Goal: Communication & Community: Answer question/provide support

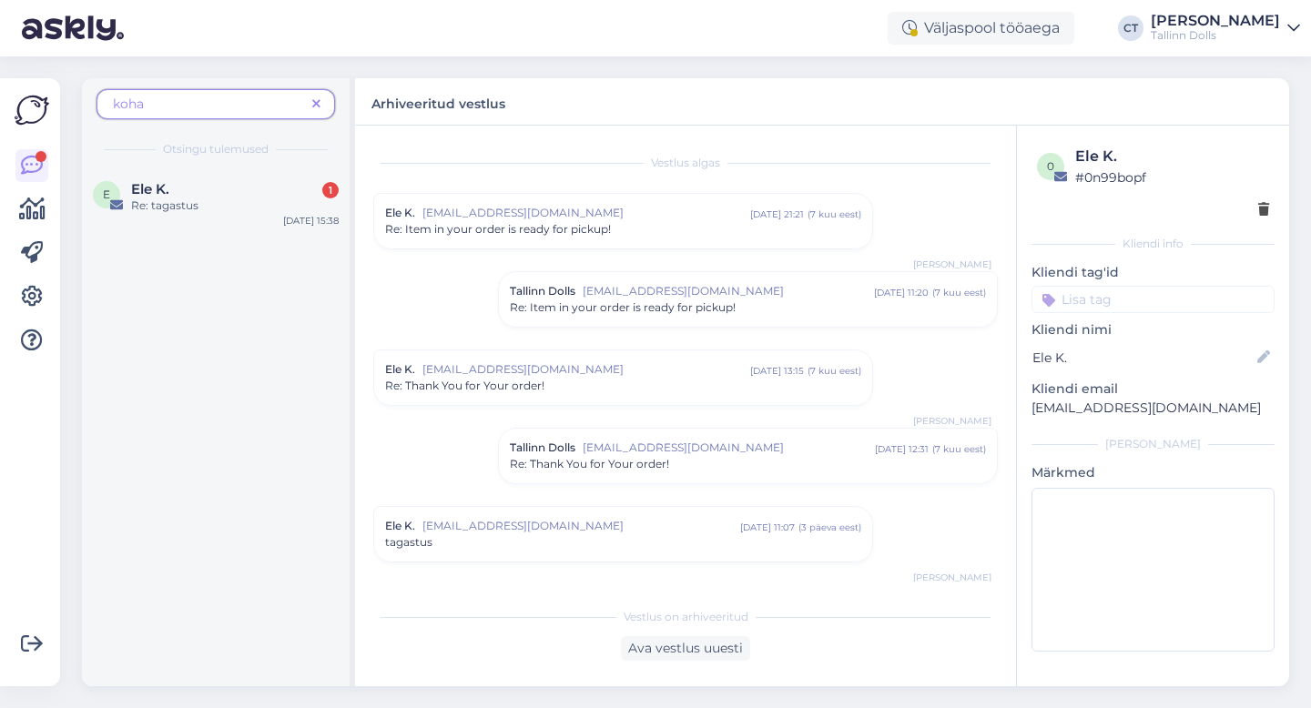
scroll to position [1308, 0]
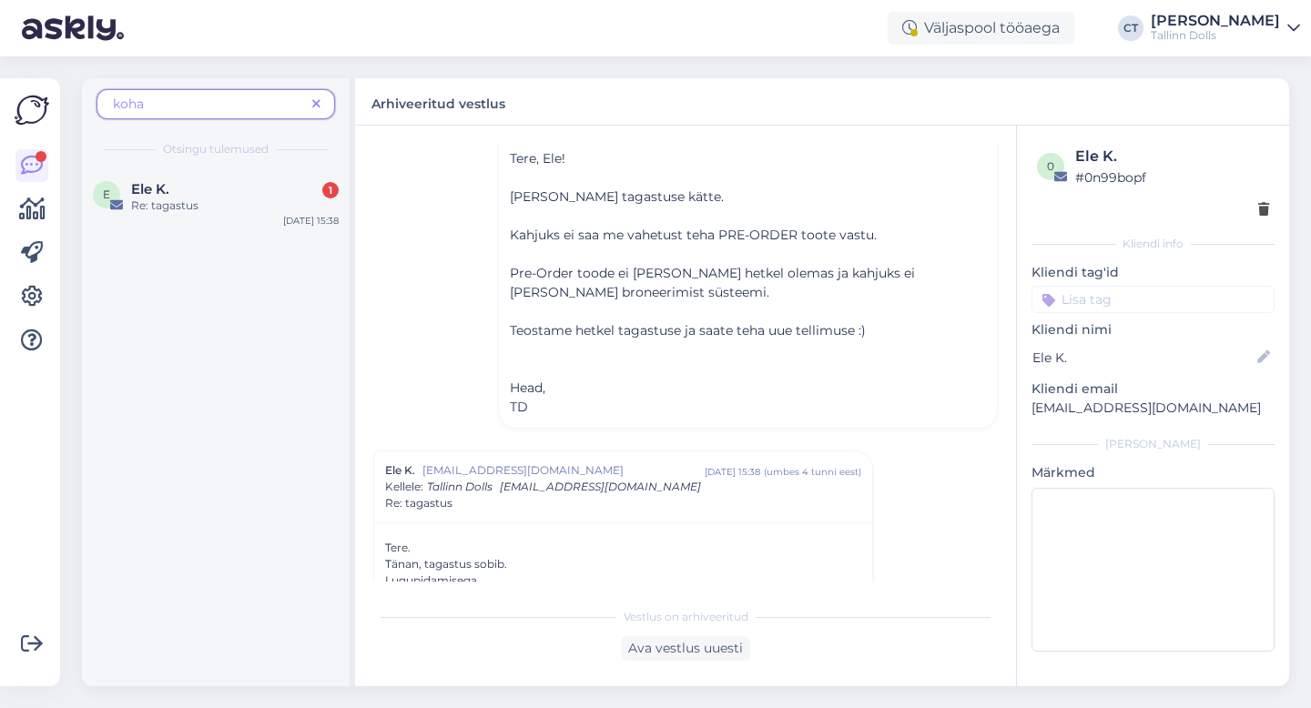
click at [314, 104] on icon at bounding box center [316, 104] width 8 height 13
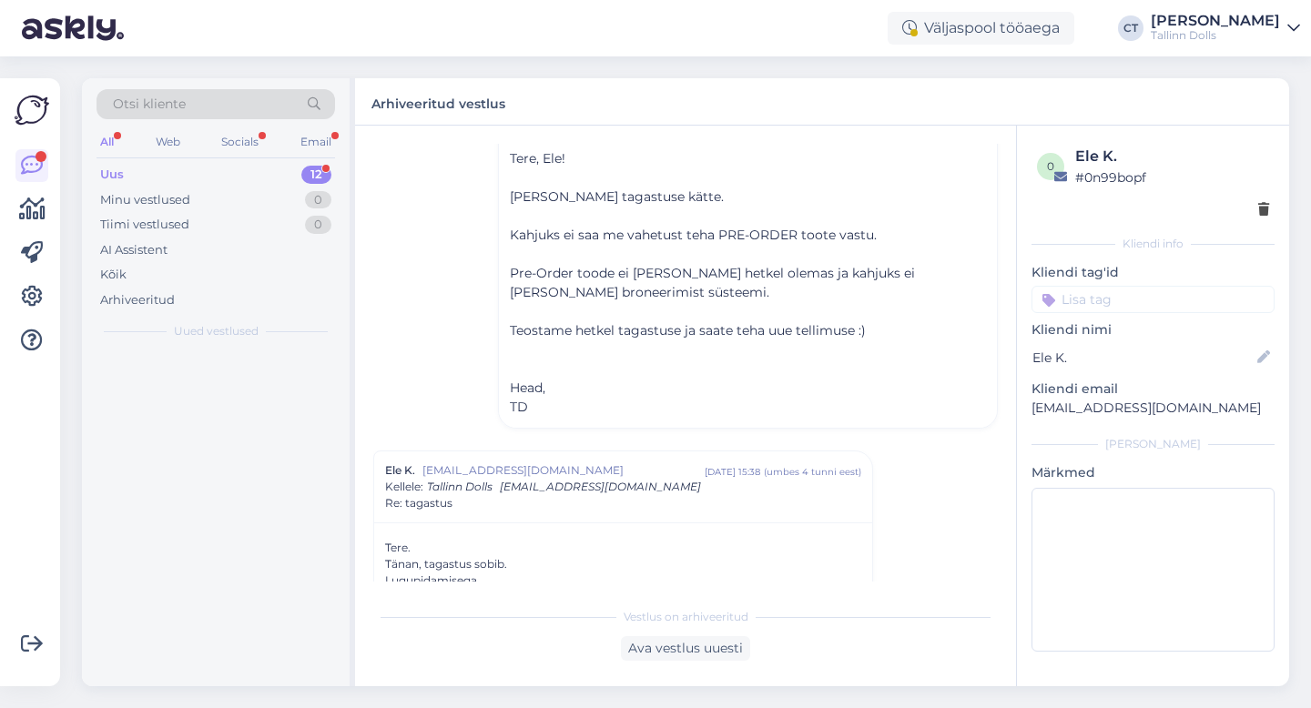
click at [206, 167] on div "Uus 12" at bounding box center [216, 174] width 239 height 25
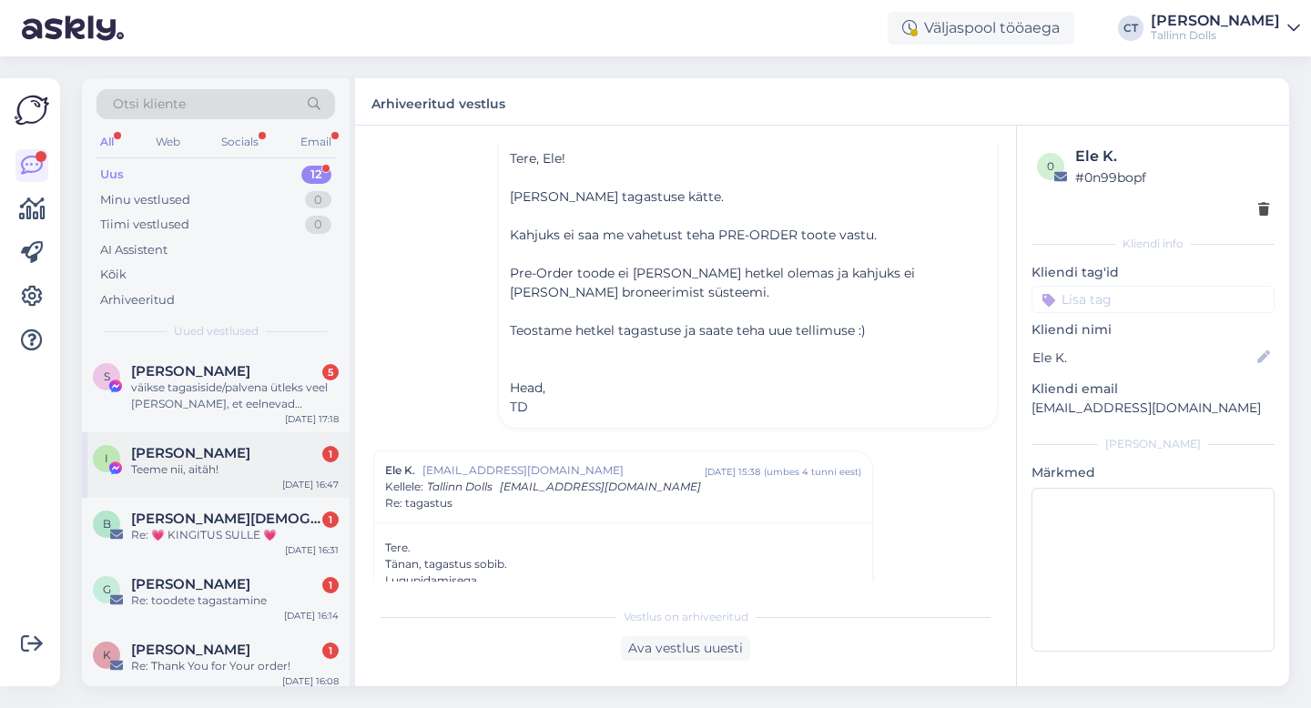
scroll to position [26, 0]
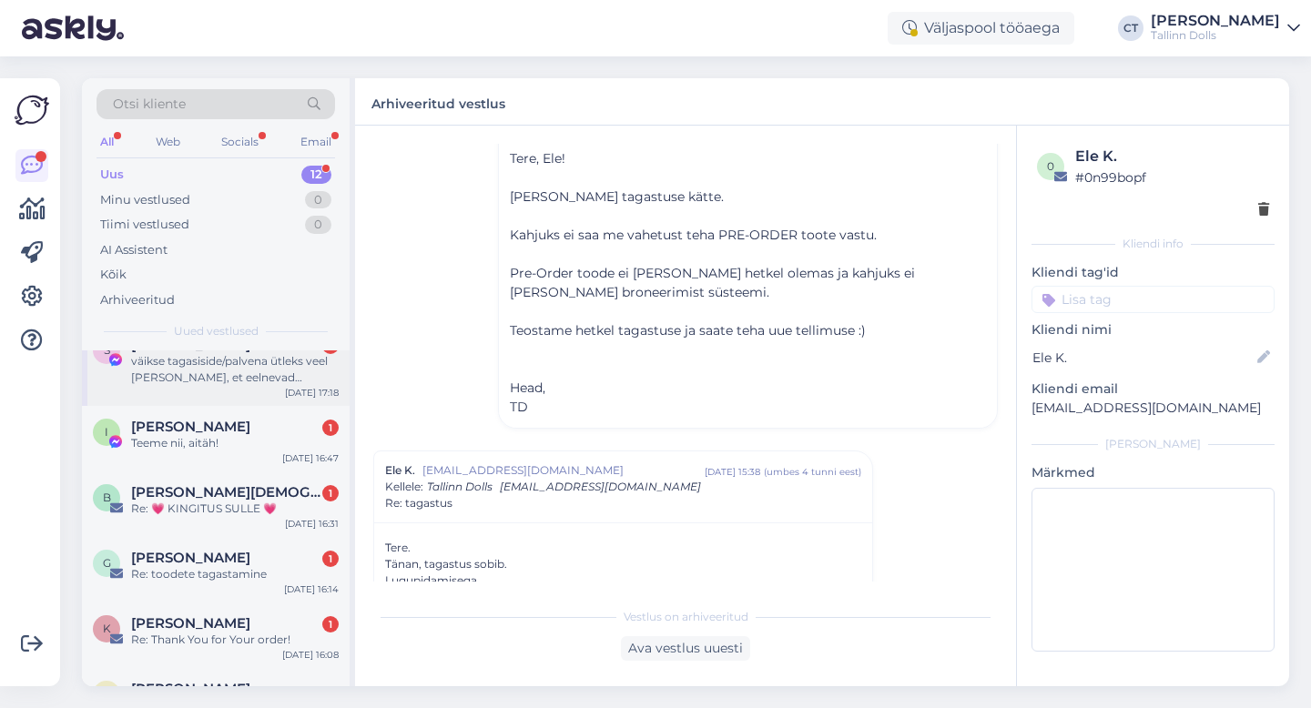
click at [260, 376] on div "väikse tagasiside/palvena ütleks veel [PERSON_NAME], et eelnevad küsimused klei…" at bounding box center [235, 369] width 208 height 33
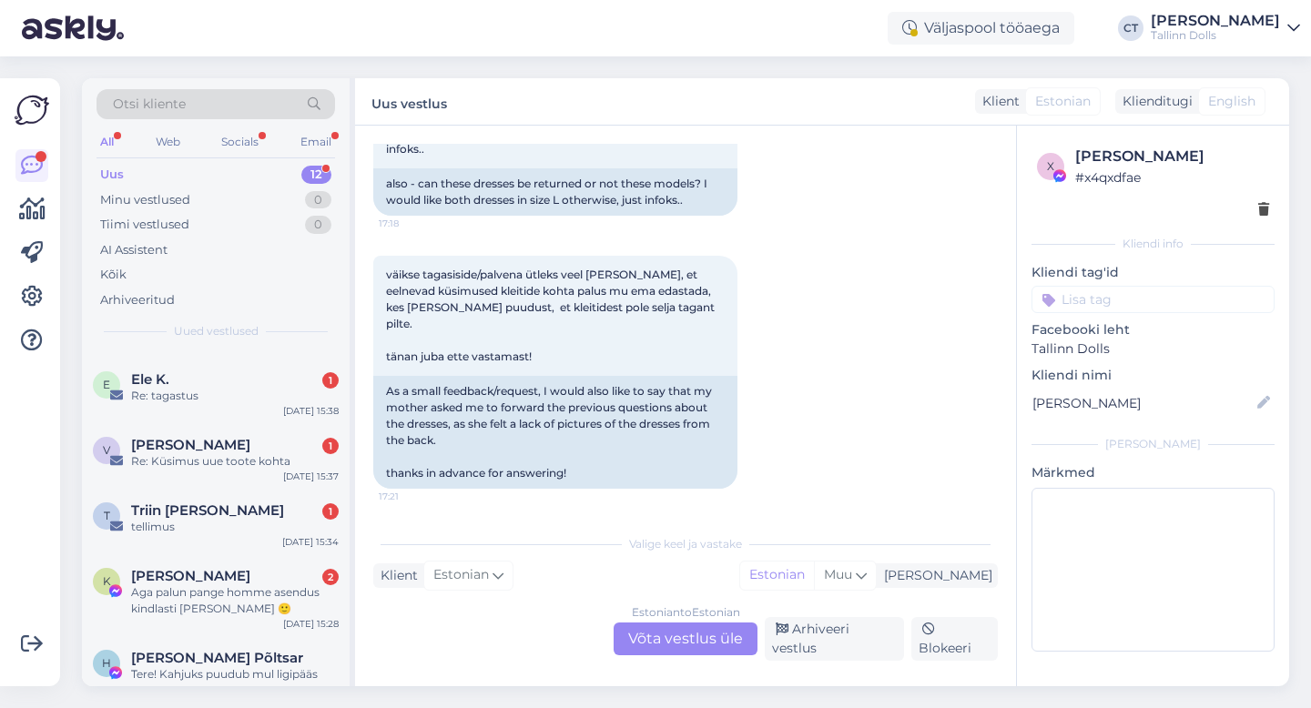
scroll to position [516, 0]
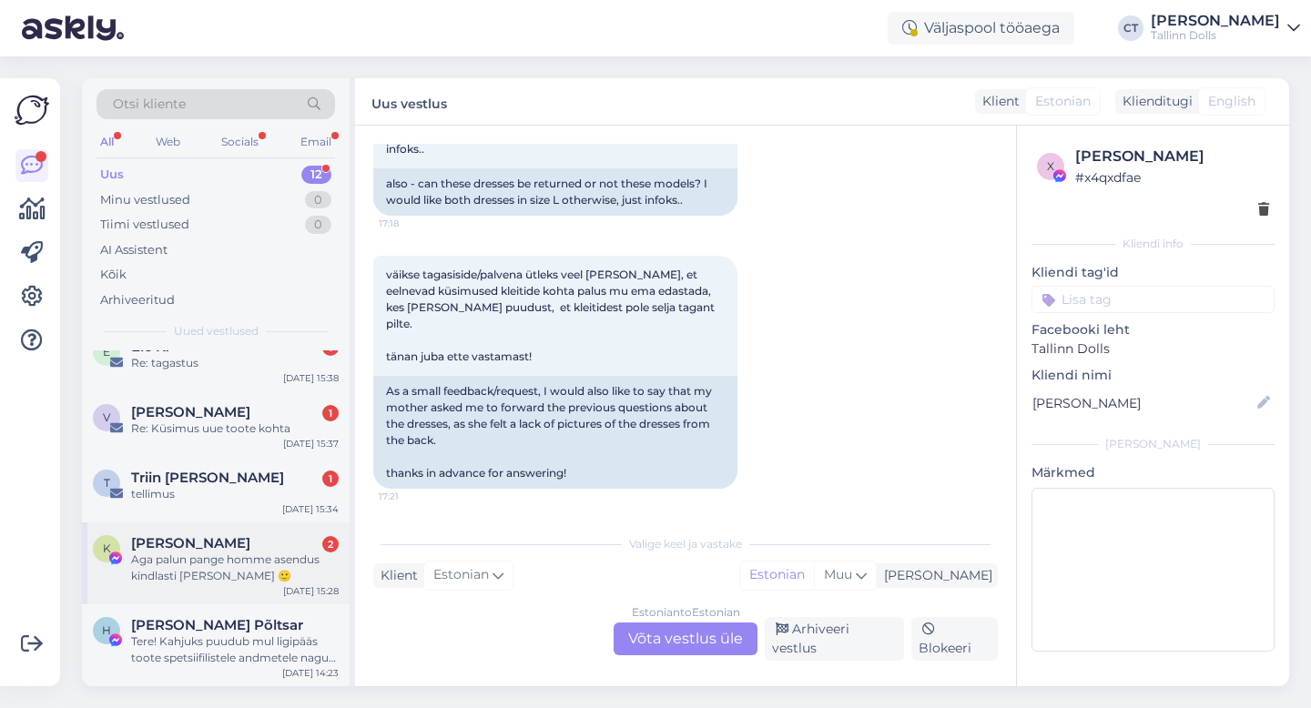
click at [252, 570] on div "Aga palun pange homme asendus kindlasti [PERSON_NAME] 🙂" at bounding box center [235, 568] width 208 height 33
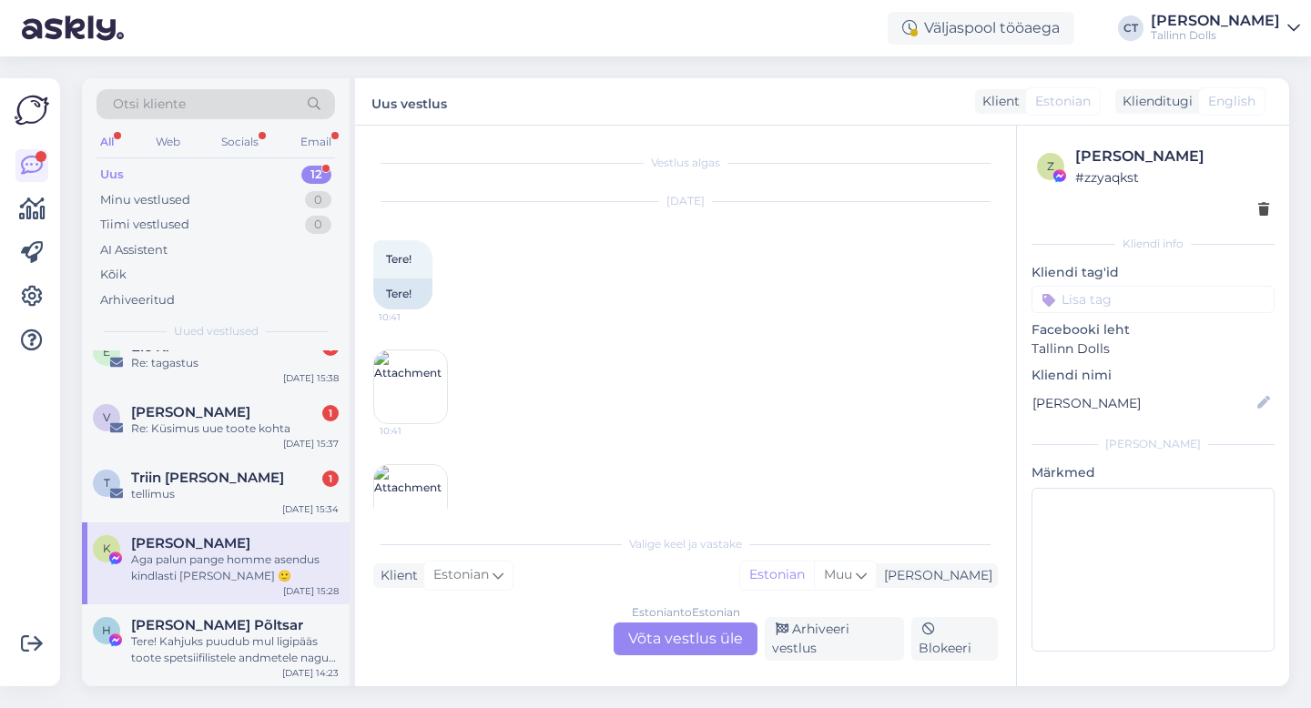
scroll to position [4889, 0]
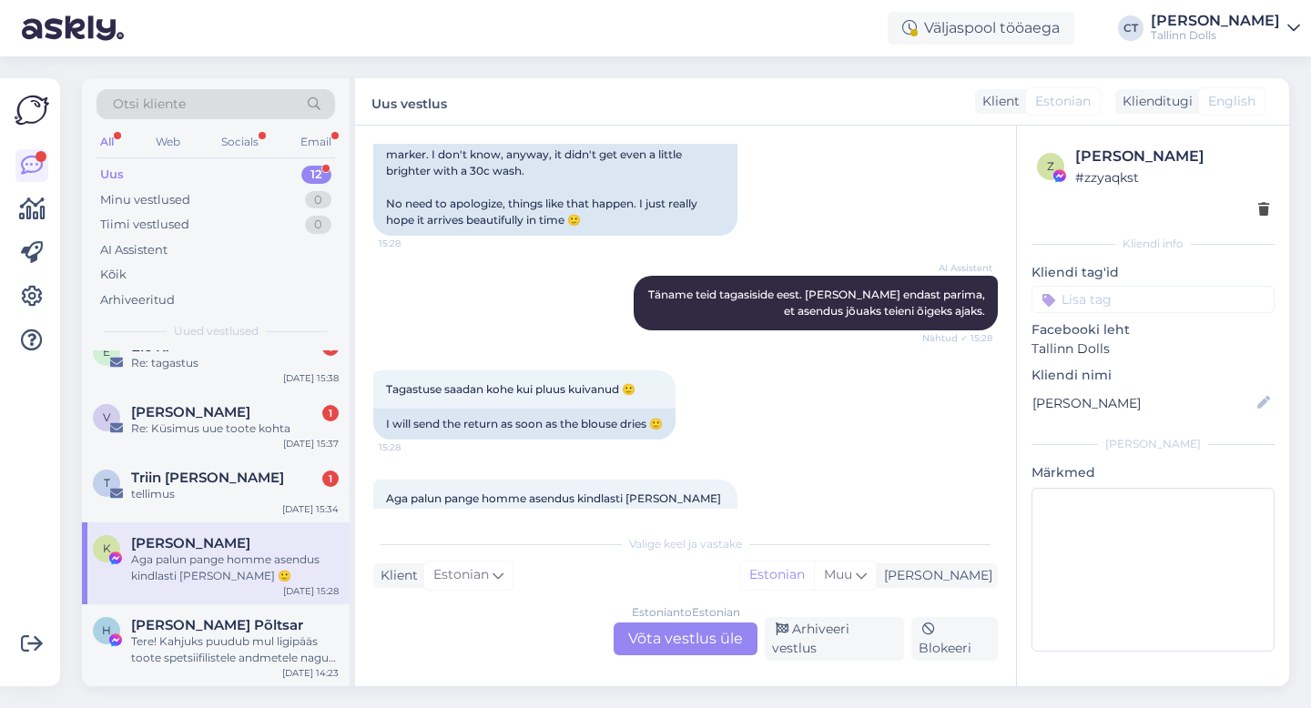
click at [682, 637] on div "Estonian to Estonian Võta vestlus üle" at bounding box center [686, 639] width 144 height 33
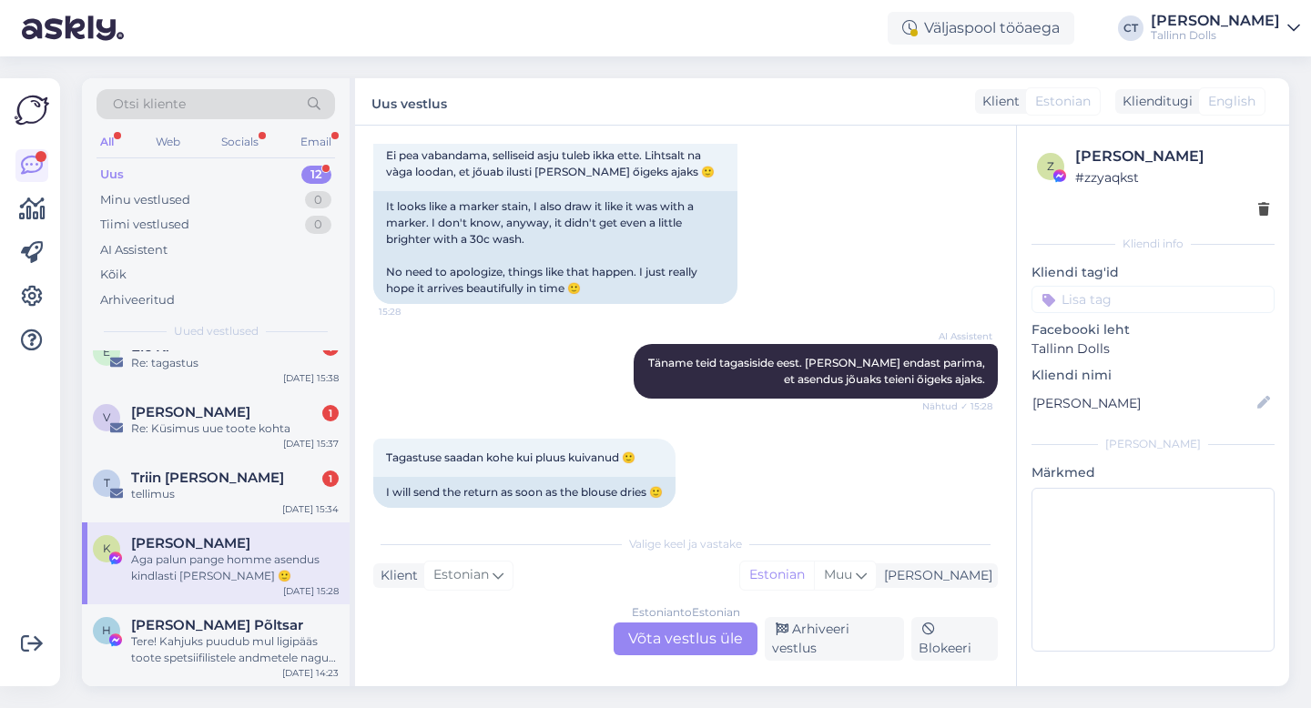
scroll to position [0, 0]
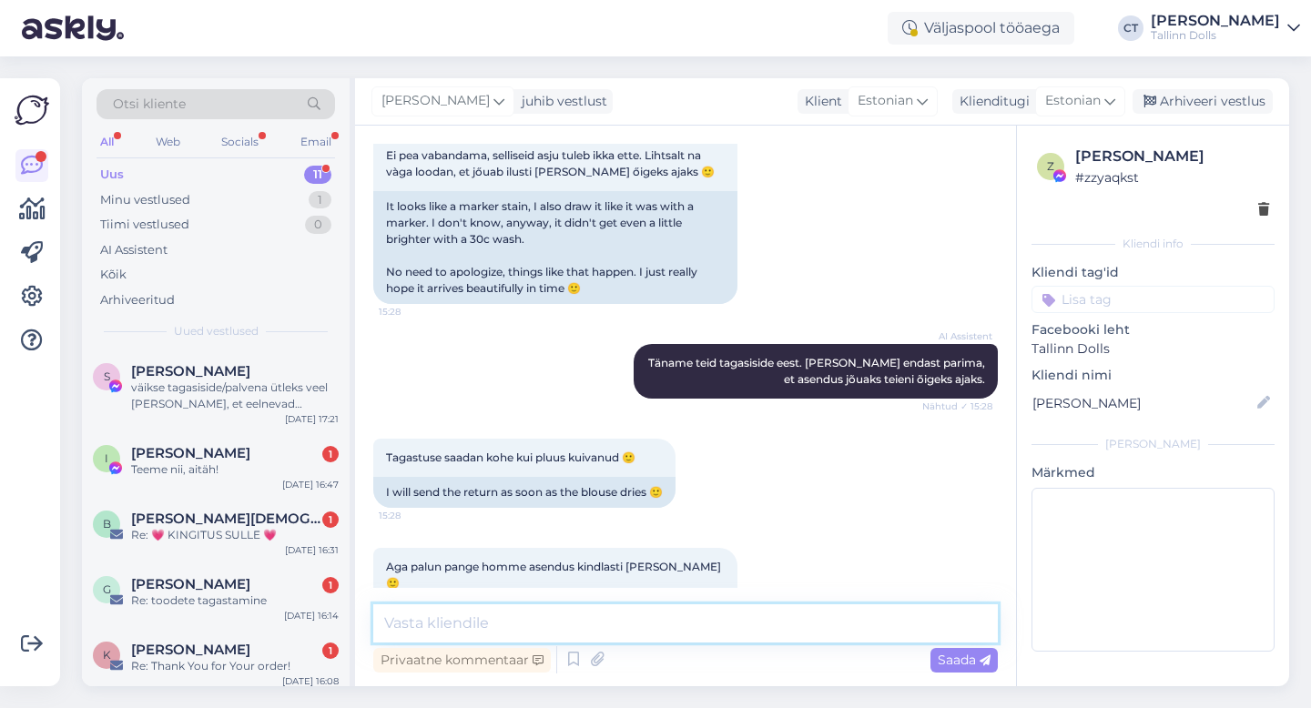
click at [696, 634] on textarea at bounding box center [685, 624] width 625 height 38
type textarea "T"
type textarea "Jaa, paneme :)"
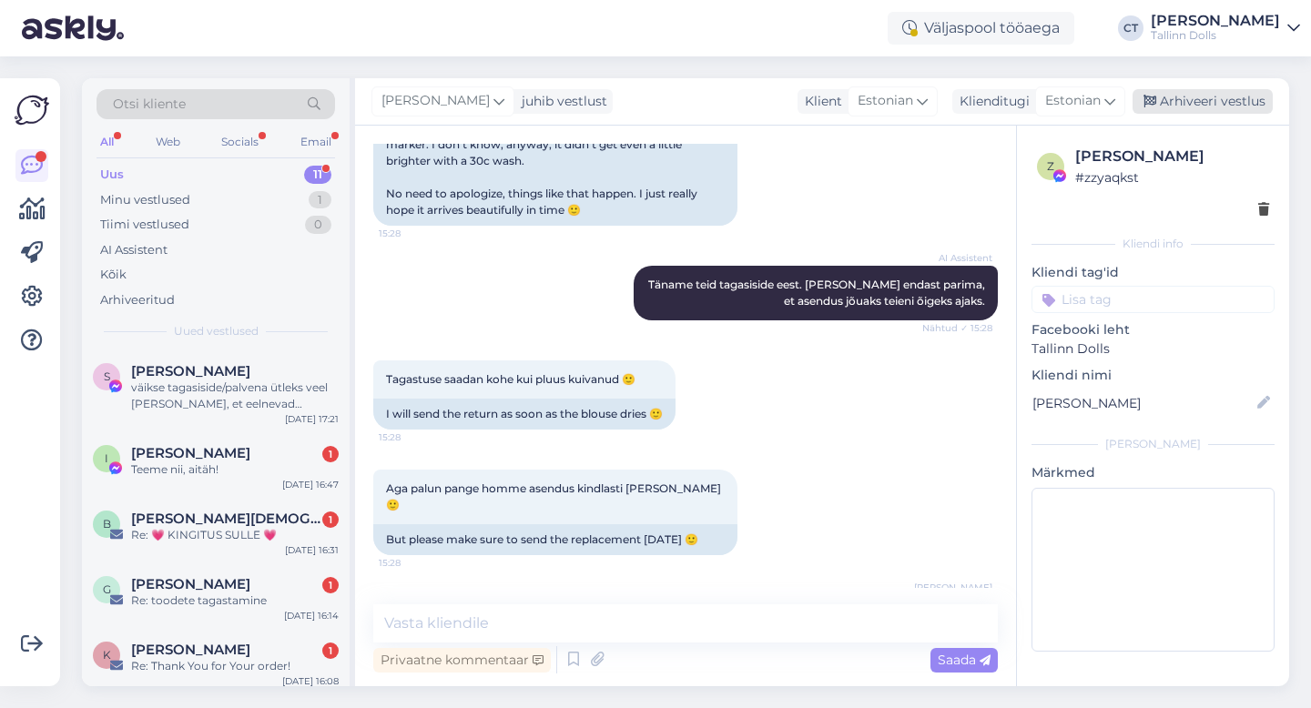
click at [1241, 109] on div "Arhiveeri vestlus" at bounding box center [1203, 101] width 140 height 25
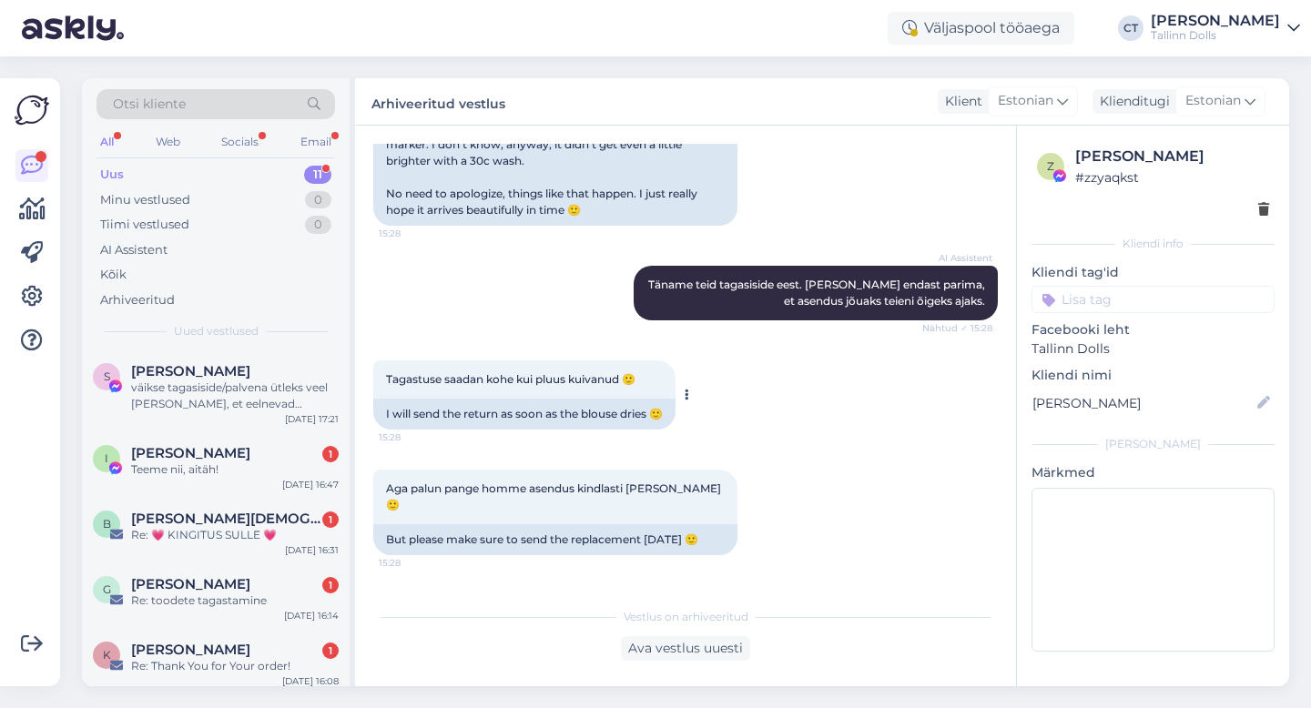
scroll to position [14, 0]
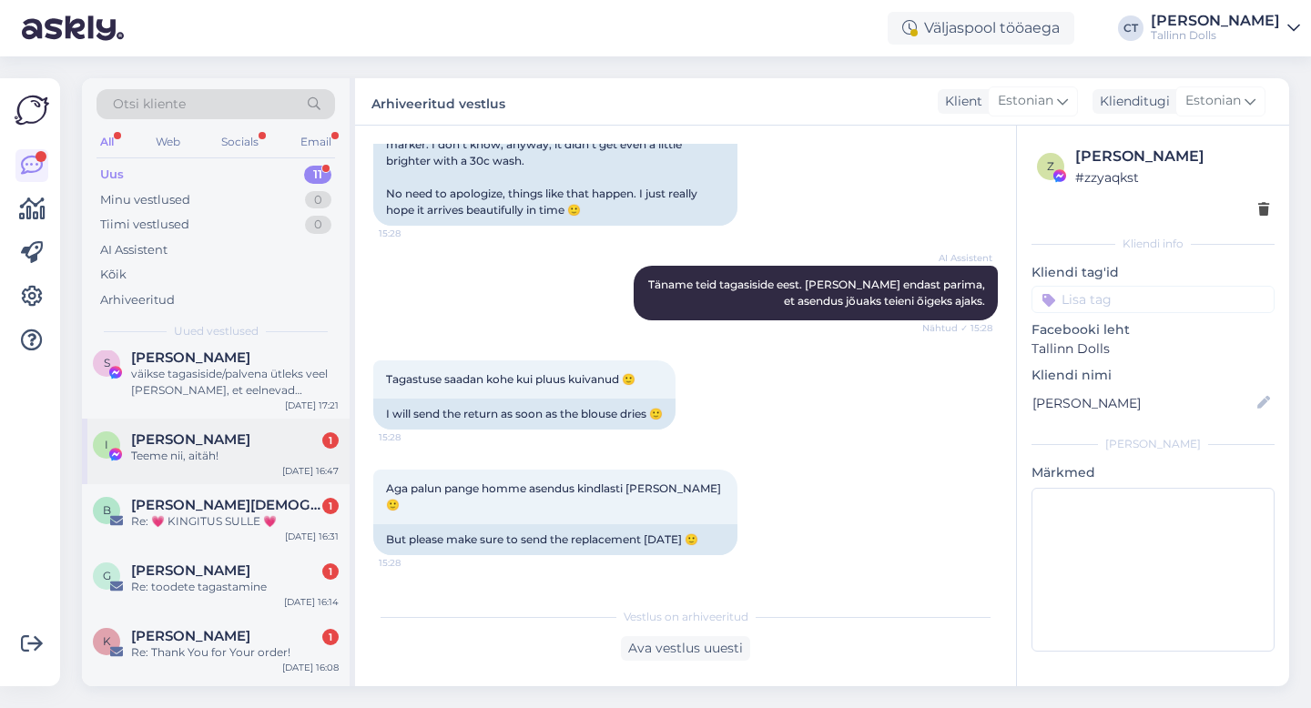
click at [195, 456] on div "Teeme nii, aitäh!" at bounding box center [235, 456] width 208 height 16
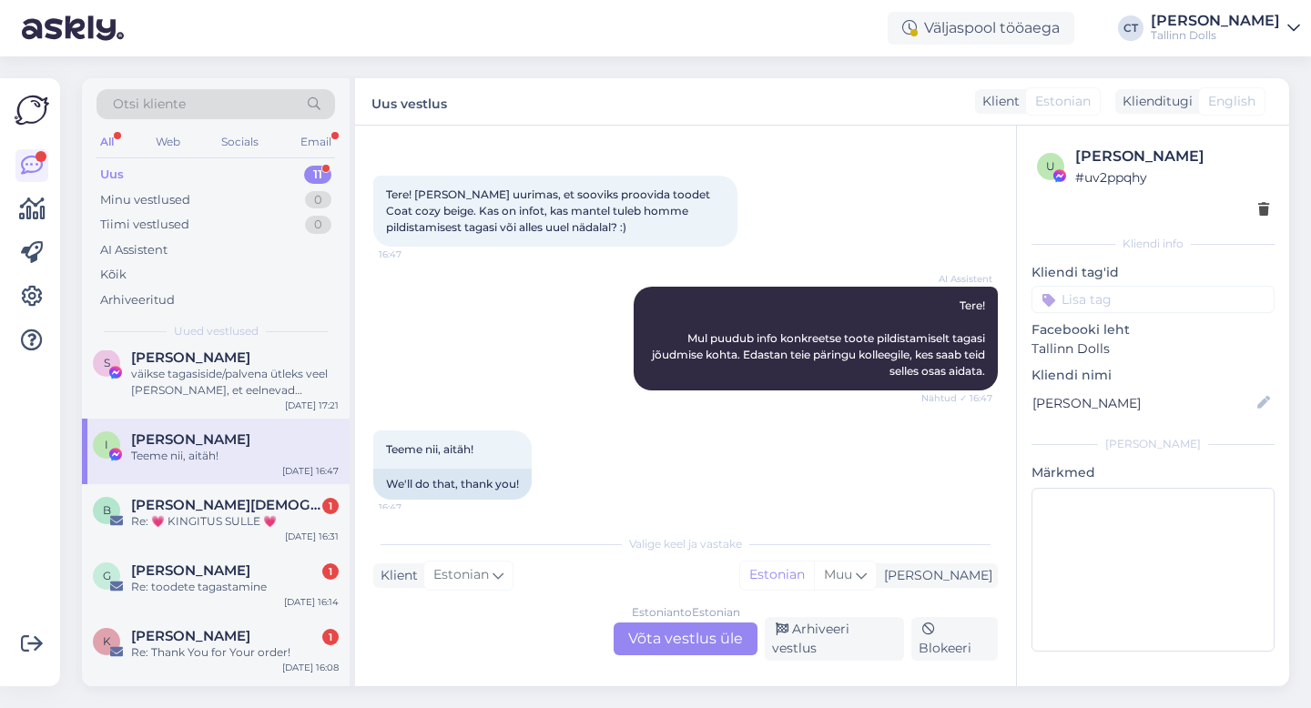
click at [672, 638] on div "Estonian to Estonian Võta vestlus üle" at bounding box center [686, 639] width 144 height 33
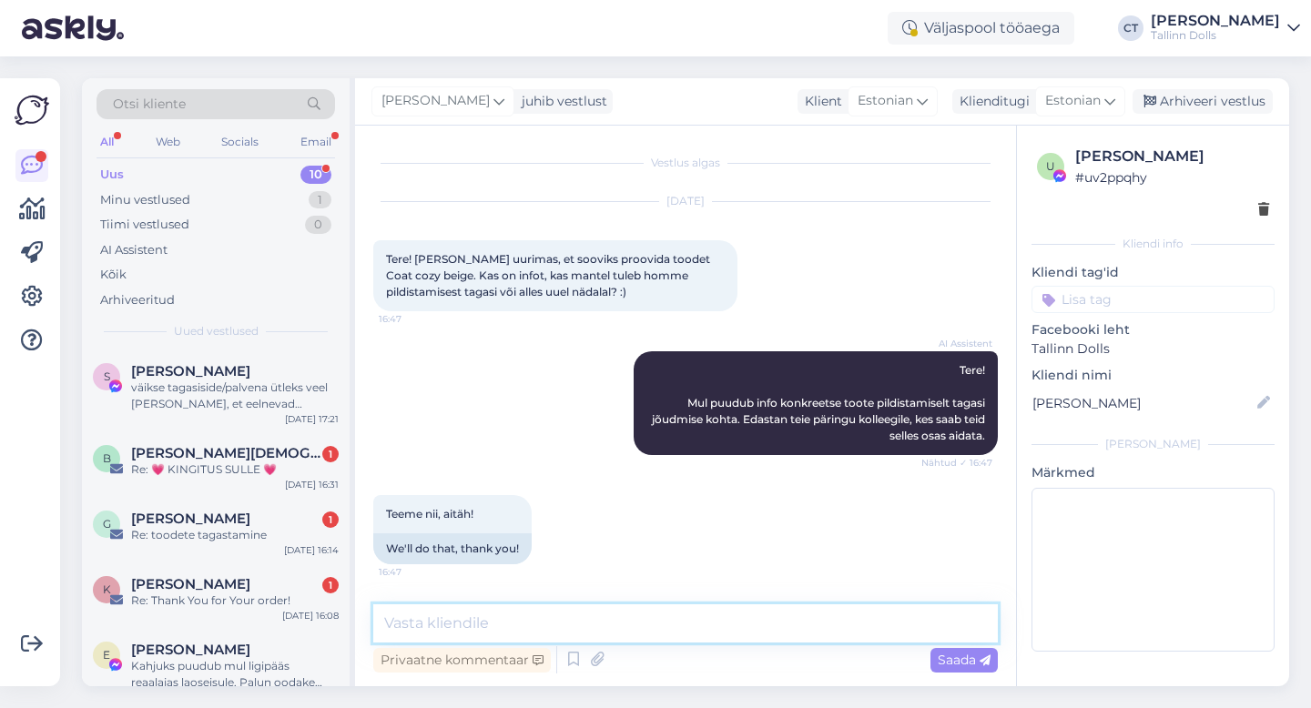
click at [673, 636] on textarea at bounding box center [685, 624] width 625 height 38
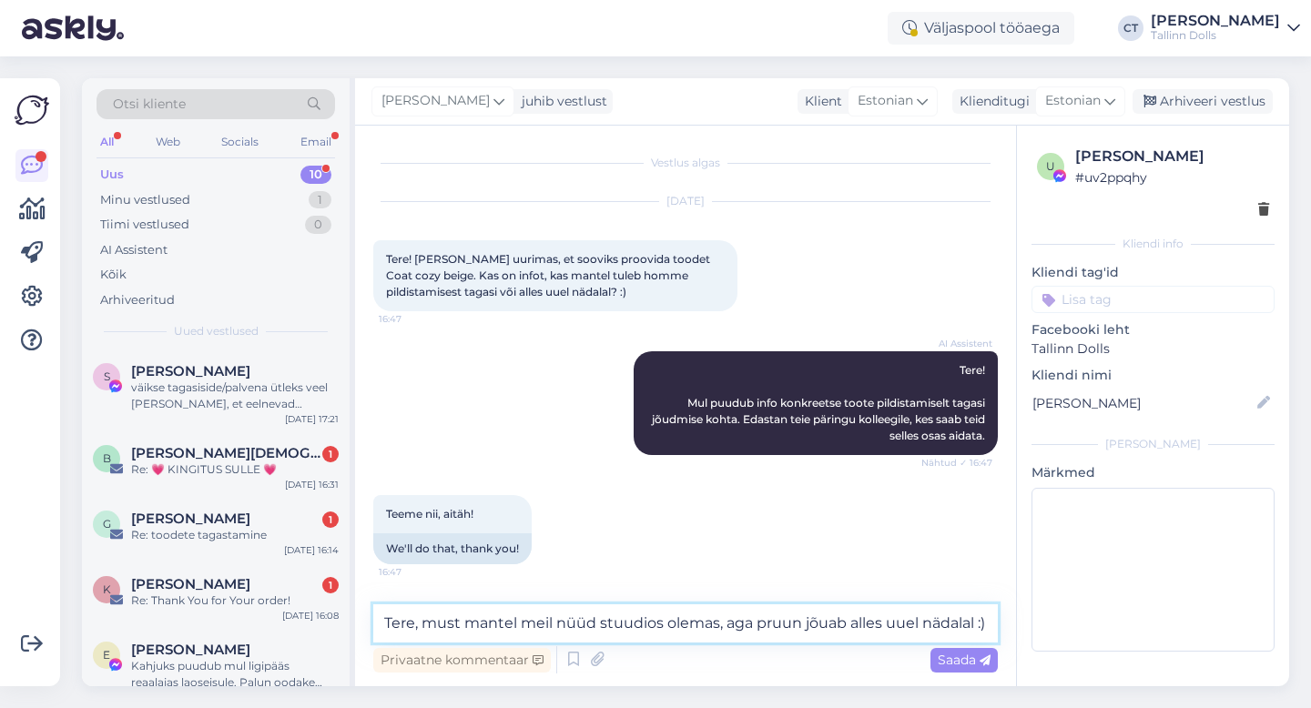
type textarea "Tere, must mantel meil nüüd stuudios olemas, aga pruun jõuab alles uuel nädalal…"
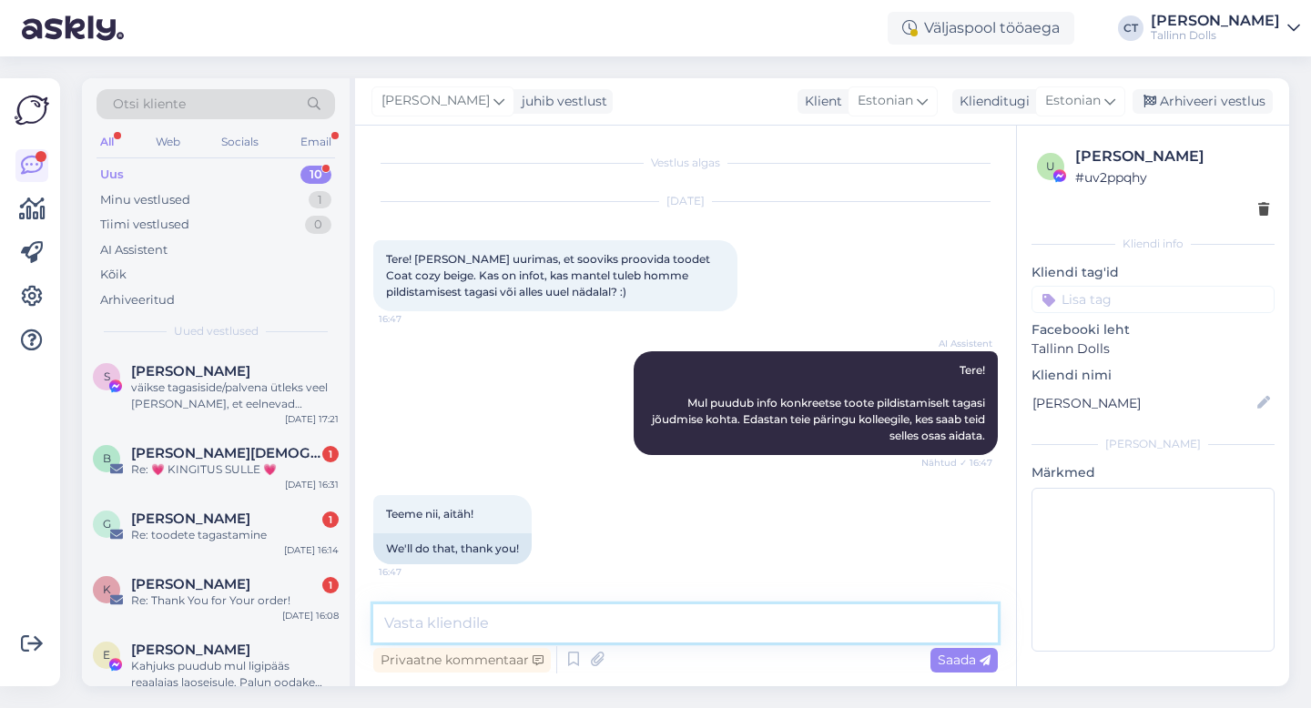
scroll to position [91, 0]
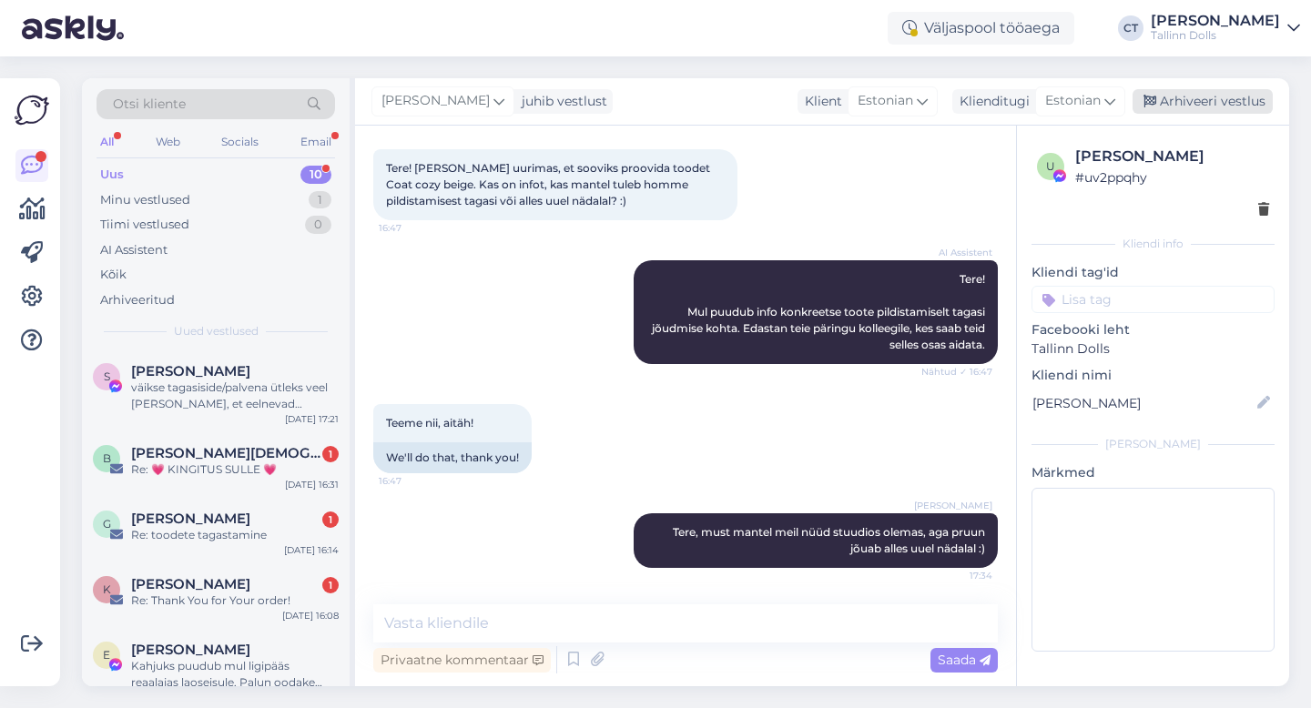
click at [1194, 102] on div "Arhiveeri vestlus" at bounding box center [1203, 101] width 140 height 25
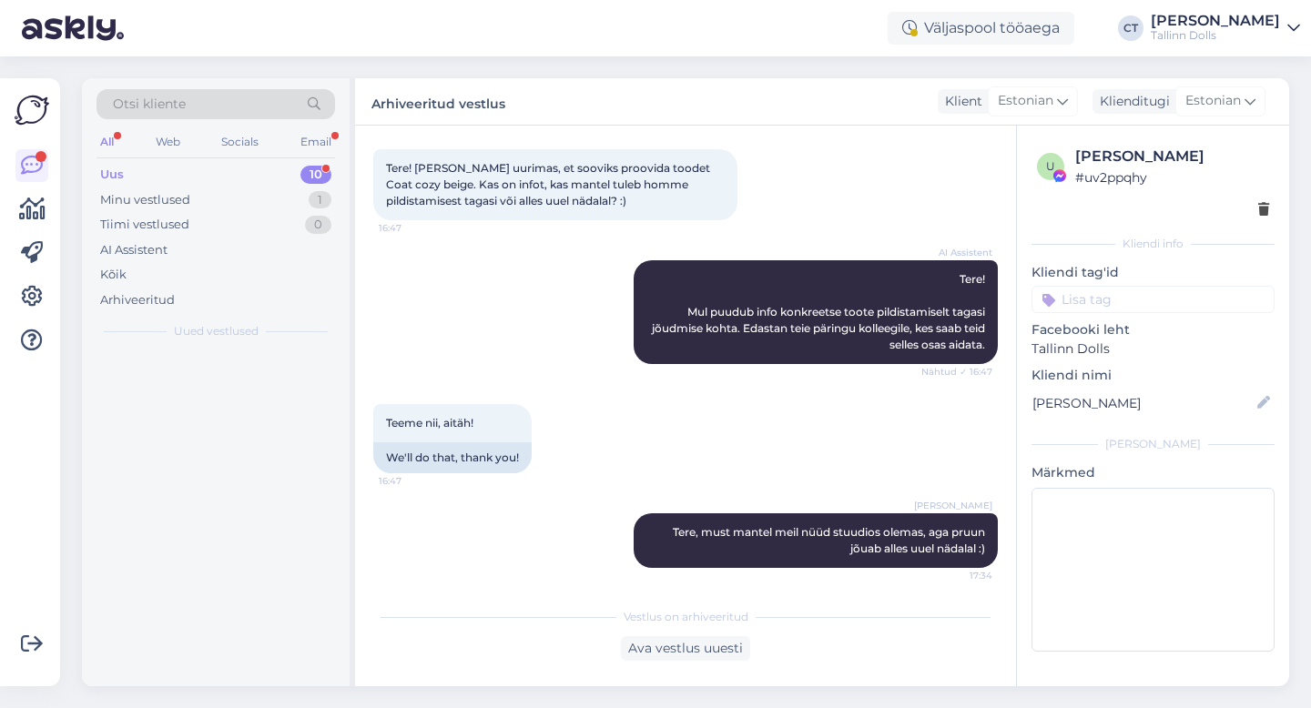
scroll to position [97, 0]
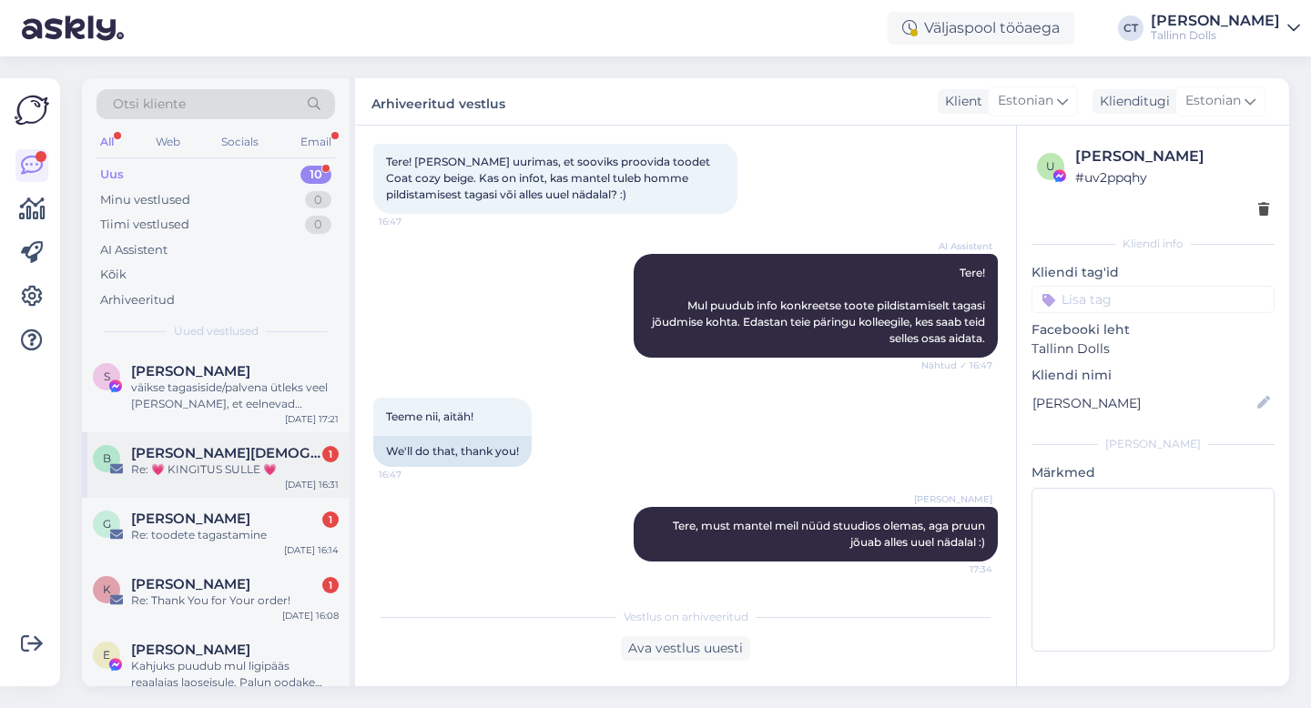
click at [205, 459] on span "[PERSON_NAME][DEMOGRAPHIC_DATA]" at bounding box center [225, 453] width 189 height 16
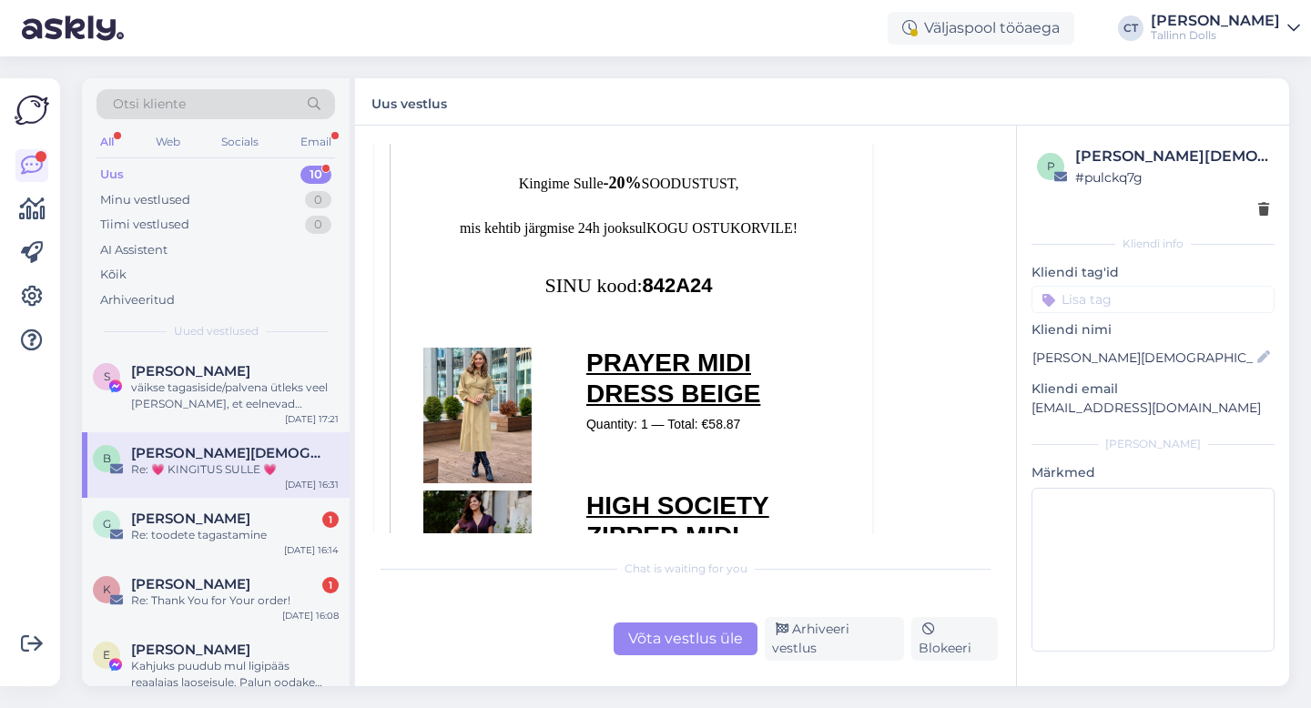
scroll to position [38, 0]
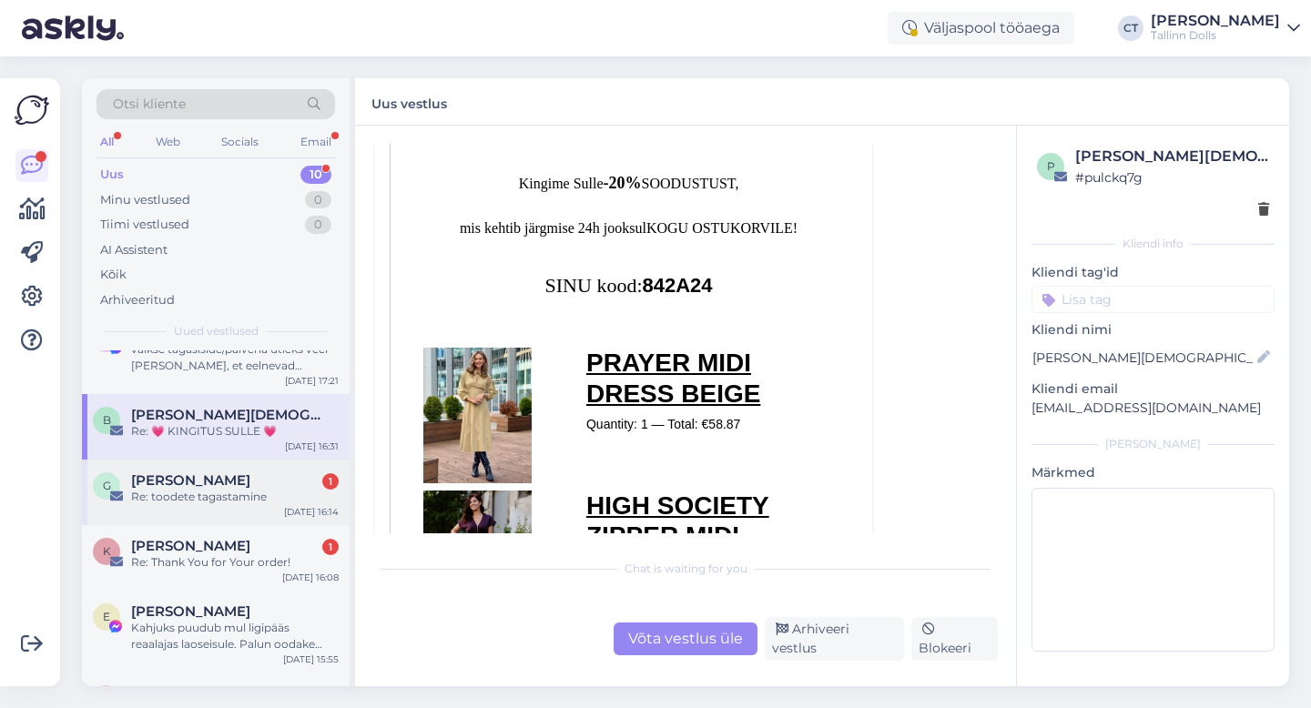
click at [249, 482] on div "Grete Taro 1" at bounding box center [235, 481] width 208 height 16
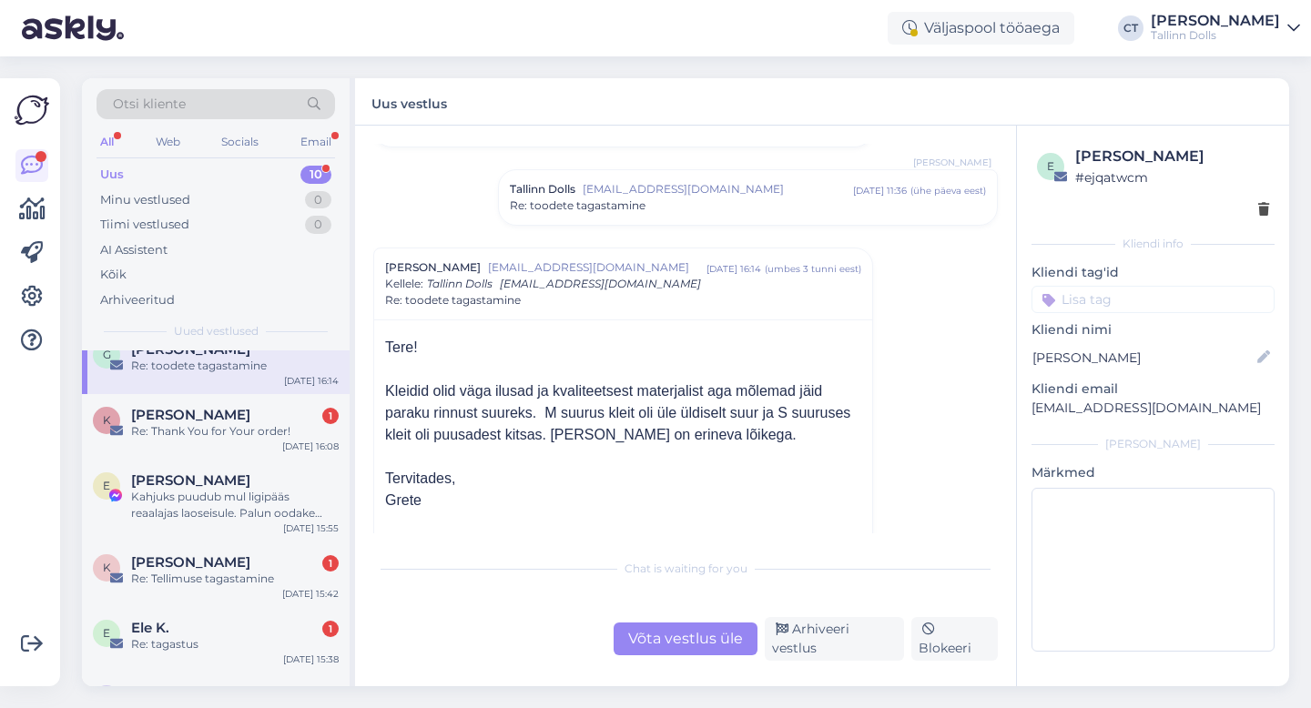
scroll to position [143, 0]
click at [700, 199] on div "Re: toodete tagastamine" at bounding box center [748, 204] width 476 height 16
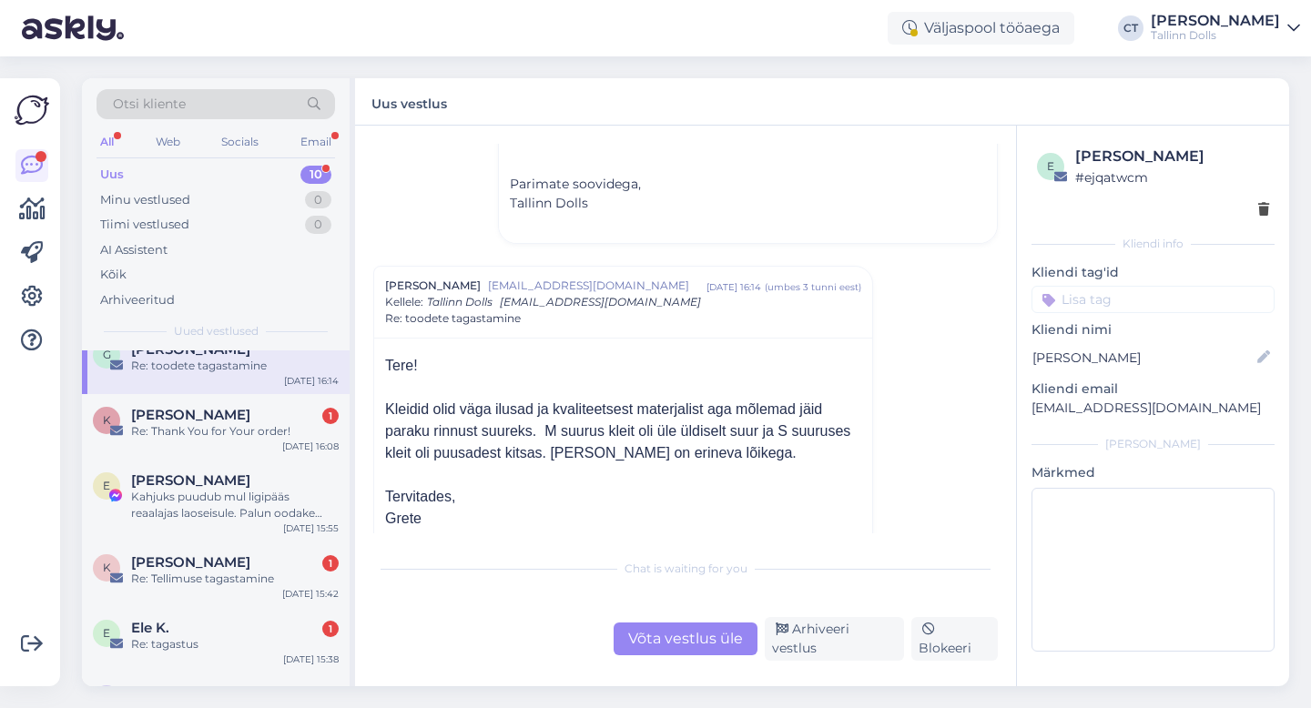
scroll to position [523, 0]
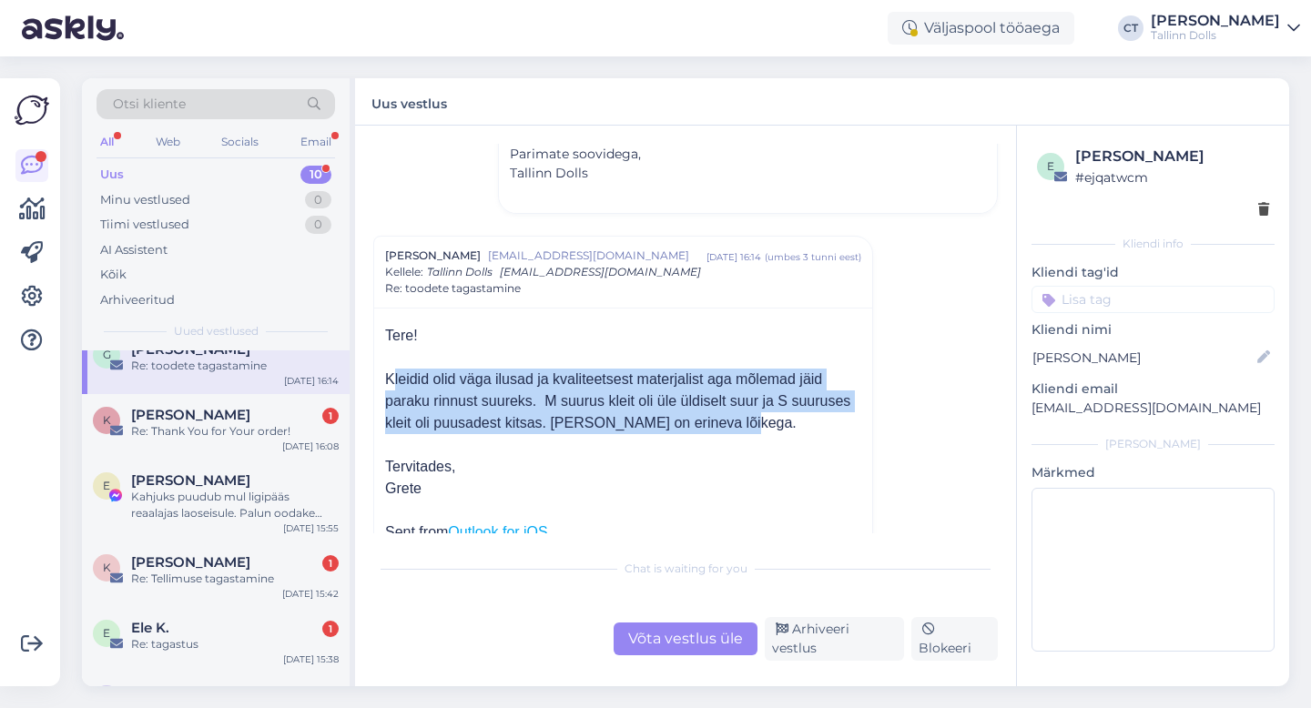
drag, startPoint x: 377, startPoint y: 377, endPoint x: 730, endPoint y: 423, distance: 356.2
click at [730, 423] on div "Tere! Kleidid olid väga ilusad ja kvaliteetsest materjalist aga mõlemad jäid pa…" at bounding box center [623, 687] width 498 height 759
copy div "Kleidid olid väga ilusad ja kvaliteetsest materjalist aga mõlemad jäid paraku r…"
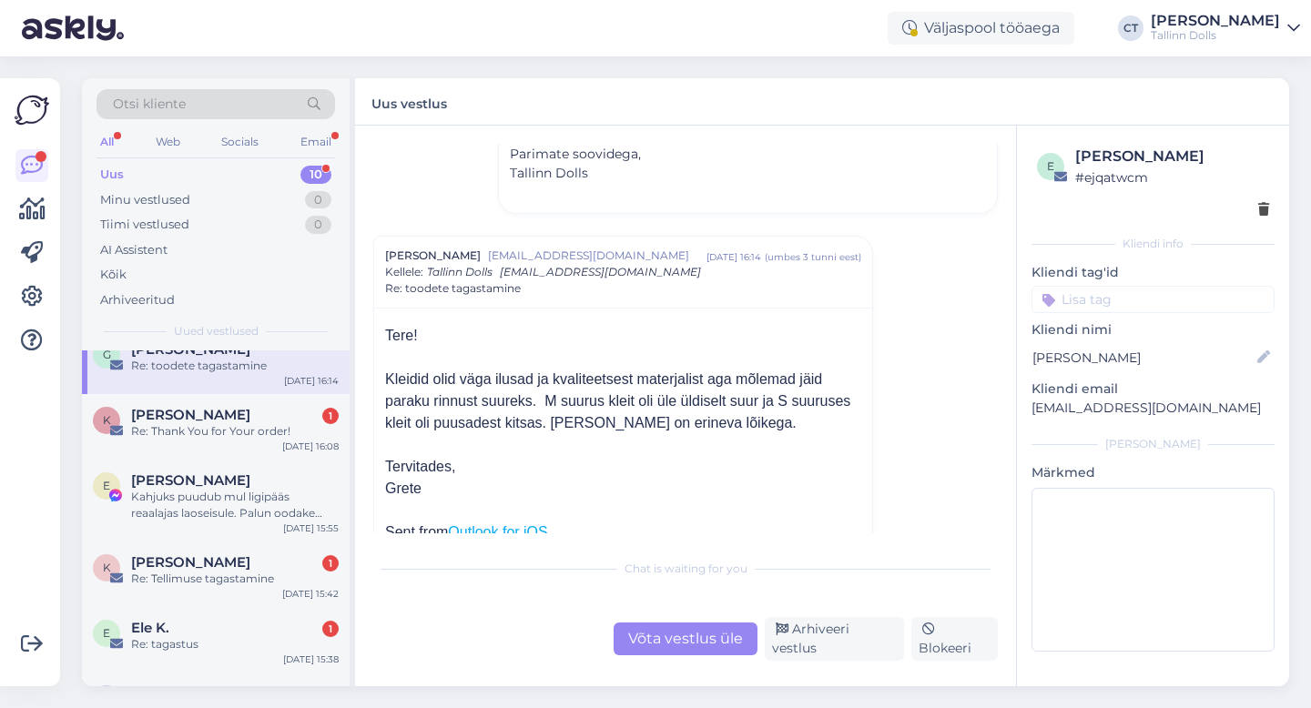
click at [684, 650] on div "Võta vestlus üle" at bounding box center [686, 639] width 144 height 33
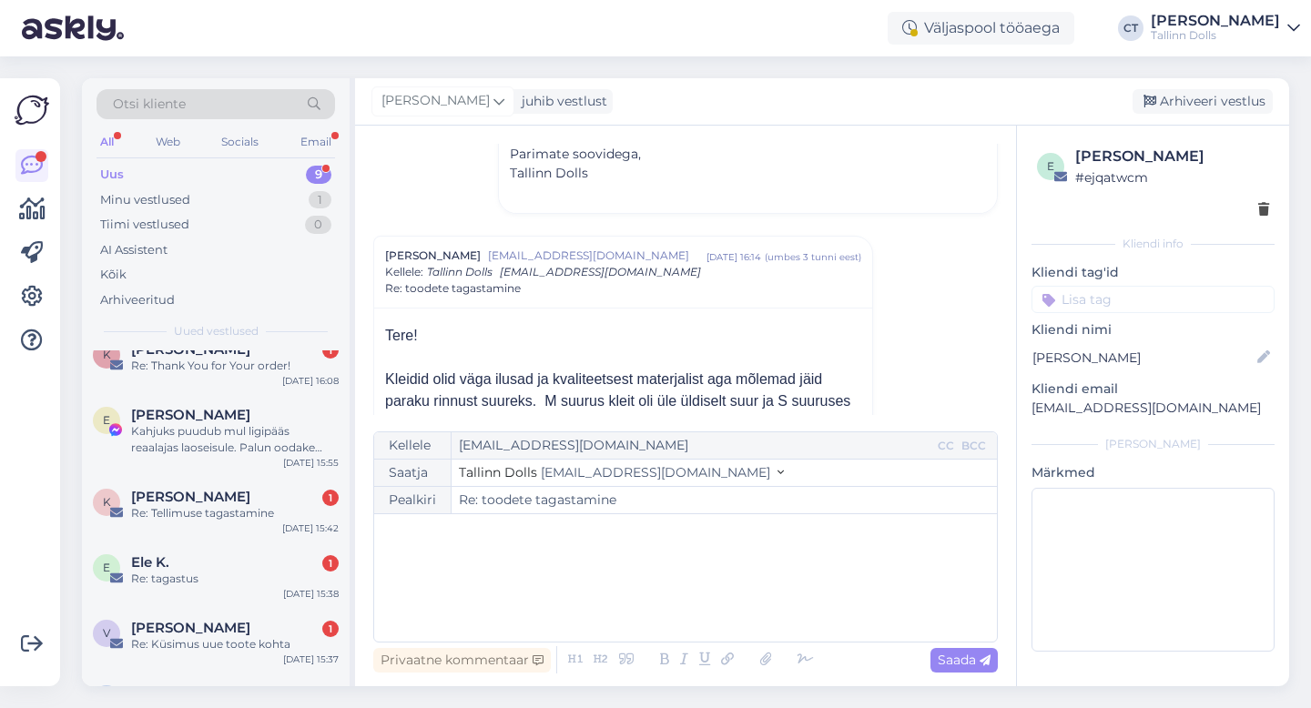
scroll to position [0, 0]
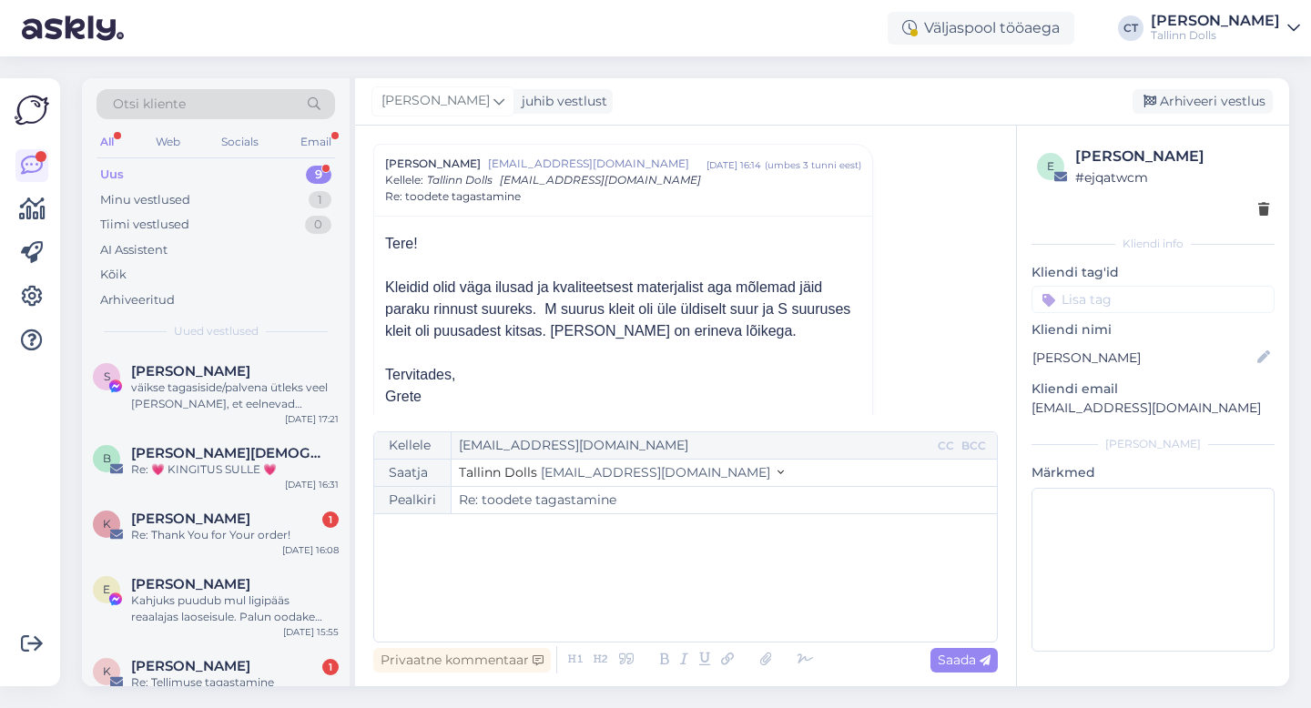
click at [686, 615] on div "﻿" at bounding box center [685, 578] width 605 height 109
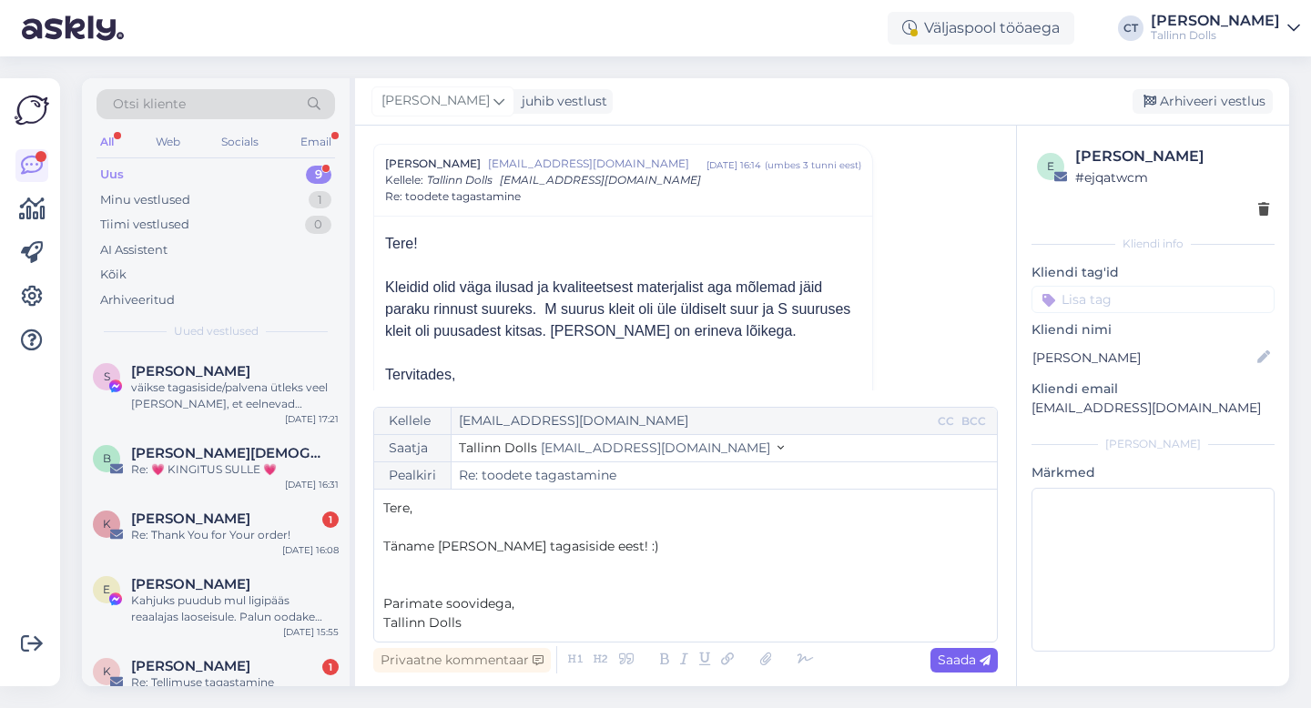
click at [988, 665] on icon at bounding box center [985, 661] width 11 height 11
type input "Re: toodete tagastamine"
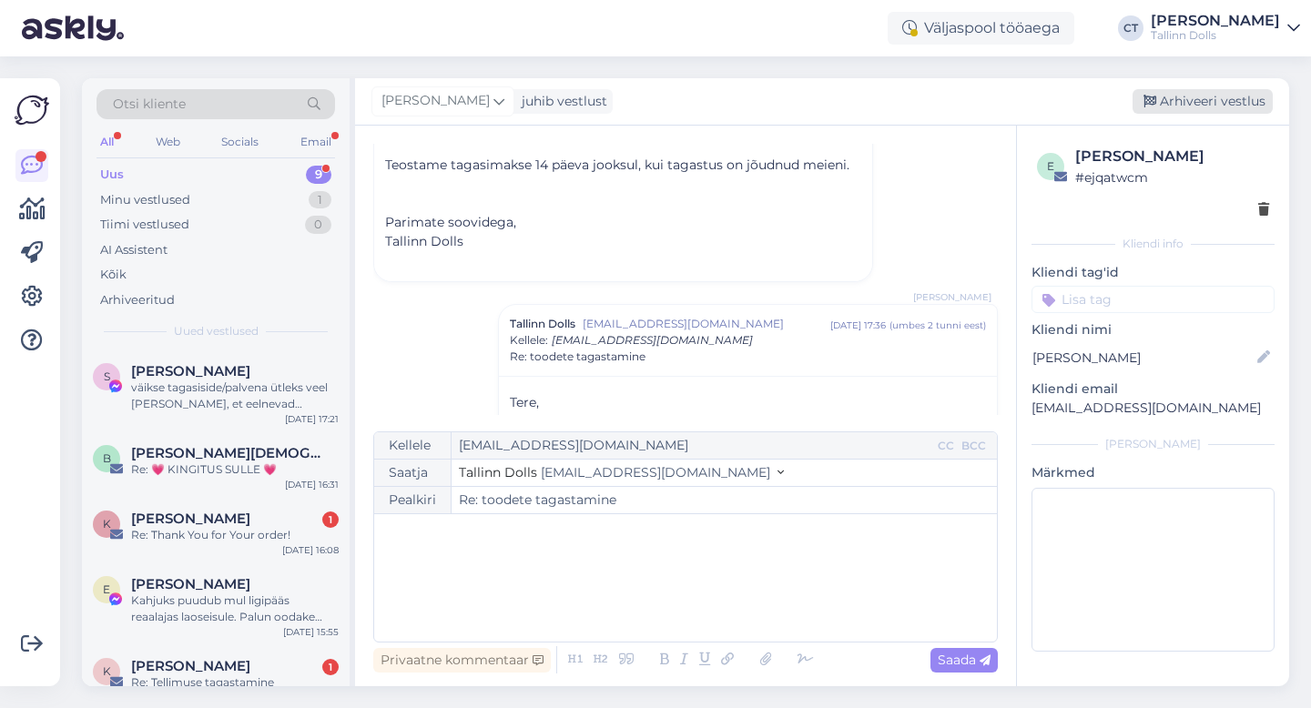
click at [1215, 111] on div "Arhiveeri vestlus" at bounding box center [1203, 101] width 140 height 25
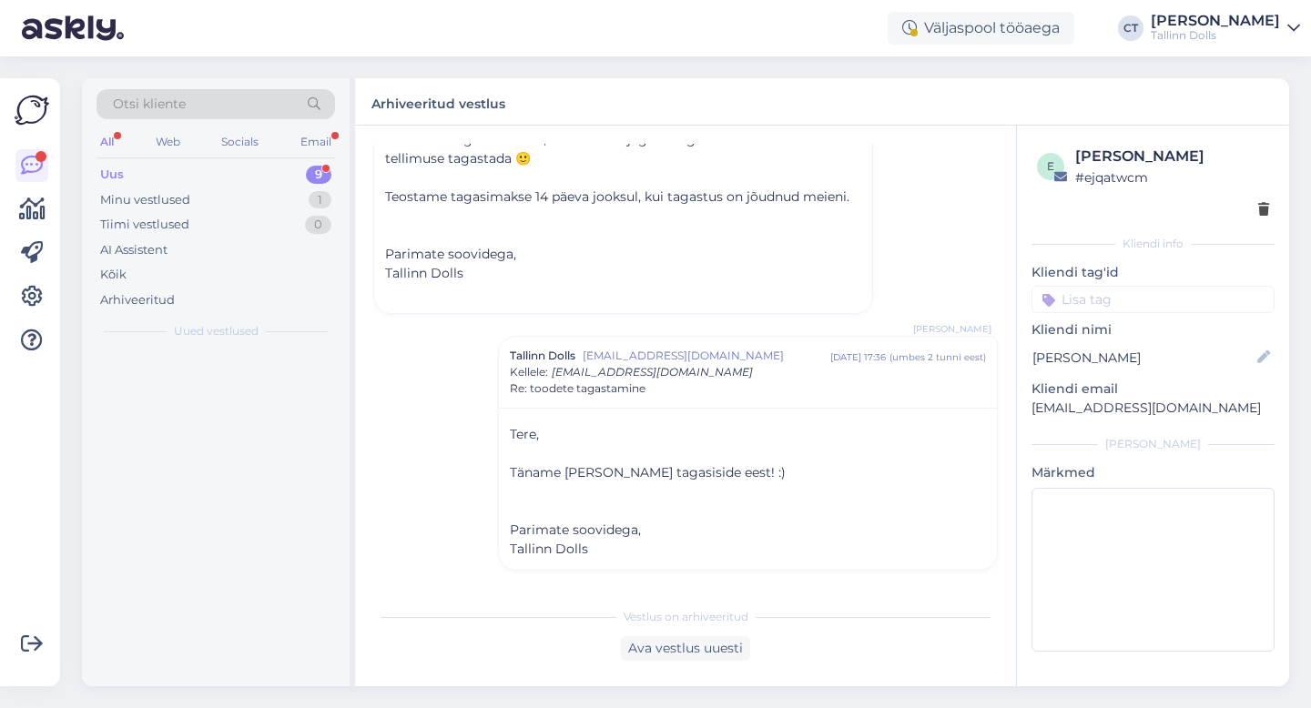
scroll to position [1256, 0]
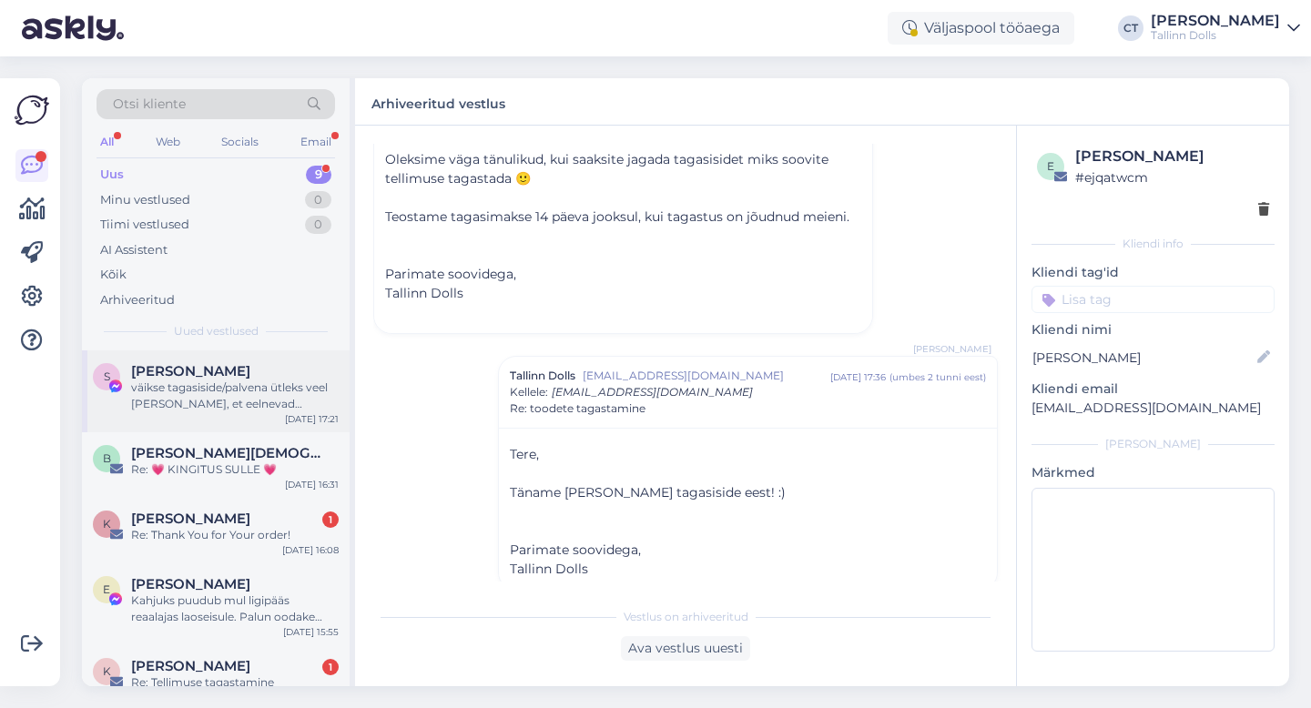
click at [150, 393] on div "väikse tagasiside/palvena ütleks veel [PERSON_NAME], et eelnevad küsimused klei…" at bounding box center [235, 396] width 208 height 33
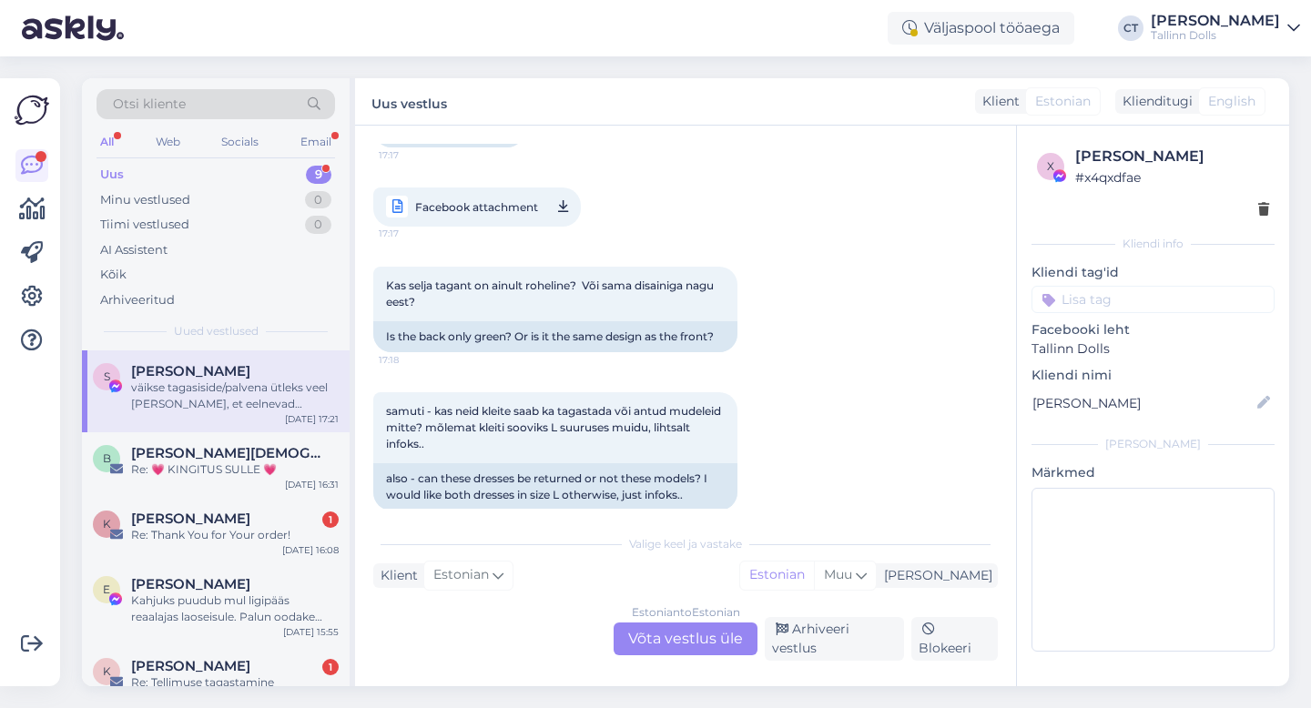
scroll to position [3000, 0]
click at [250, 453] on div "[PERSON_NAME][DEMOGRAPHIC_DATA]" at bounding box center [235, 453] width 208 height 16
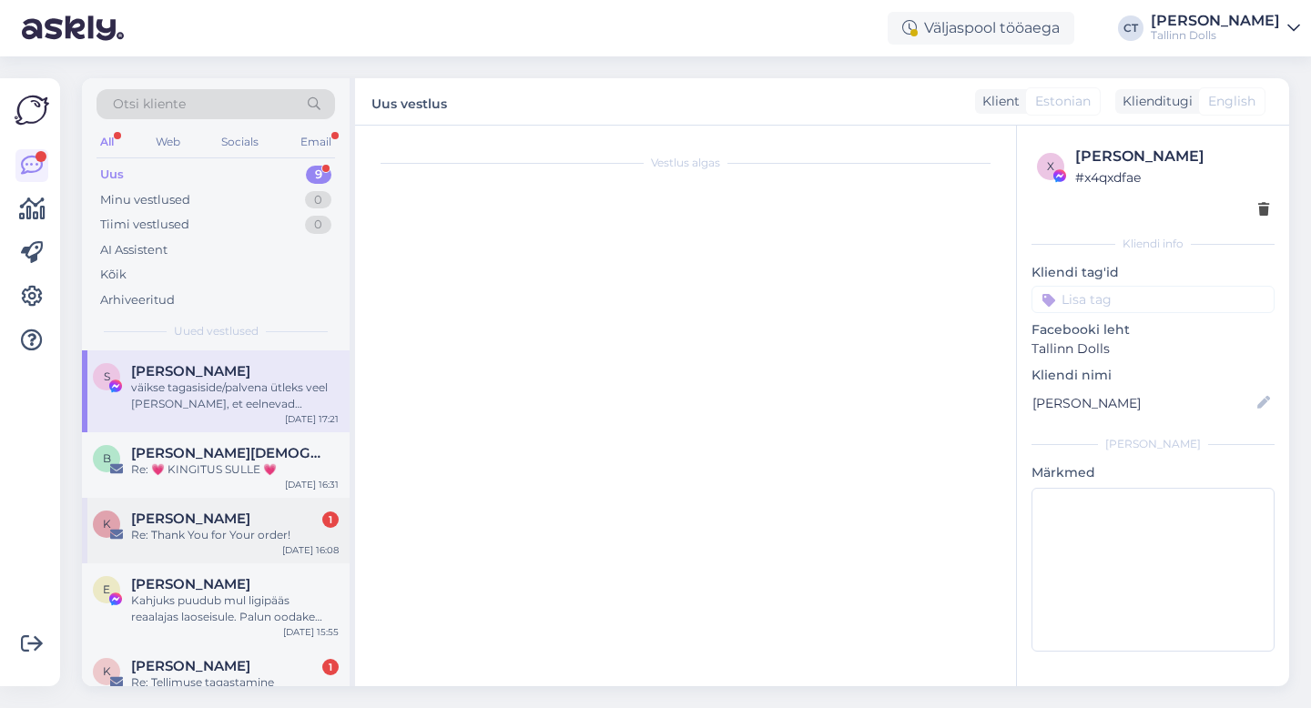
scroll to position [0, 0]
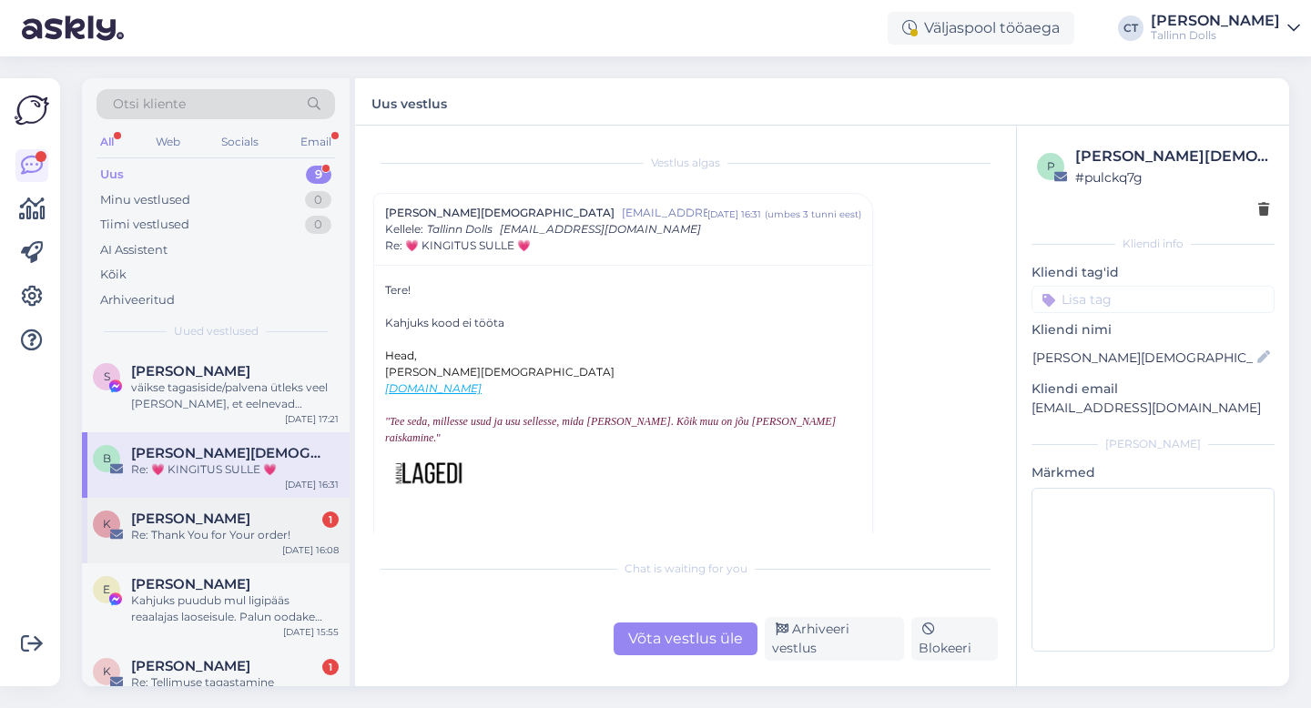
click at [223, 531] on div "Re: Thank You for Your order!" at bounding box center [235, 535] width 208 height 16
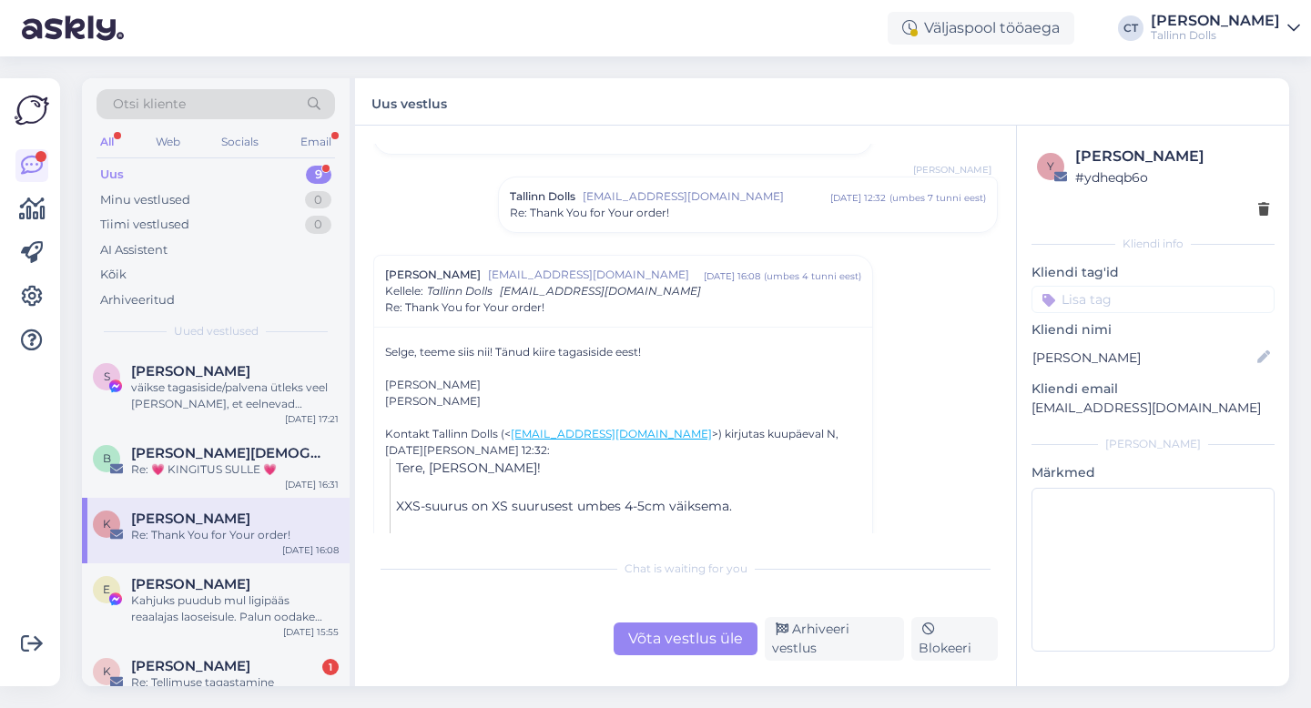
scroll to position [114, 0]
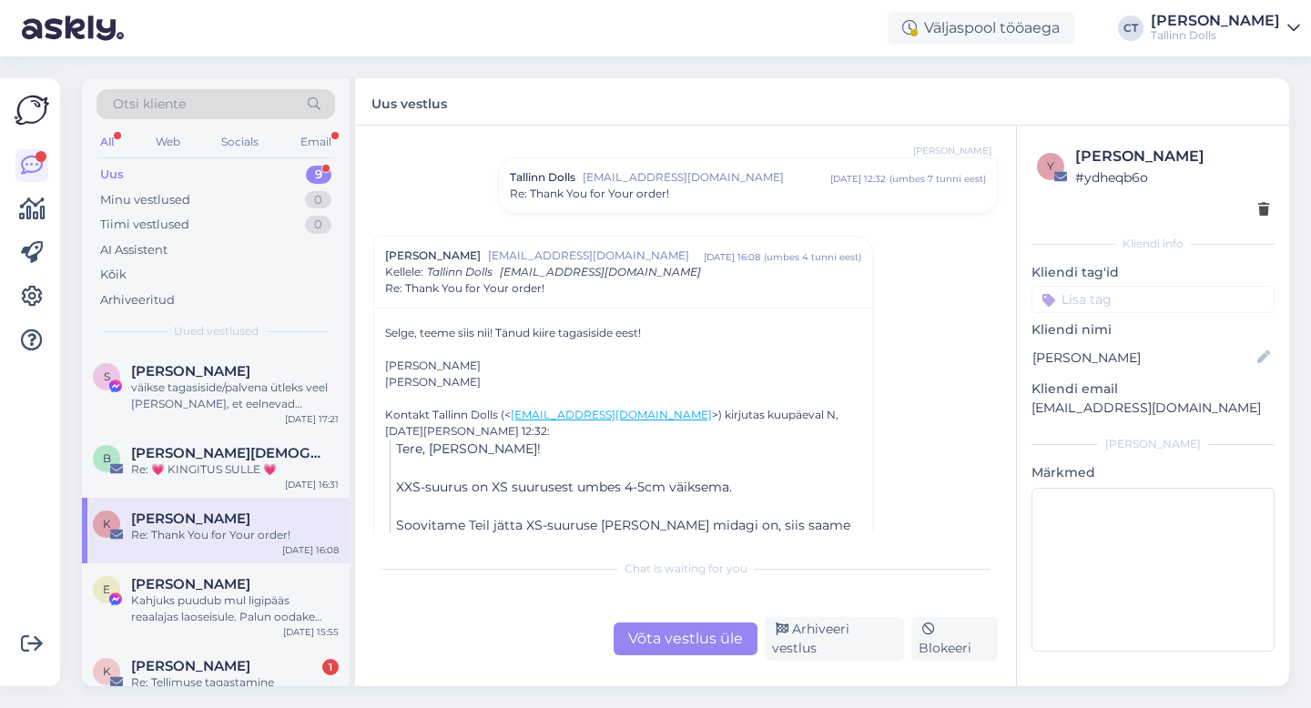
click at [701, 195] on div "Re: Thank You for Your order!" at bounding box center [748, 194] width 476 height 16
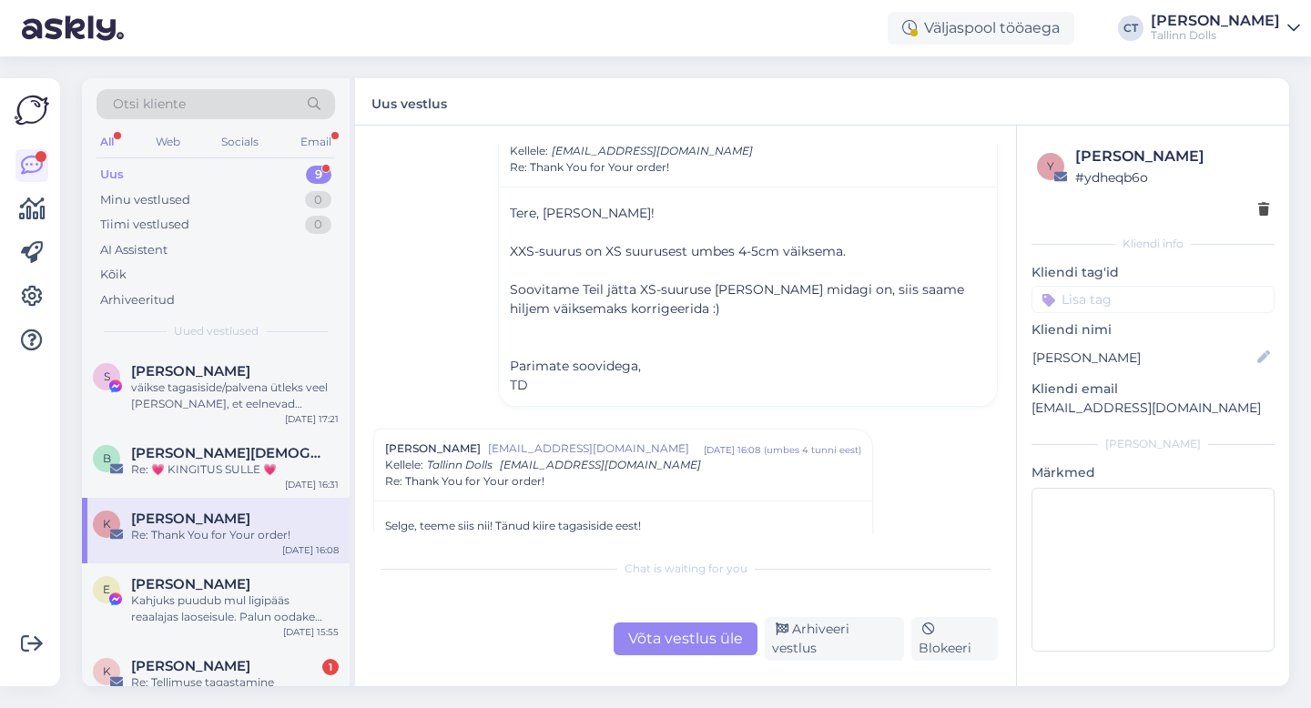
scroll to position [159, 0]
click at [855, 643] on div "Arhiveeri vestlus" at bounding box center [834, 639] width 139 height 44
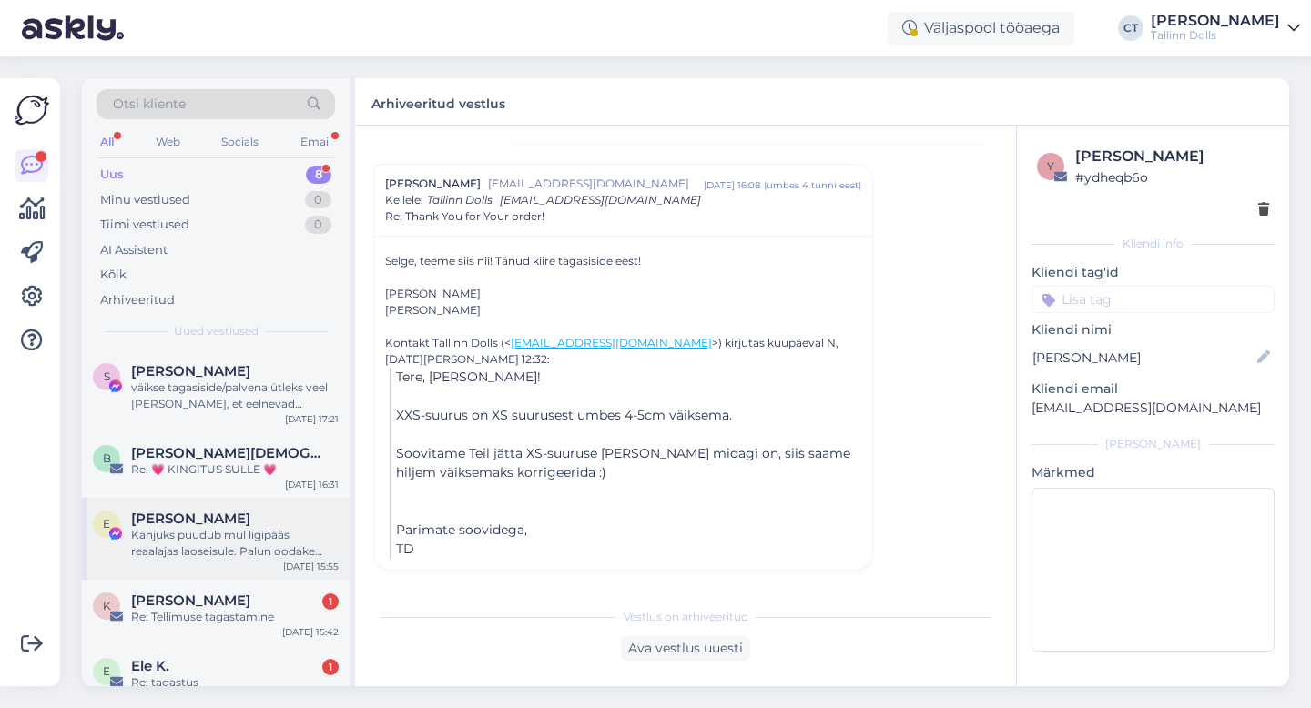
click at [227, 542] on div "Kahjuks puudub mul ligipääs reaalajas laoseisule. Palun oodake hetk, ma suunan …" at bounding box center [235, 543] width 208 height 33
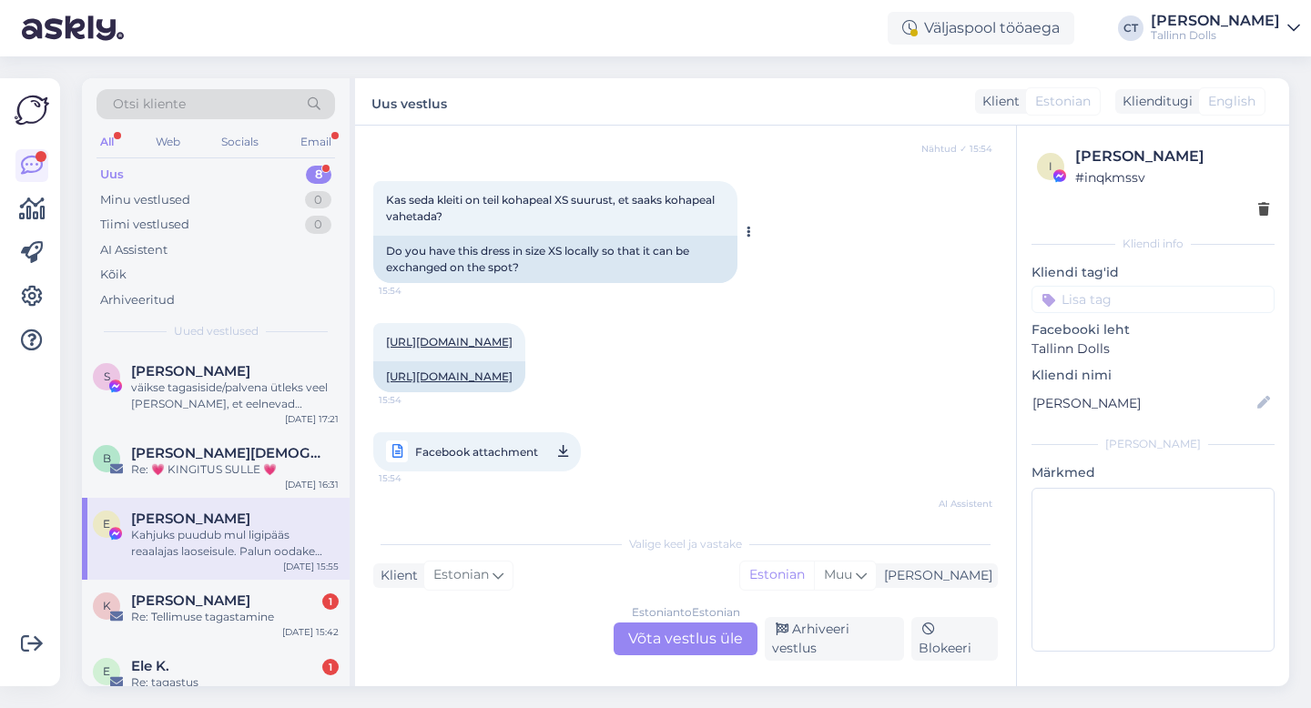
scroll to position [316, 0]
click at [709, 642] on div "Estonian to Estonian Võta vestlus üle" at bounding box center [686, 639] width 144 height 33
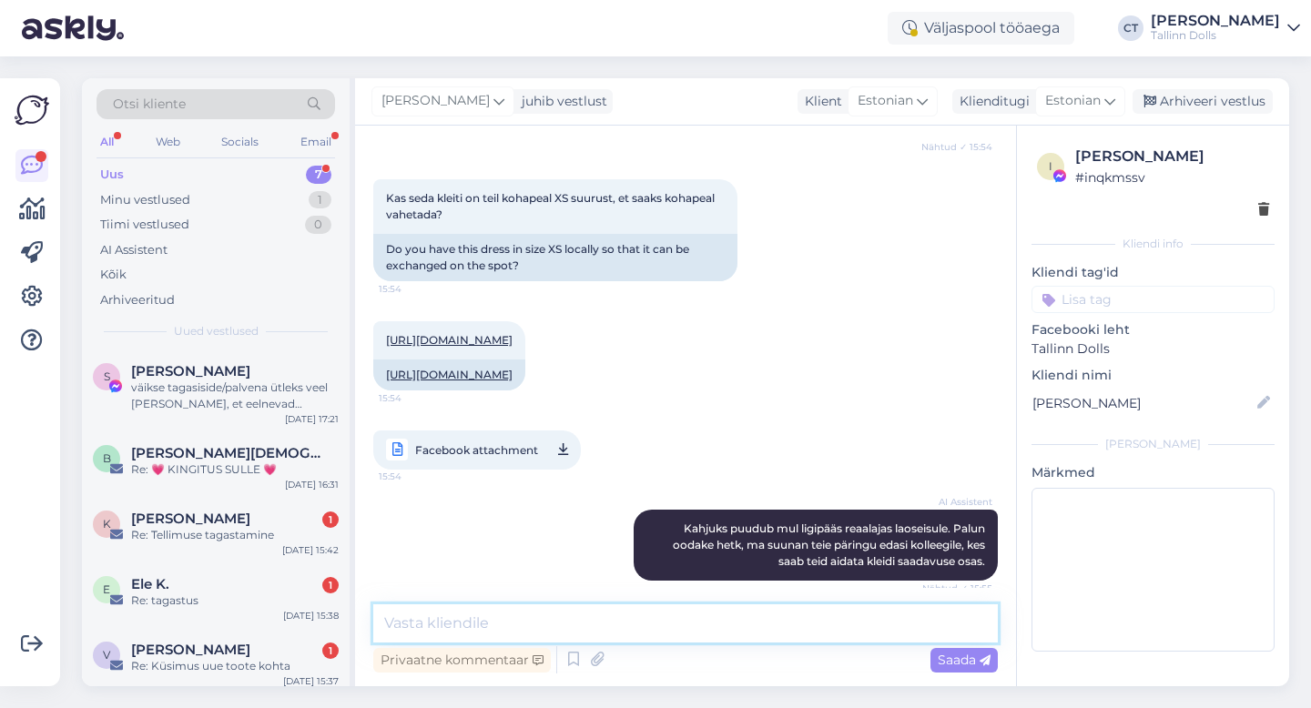
click at [713, 631] on textarea at bounding box center [685, 624] width 625 height 38
type textarea "Tere, meil hetkel olemas m-suurus, aga must on xs ja saab proovida :)"
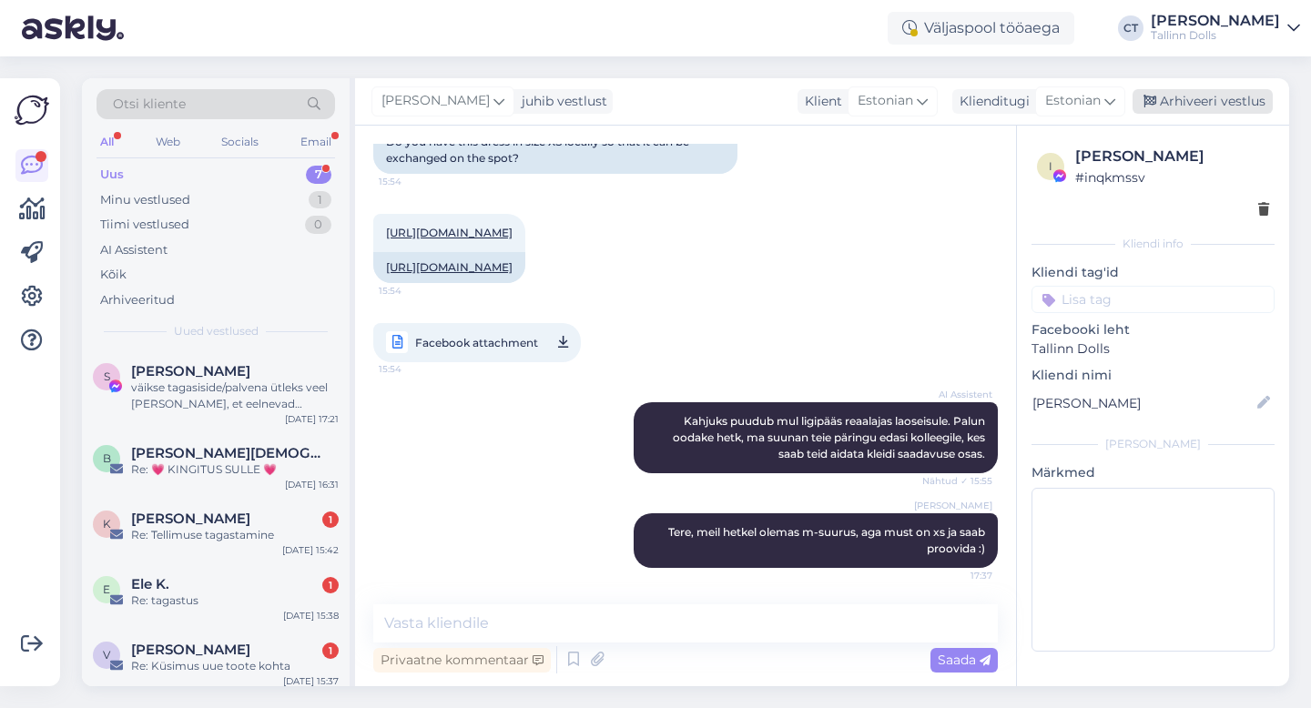
click at [1237, 93] on div "Arhiveeri vestlus" at bounding box center [1203, 101] width 140 height 25
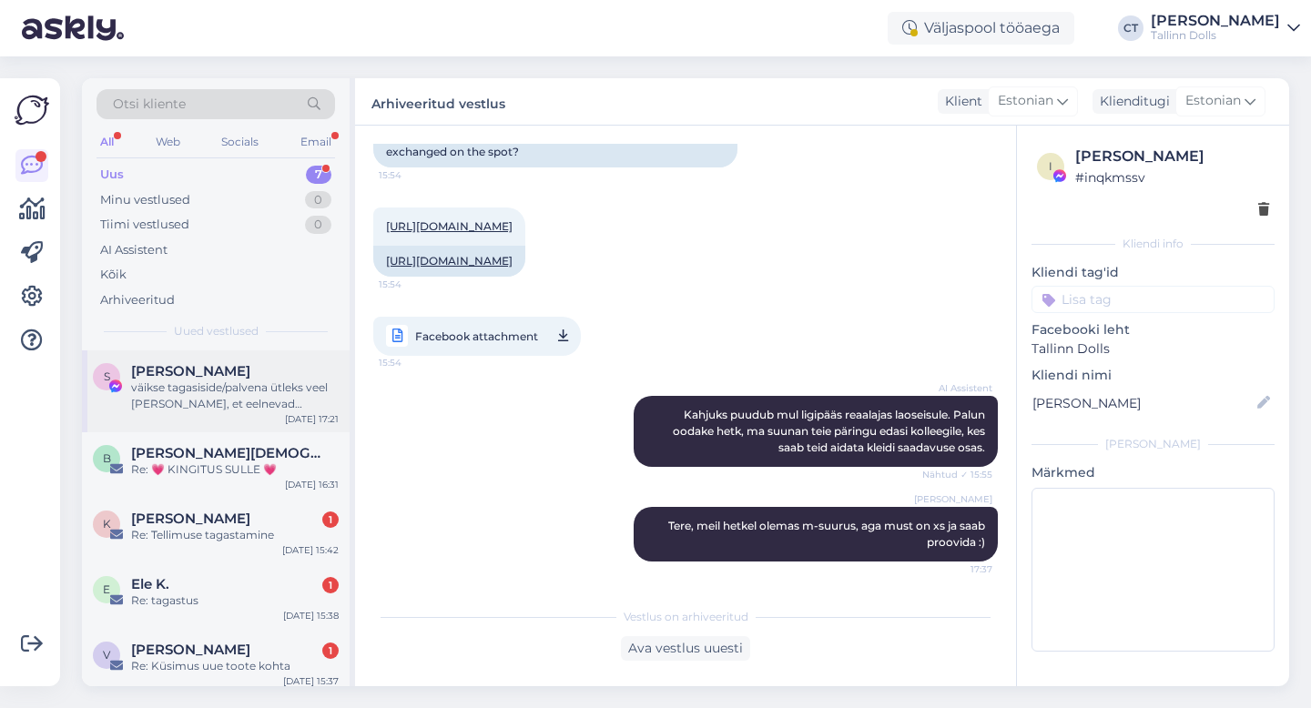
click at [209, 416] on div "S [PERSON_NAME] väikse tagasiside/palvena ütleks veel [PERSON_NAME], et eelneva…" at bounding box center [216, 392] width 268 height 82
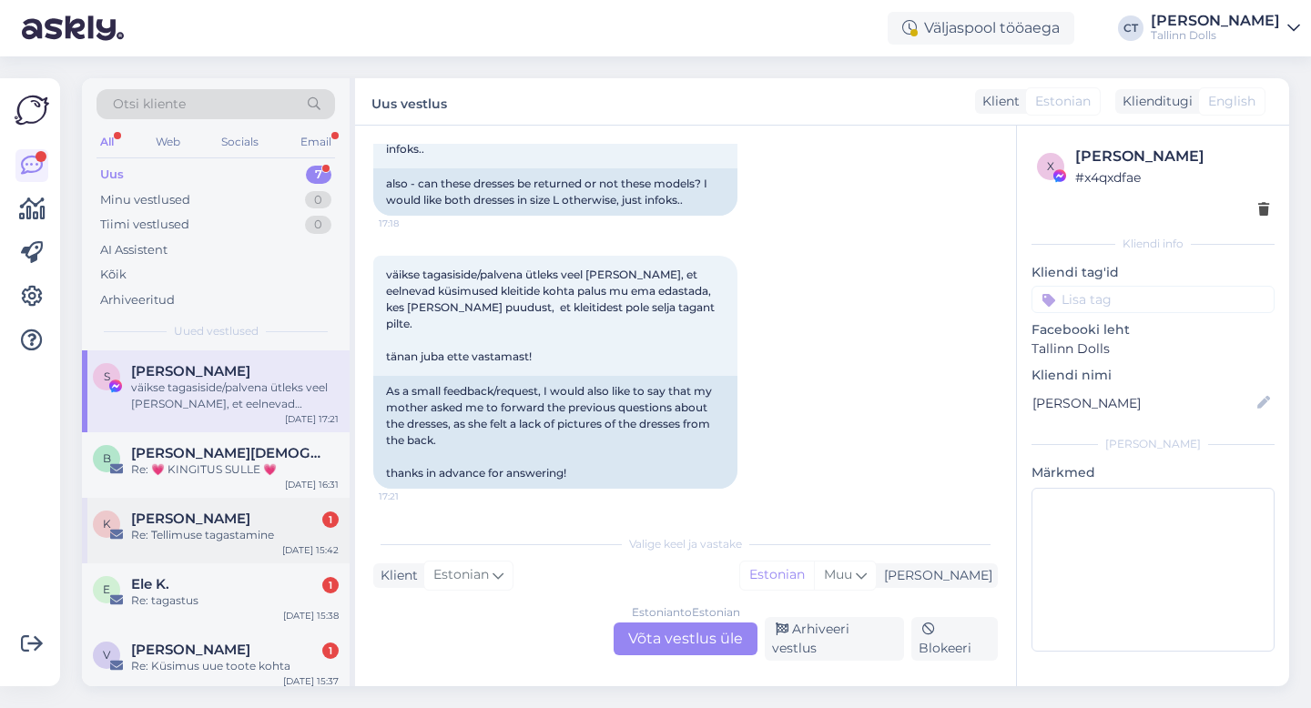
click at [202, 533] on div "Re: Tellimuse tagastamine" at bounding box center [235, 535] width 208 height 16
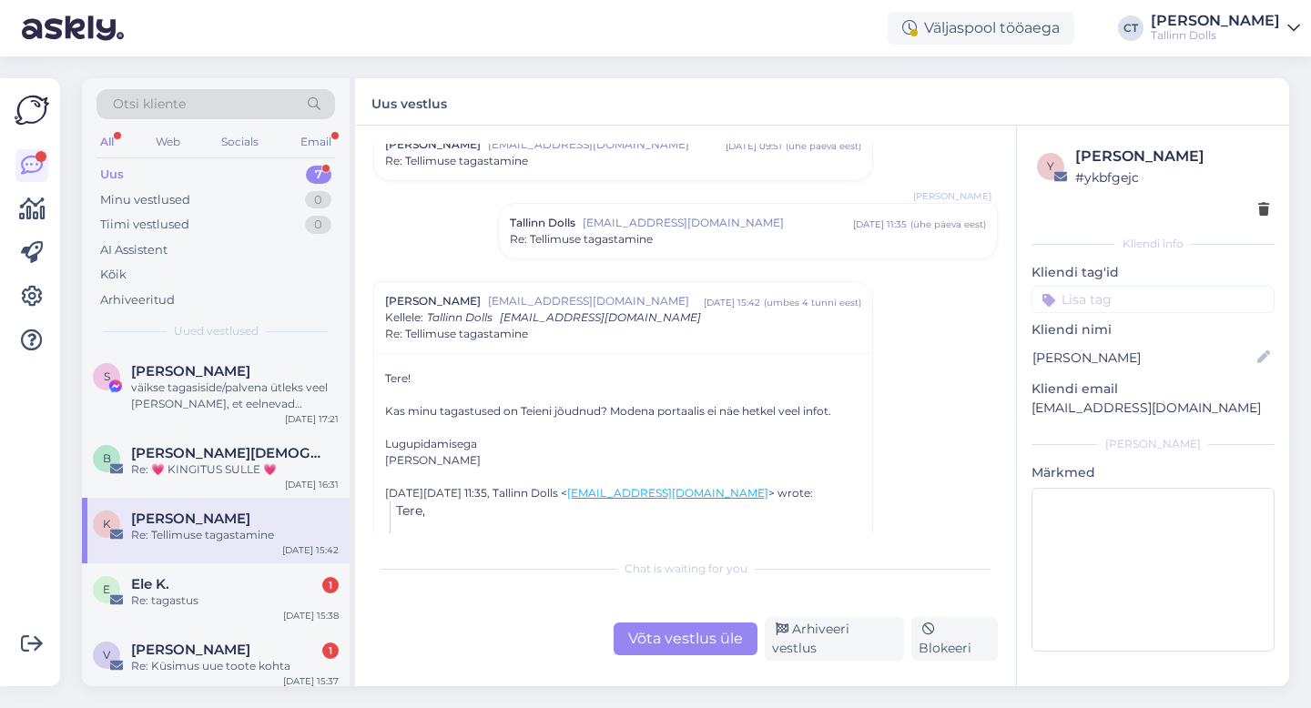
scroll to position [252, 0]
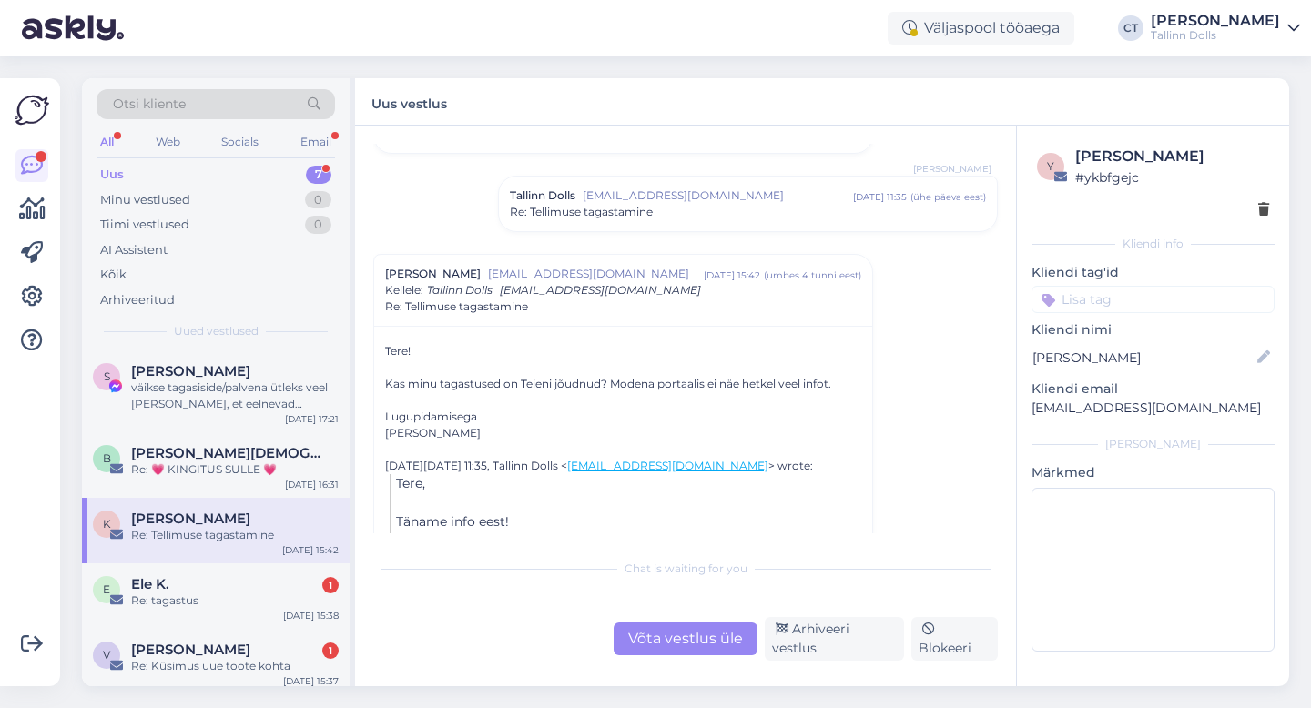
click at [696, 641] on div "Võta vestlus üle" at bounding box center [686, 639] width 144 height 33
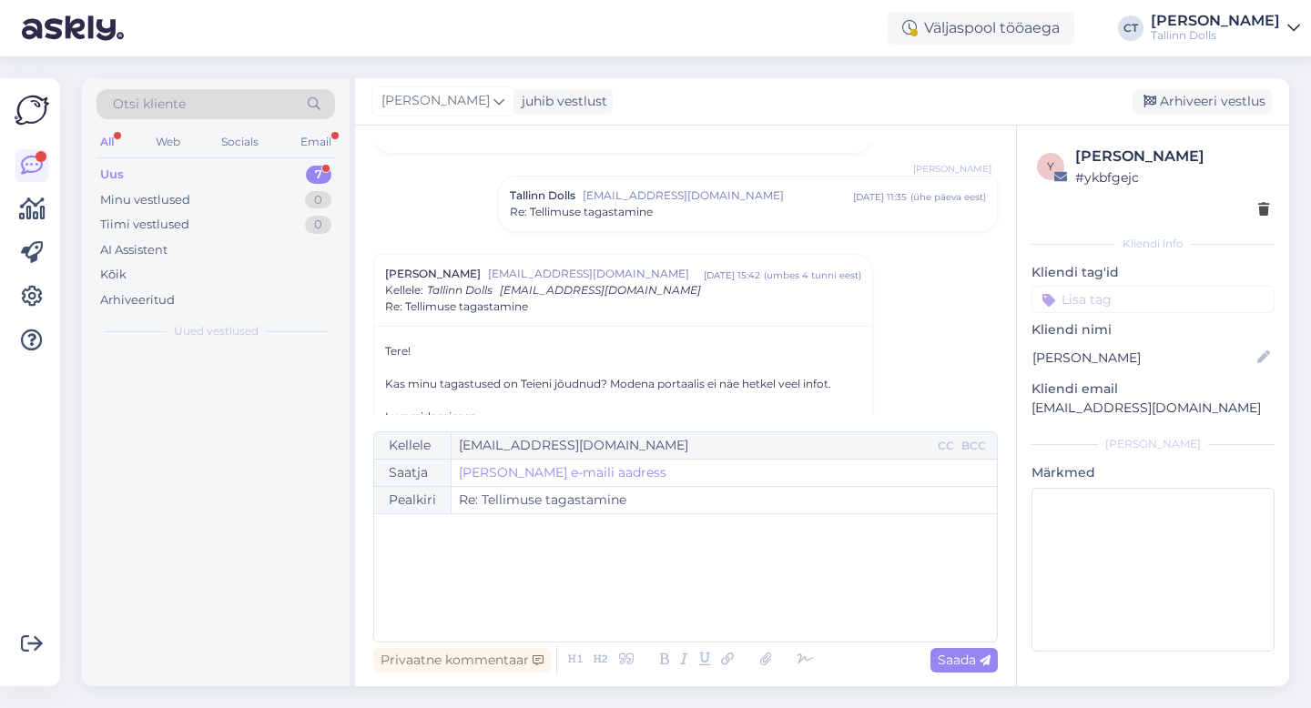
scroll to position [362, 0]
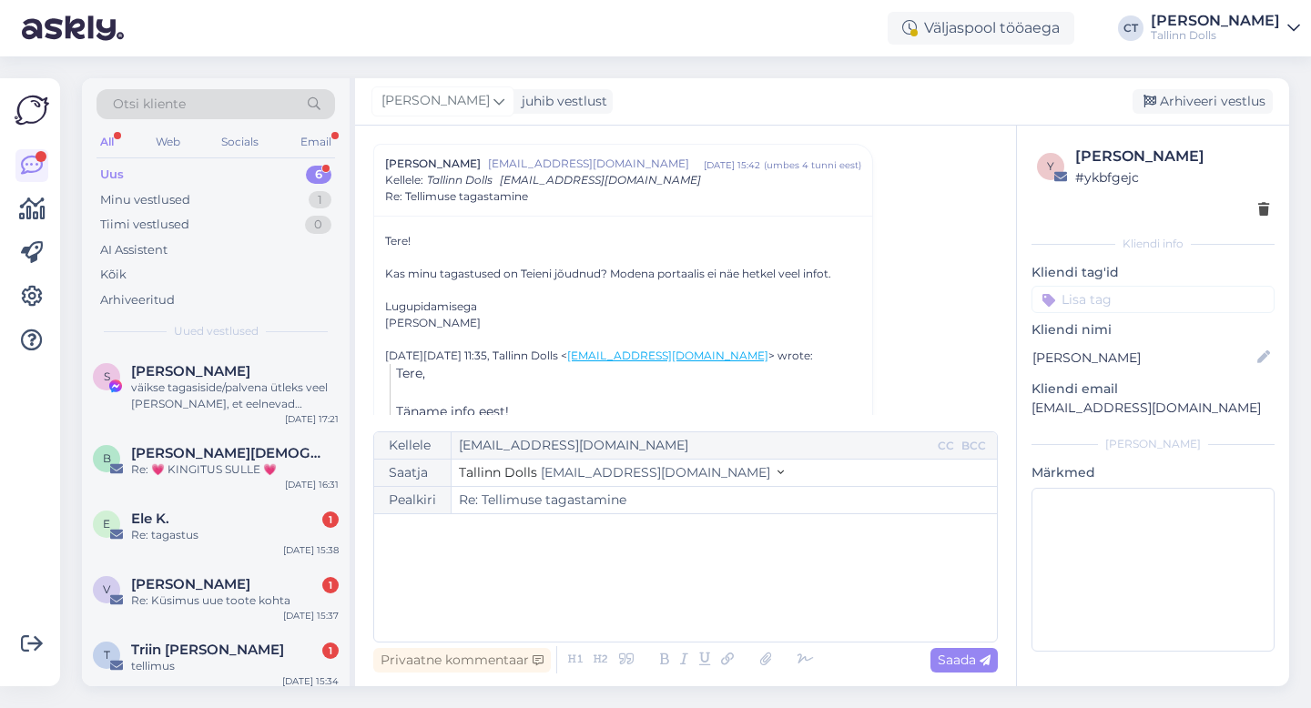
click at [703, 600] on div "﻿" at bounding box center [685, 578] width 605 height 109
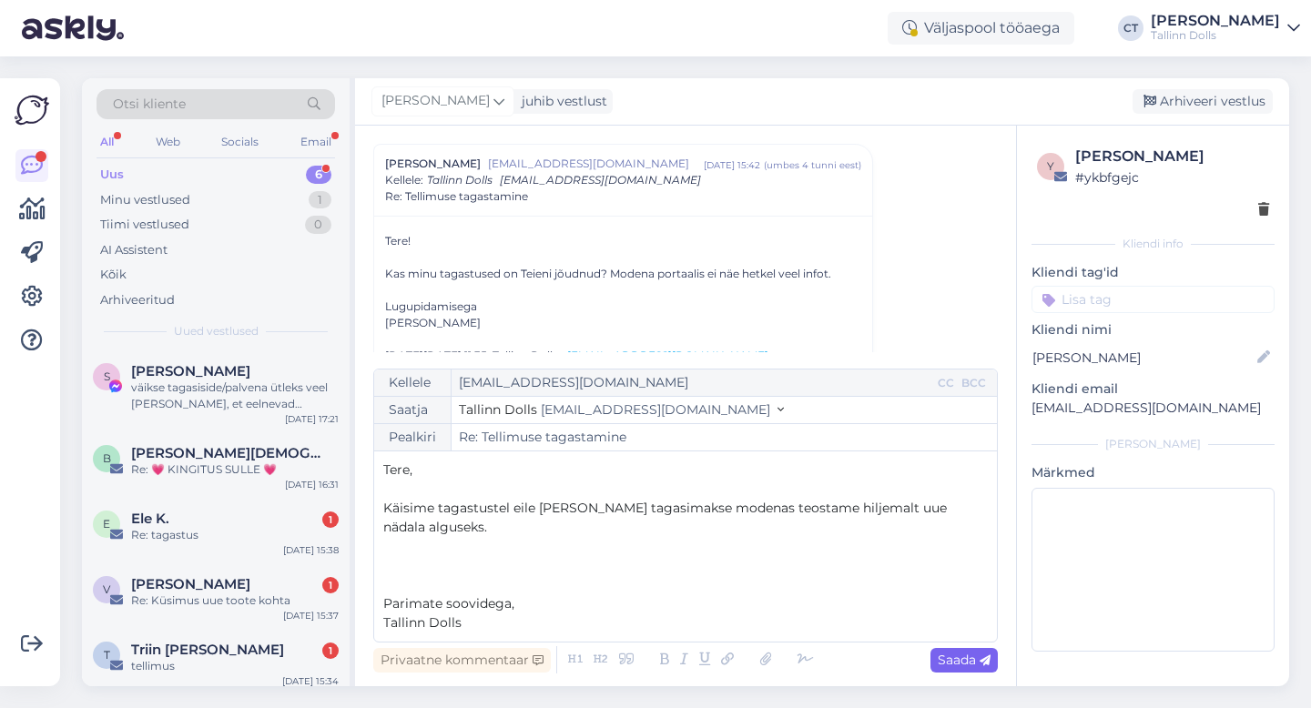
click at [937, 671] on div "Saada" at bounding box center [964, 660] width 67 height 25
type input "Re: Re: Tellimuse tagastamine"
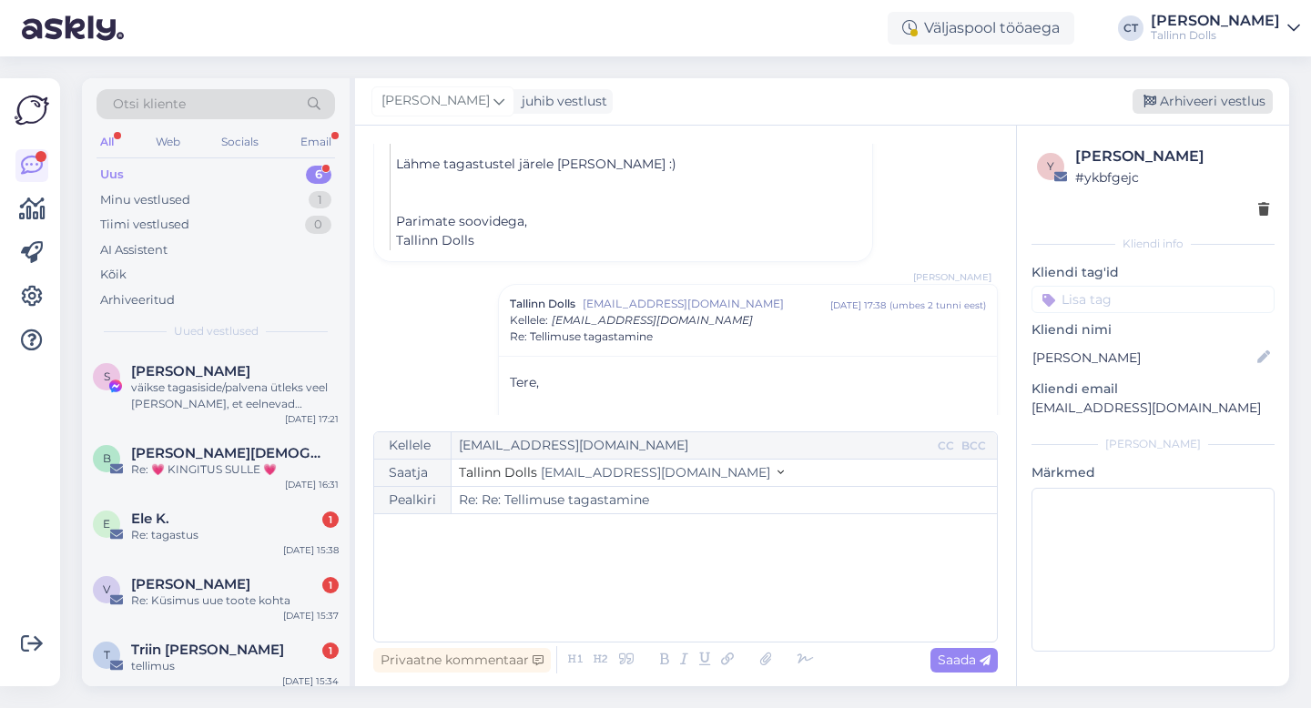
scroll to position [692, 0]
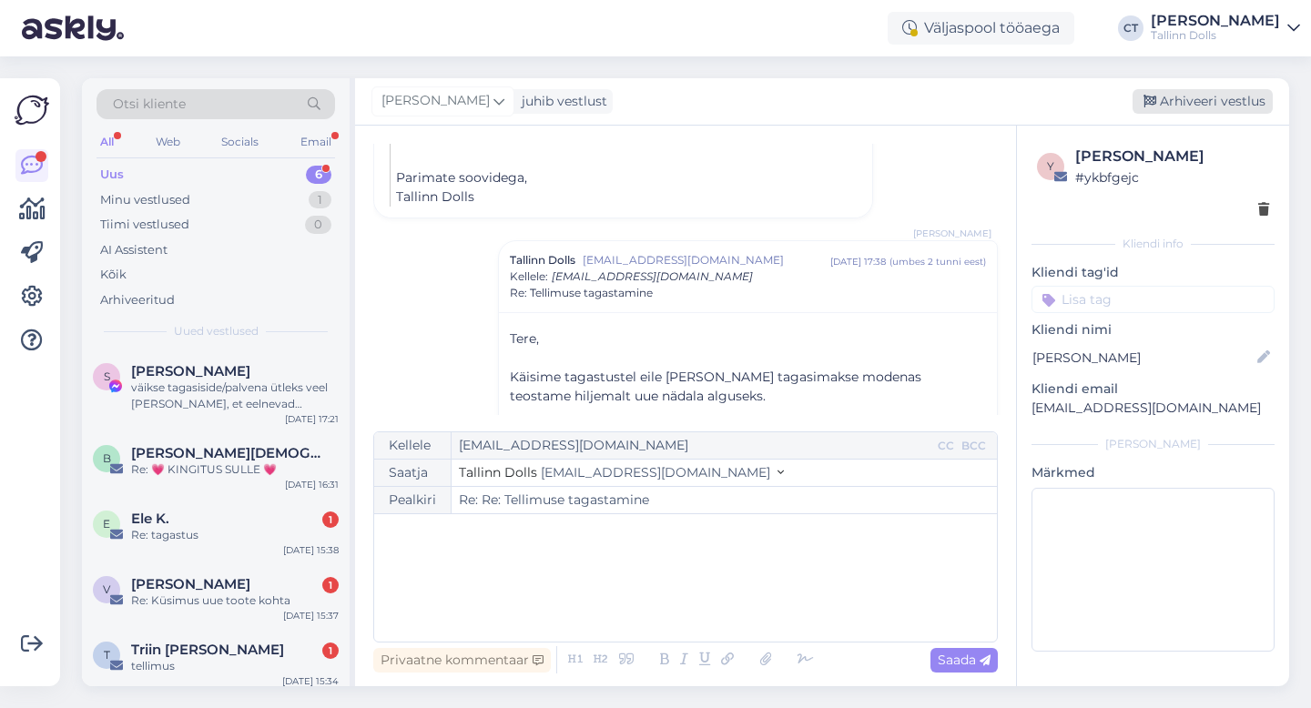
click at [1197, 107] on div "Arhiveeri vestlus" at bounding box center [1203, 101] width 140 height 25
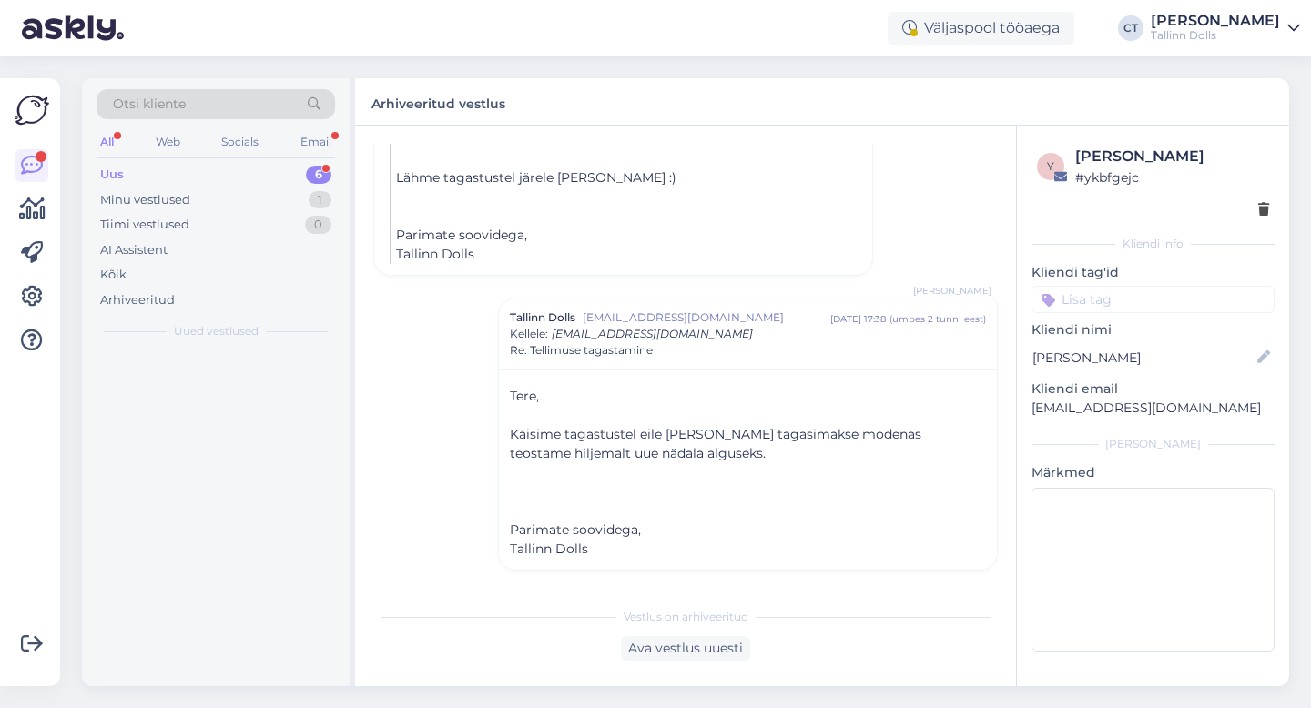
scroll to position [635, 0]
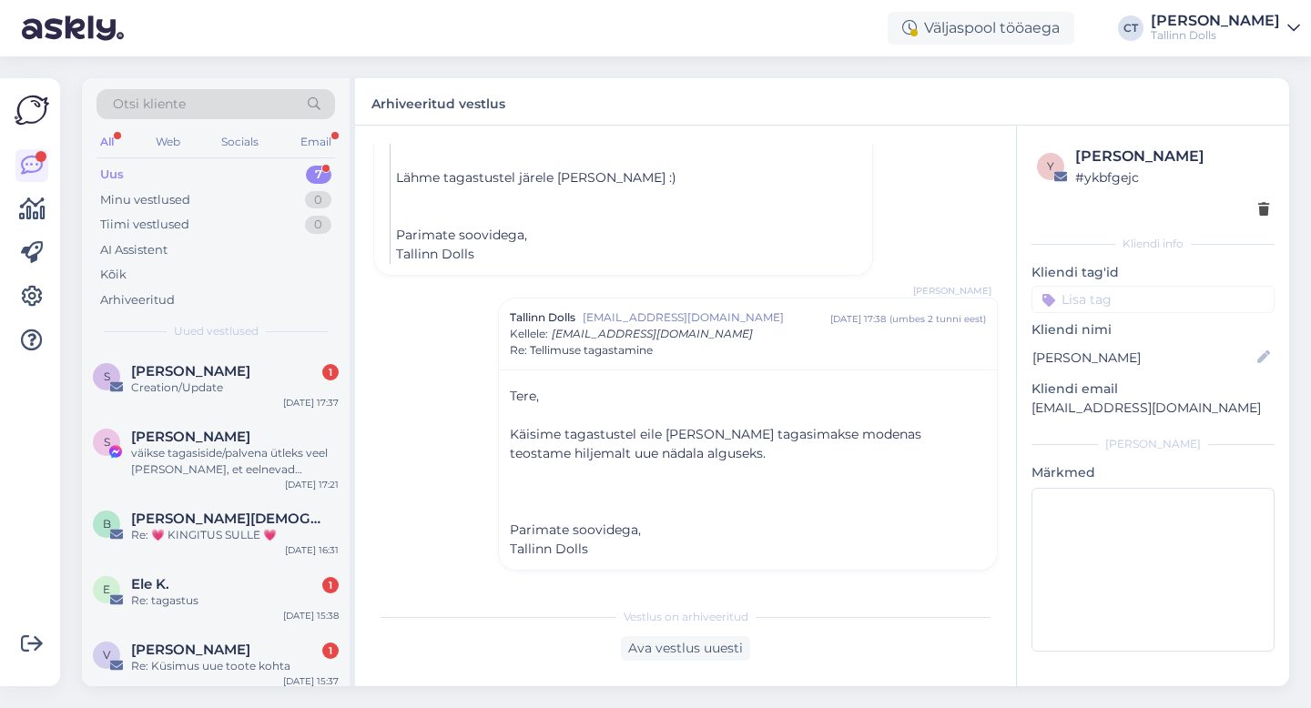
click at [248, 509] on div "B [PERSON_NAME] Re: 💗 KINGITUS SULLE 💗 [DATE] 16:31" at bounding box center [216, 531] width 268 height 66
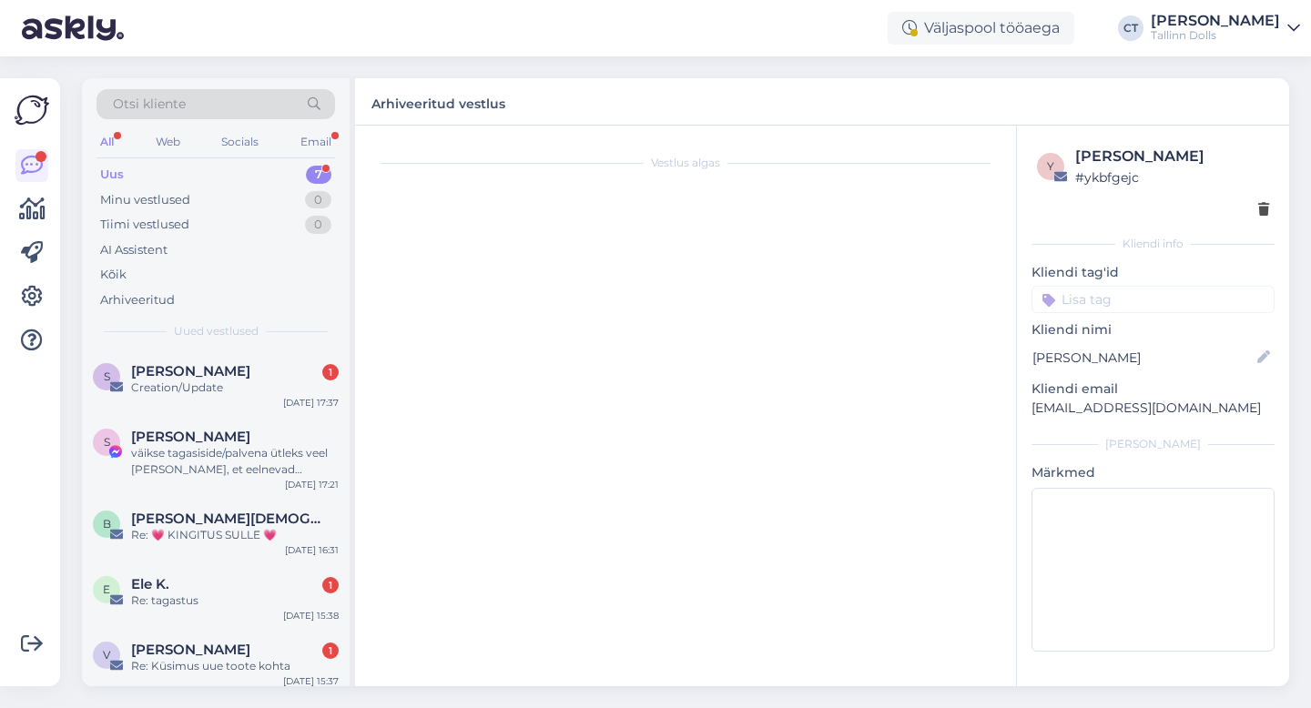
scroll to position [0, 0]
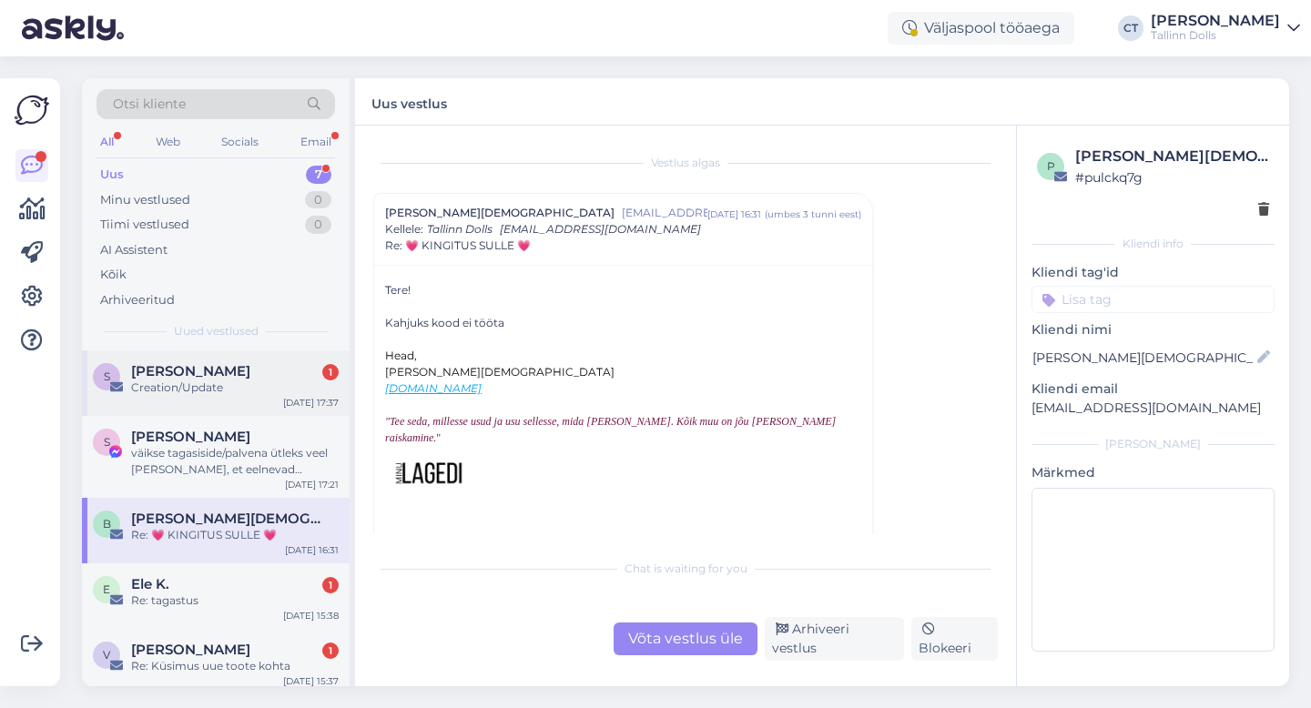
click at [242, 385] on div "Creation/Update" at bounding box center [235, 388] width 208 height 16
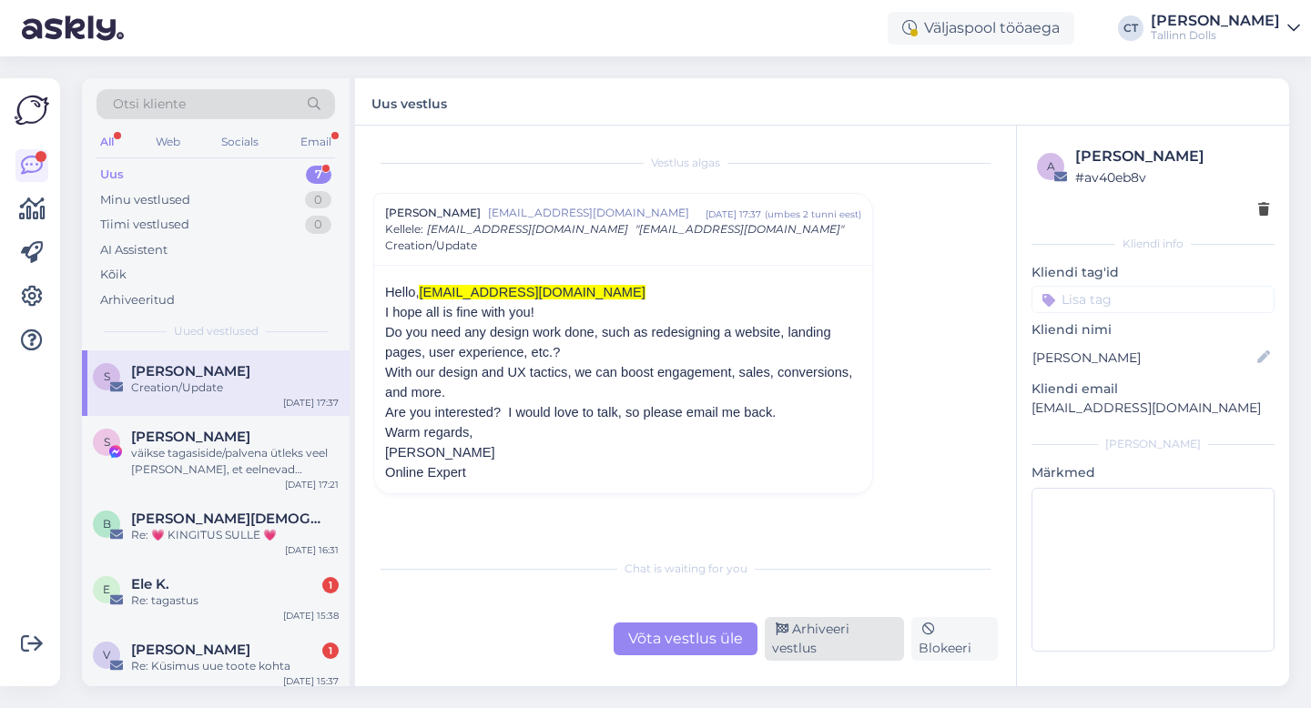
click at [870, 641] on div "Arhiveeri vestlus" at bounding box center [834, 639] width 139 height 44
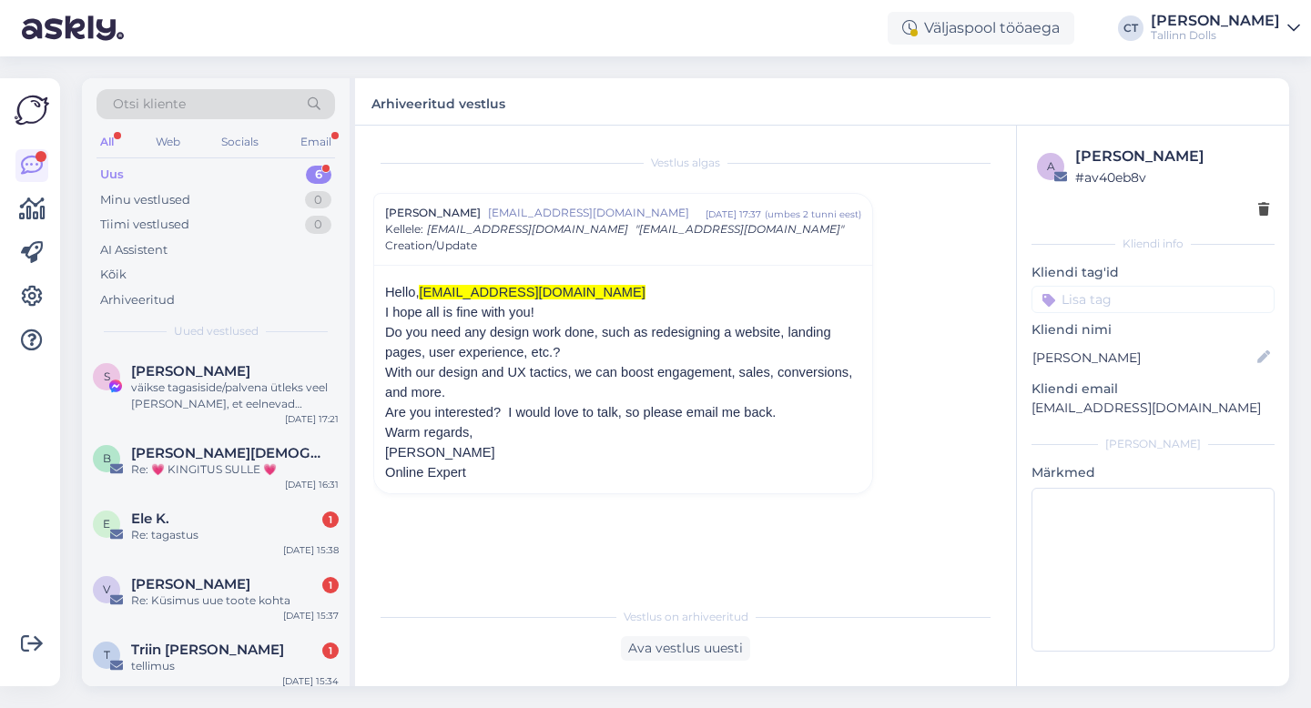
click at [301, 552] on div "[DATE] 15:38" at bounding box center [311, 551] width 56 height 14
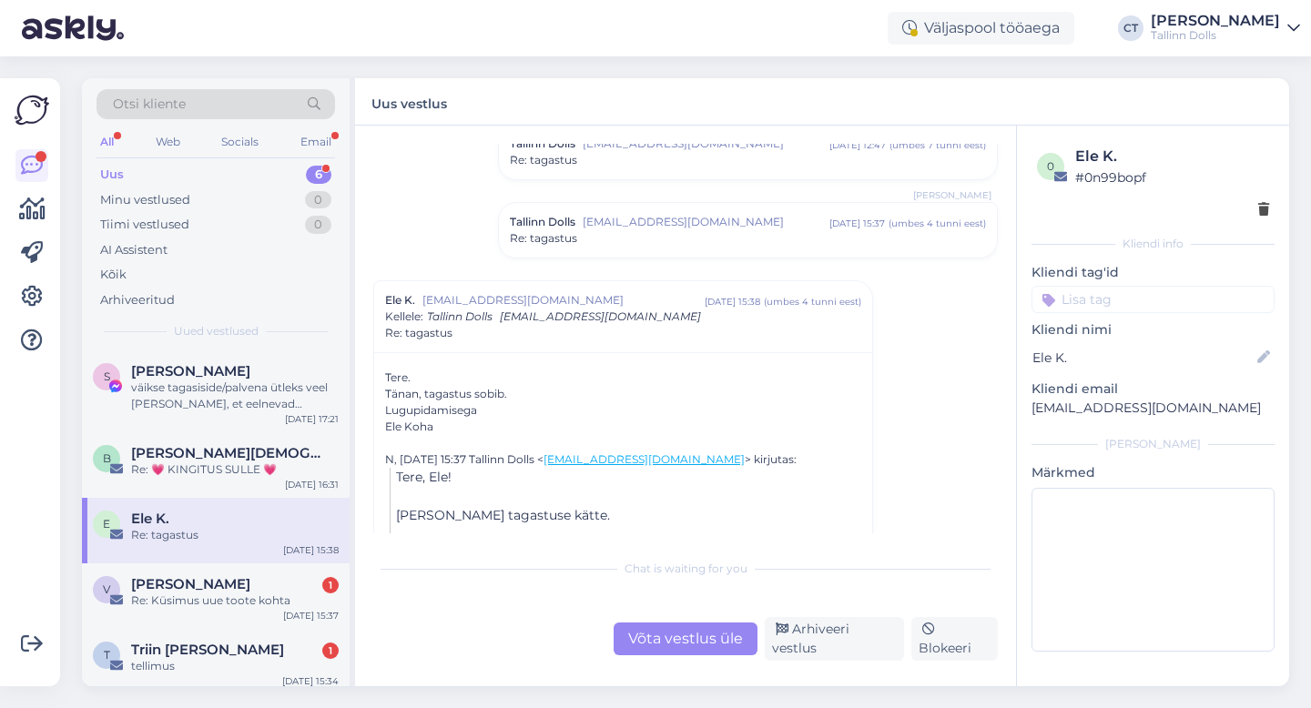
scroll to position [932, 0]
click at [672, 216] on span "[EMAIL_ADDRESS][DOMAIN_NAME]" at bounding box center [706, 220] width 247 height 16
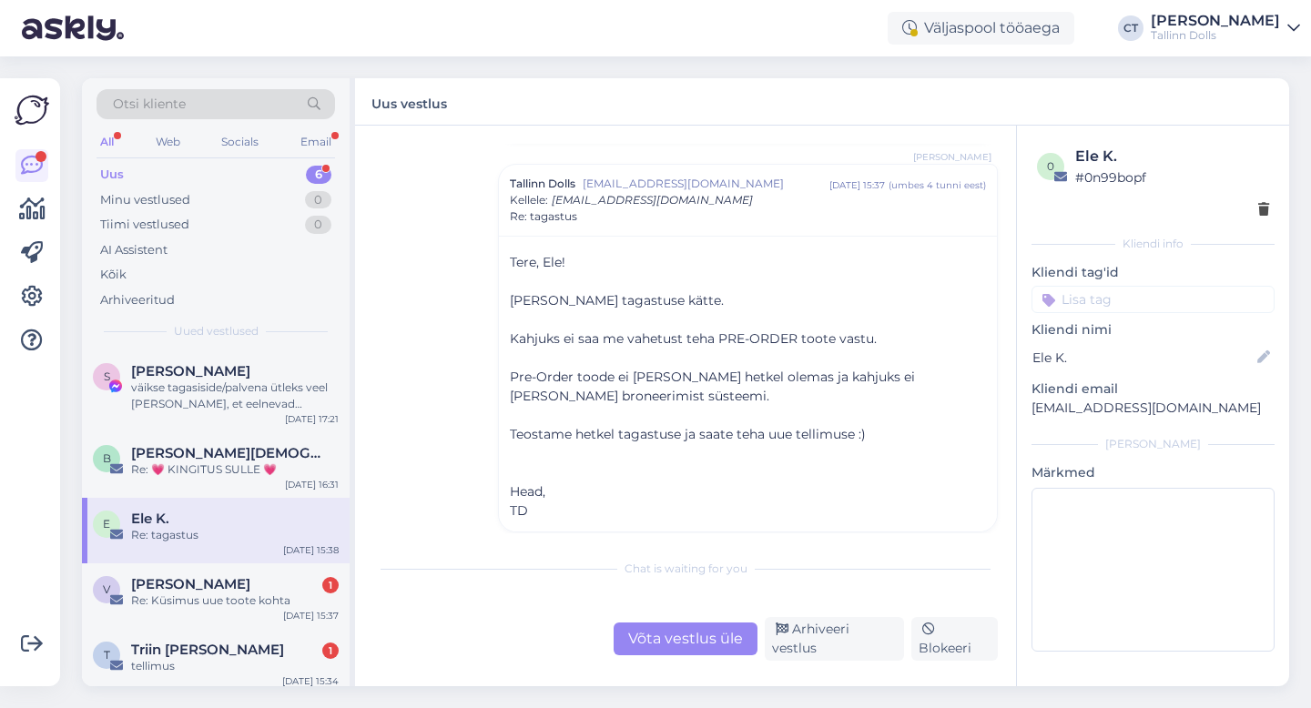
scroll to position [973, 0]
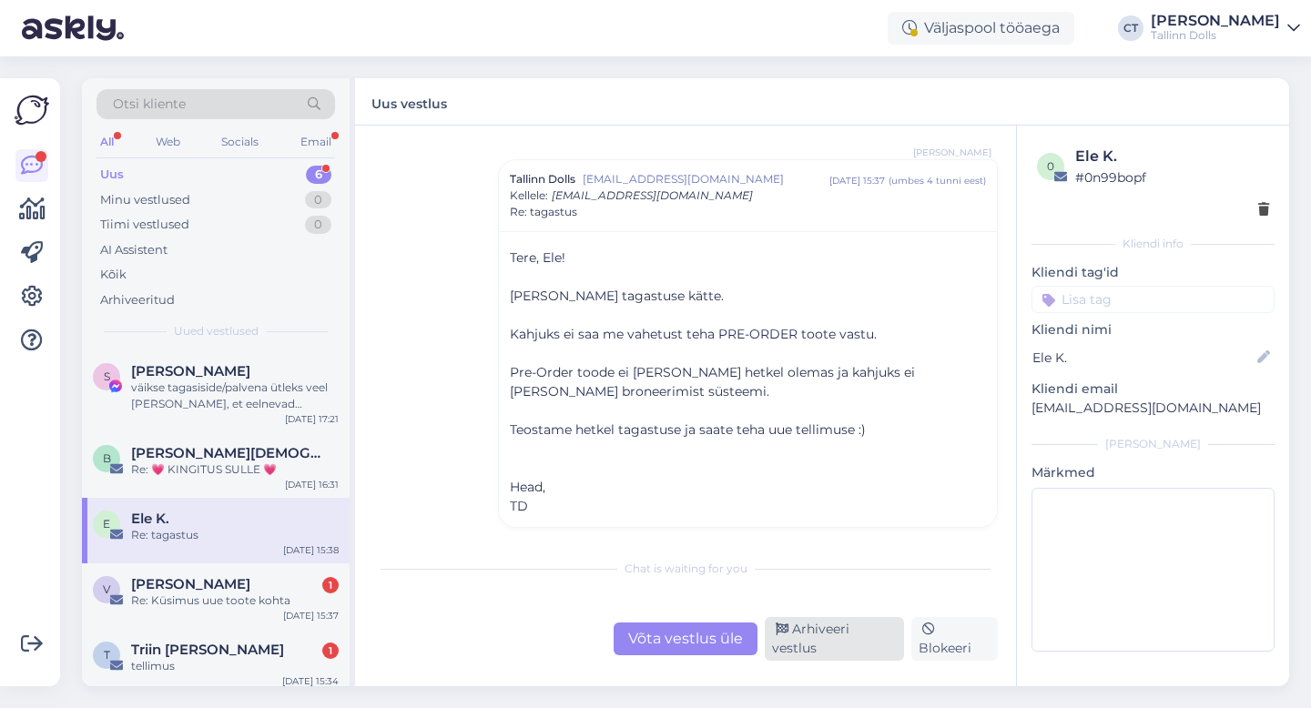
click at [832, 633] on div "Arhiveeri vestlus" at bounding box center [834, 639] width 139 height 44
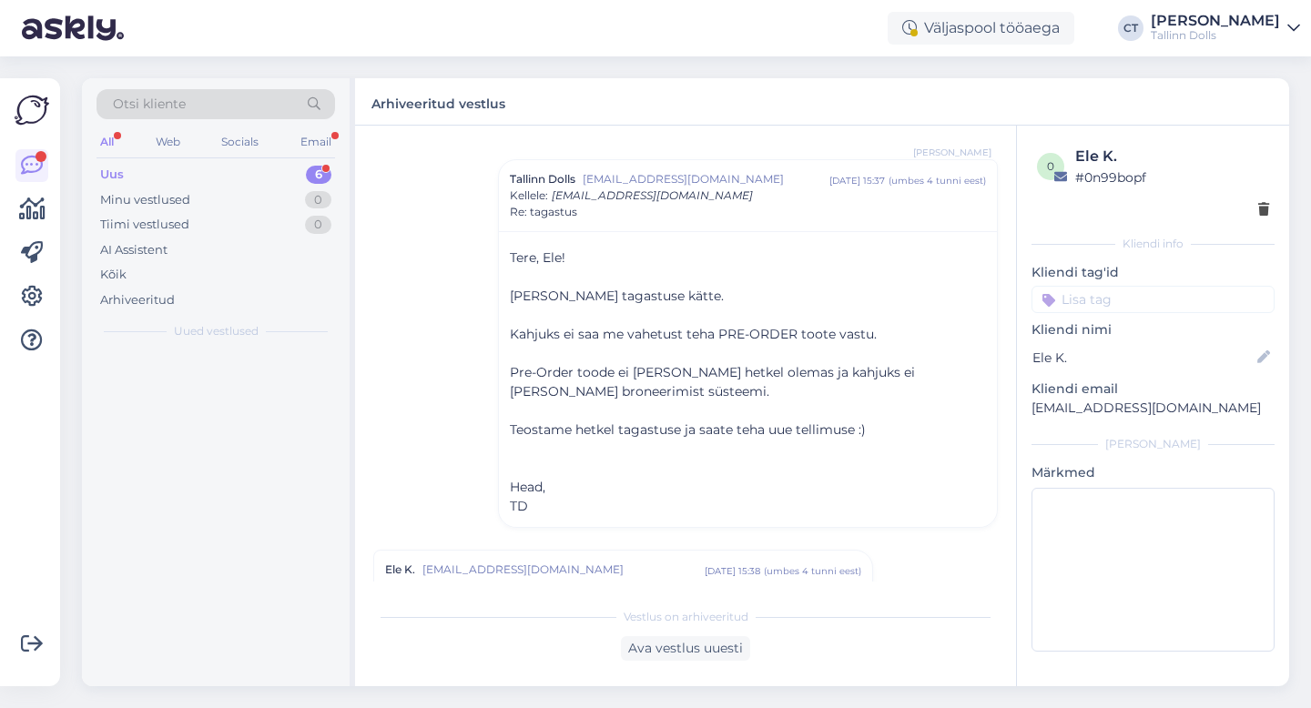
scroll to position [1380, 0]
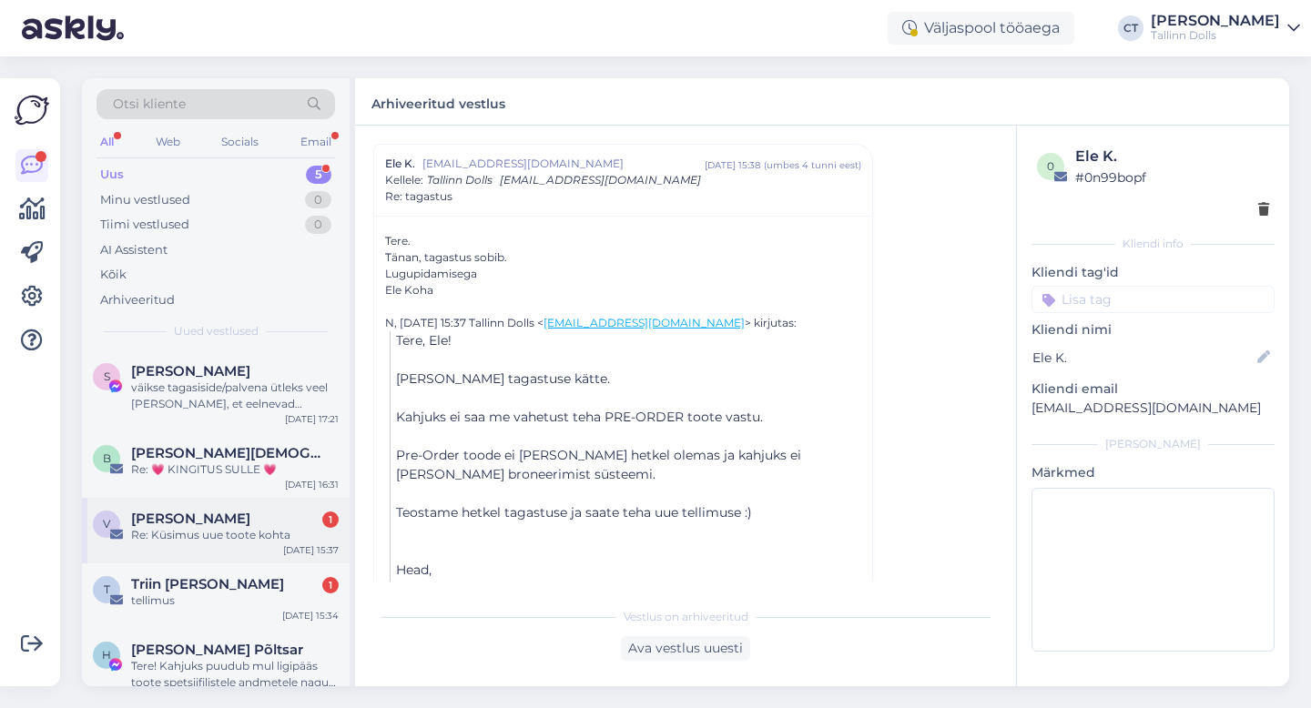
click at [251, 519] on div "[PERSON_NAME] 1" at bounding box center [235, 519] width 208 height 16
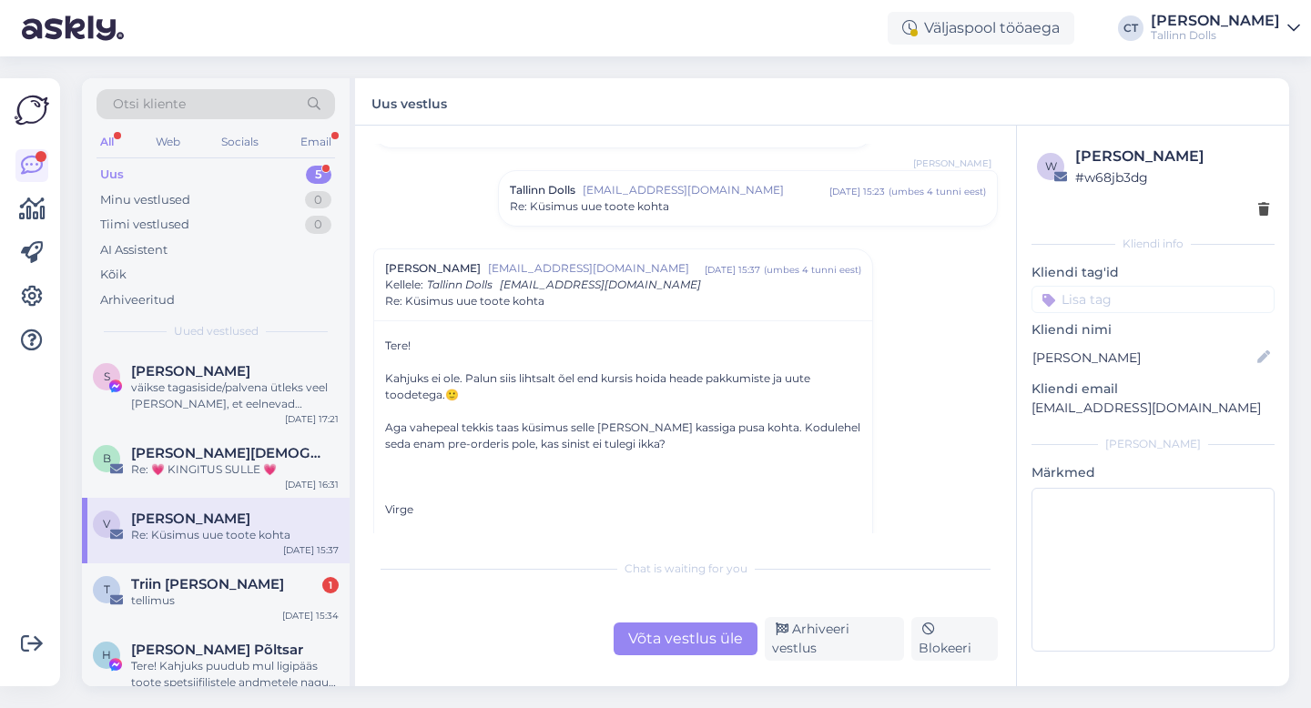
scroll to position [955, 0]
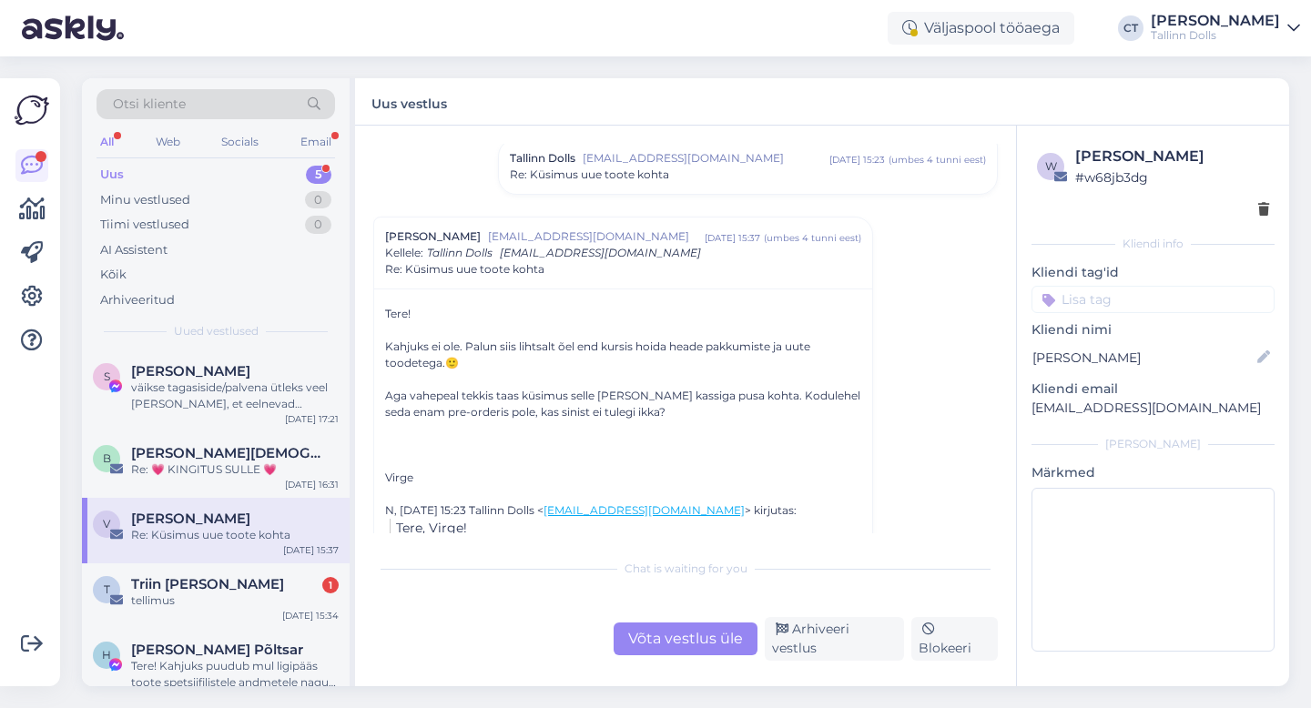
click at [677, 617] on div "Chat is waiting for you Võta vestlus üle Arhiveeri vestlus Blokeeri" at bounding box center [685, 605] width 625 height 111
click at [682, 593] on div "Chat is waiting for you Võta vestlus üle Arhiveeri vestlus Blokeeri" at bounding box center [685, 605] width 625 height 111
click at [677, 647] on div "Võta vestlus üle" at bounding box center [686, 639] width 144 height 33
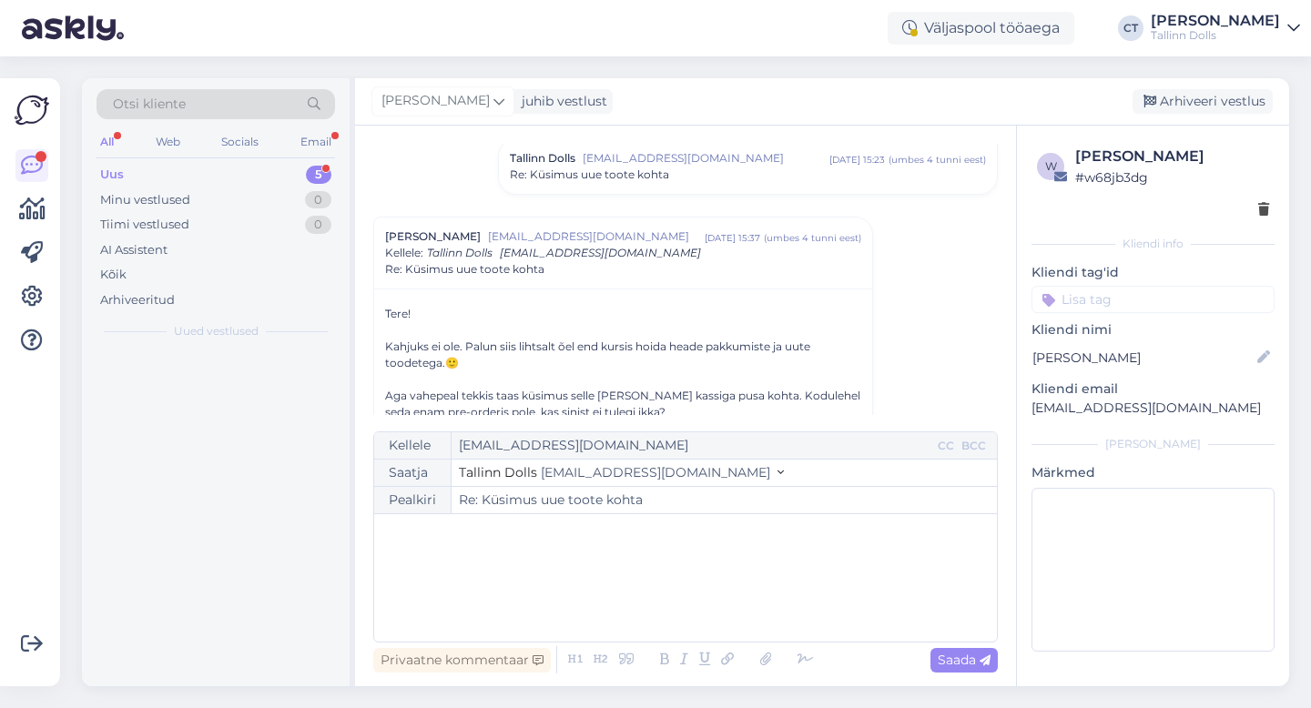
scroll to position [1028, 0]
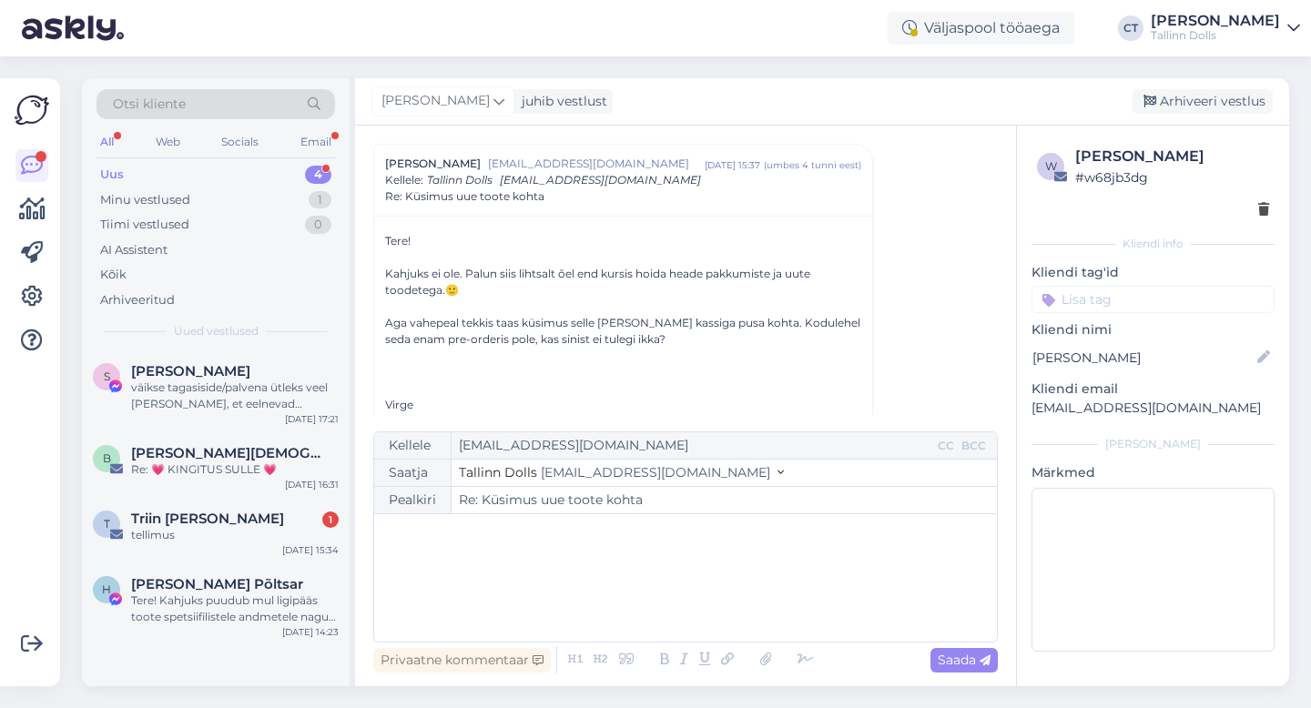
click at [695, 623] on div "﻿" at bounding box center [685, 578] width 605 height 109
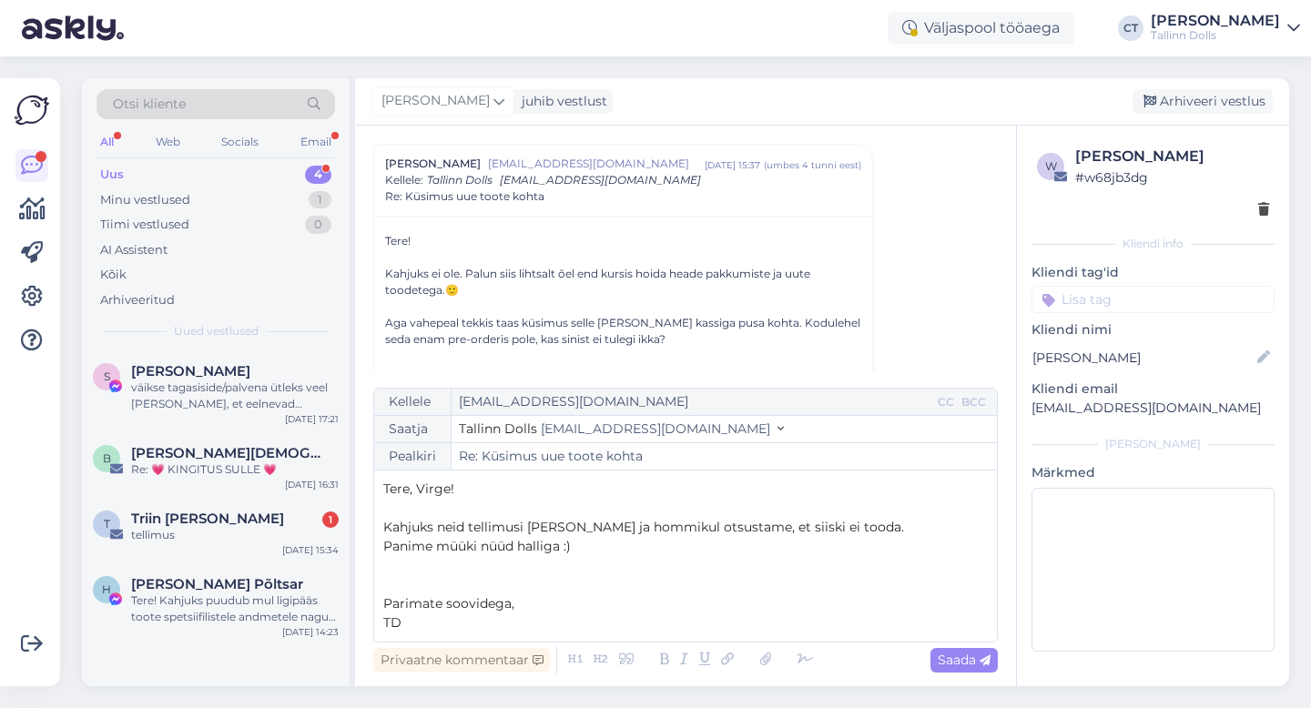
click at [584, 550] on p "Panime müüki nüüd halliga :)" at bounding box center [685, 546] width 605 height 19
click at [974, 670] on div "Saada" at bounding box center [964, 660] width 67 height 25
type input "Re: Re: Küsimus uue toote kohta"
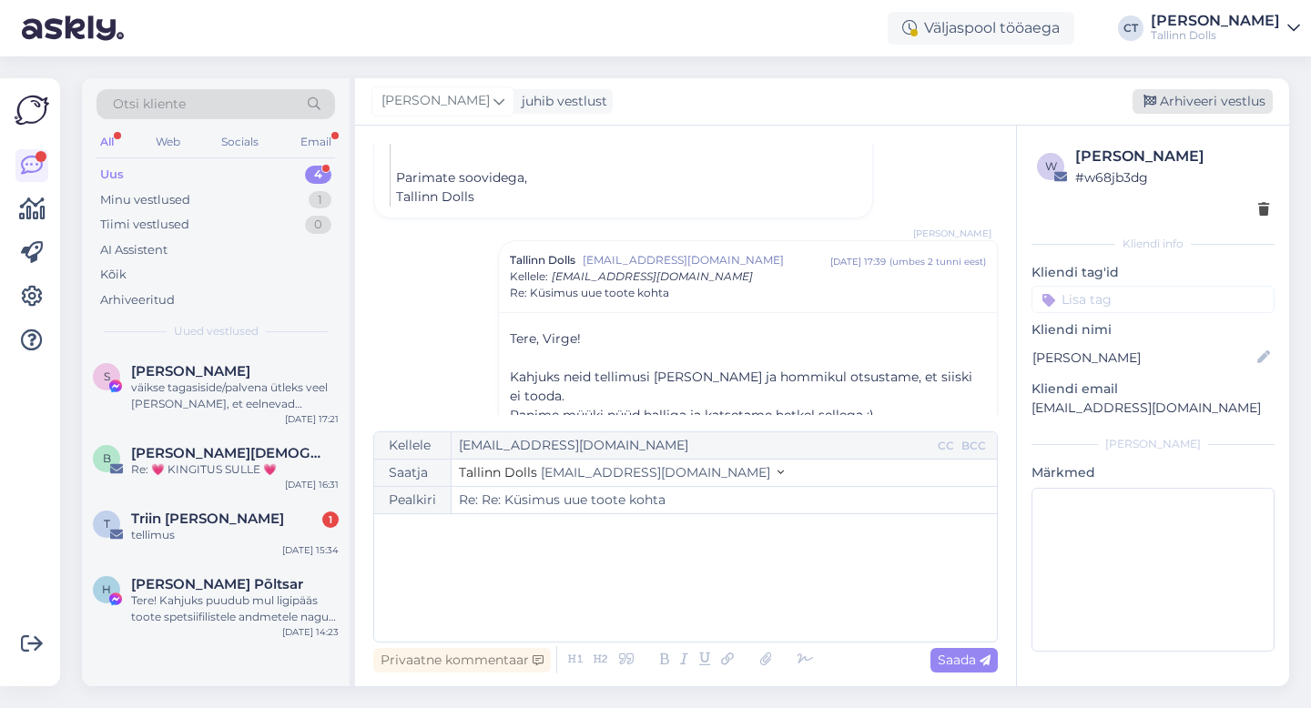
click at [1218, 103] on div "Arhiveeri vestlus" at bounding box center [1203, 101] width 140 height 25
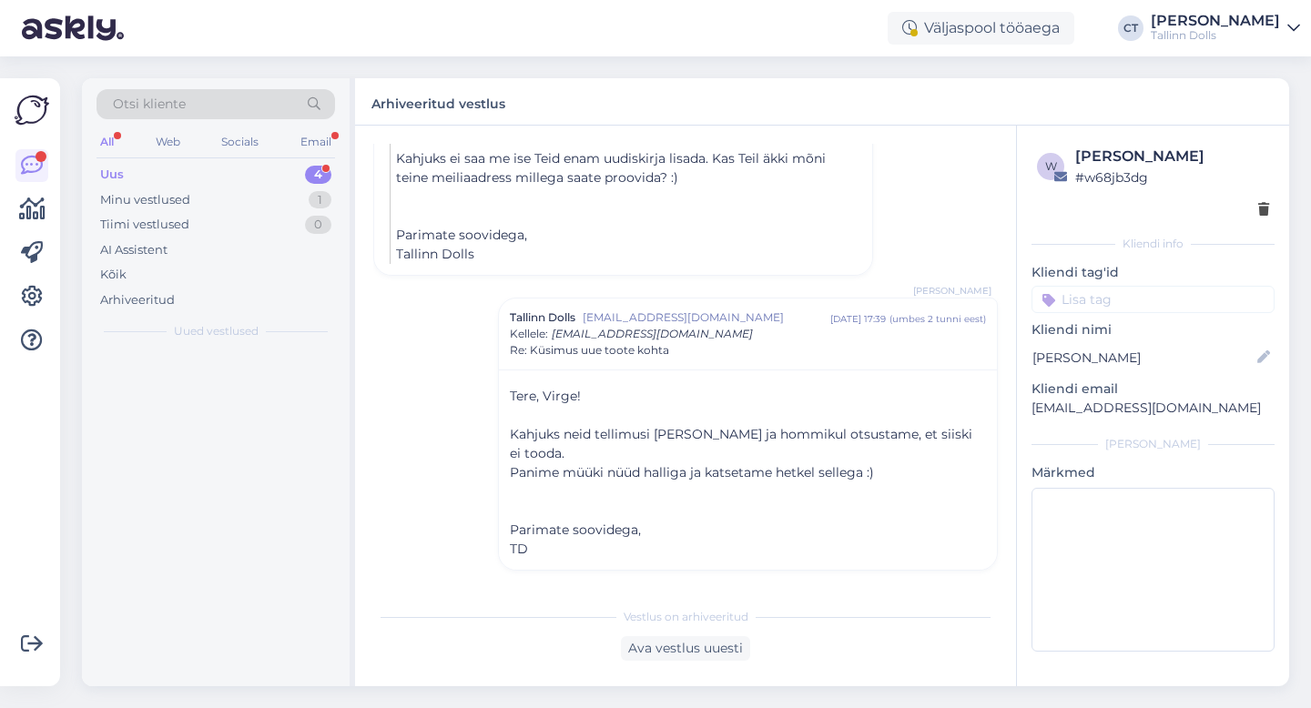
scroll to position [1344, 0]
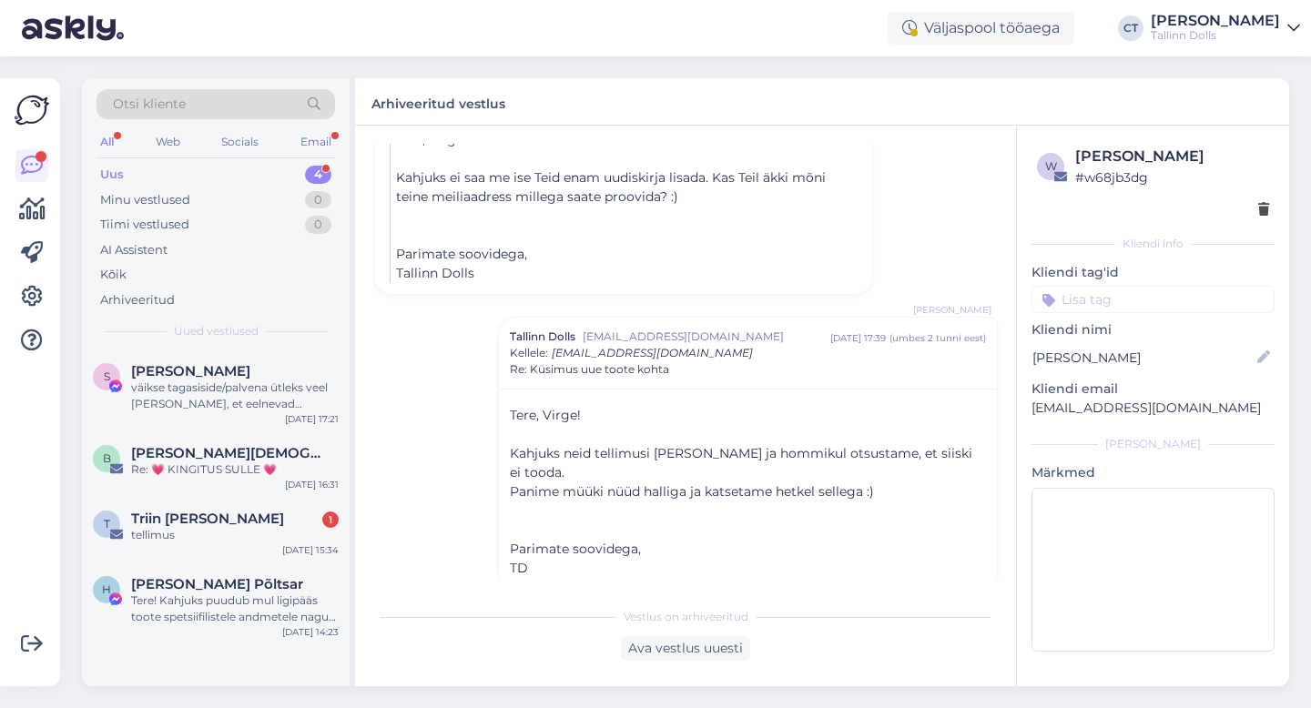
click at [177, 550] on div "T Triin [PERSON_NAME] 1 tellimus [DATE] 15:34" at bounding box center [216, 531] width 268 height 66
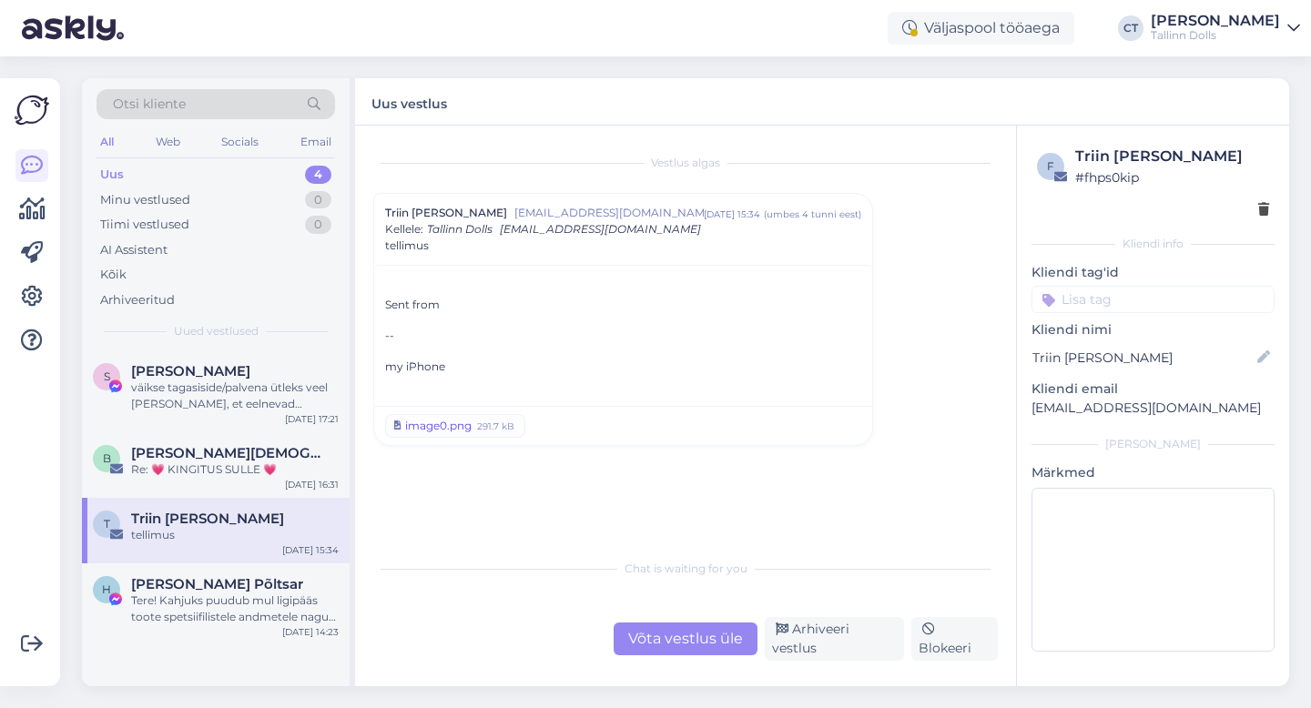
click at [466, 425] on div "image0.png" at bounding box center [438, 426] width 66 height 16
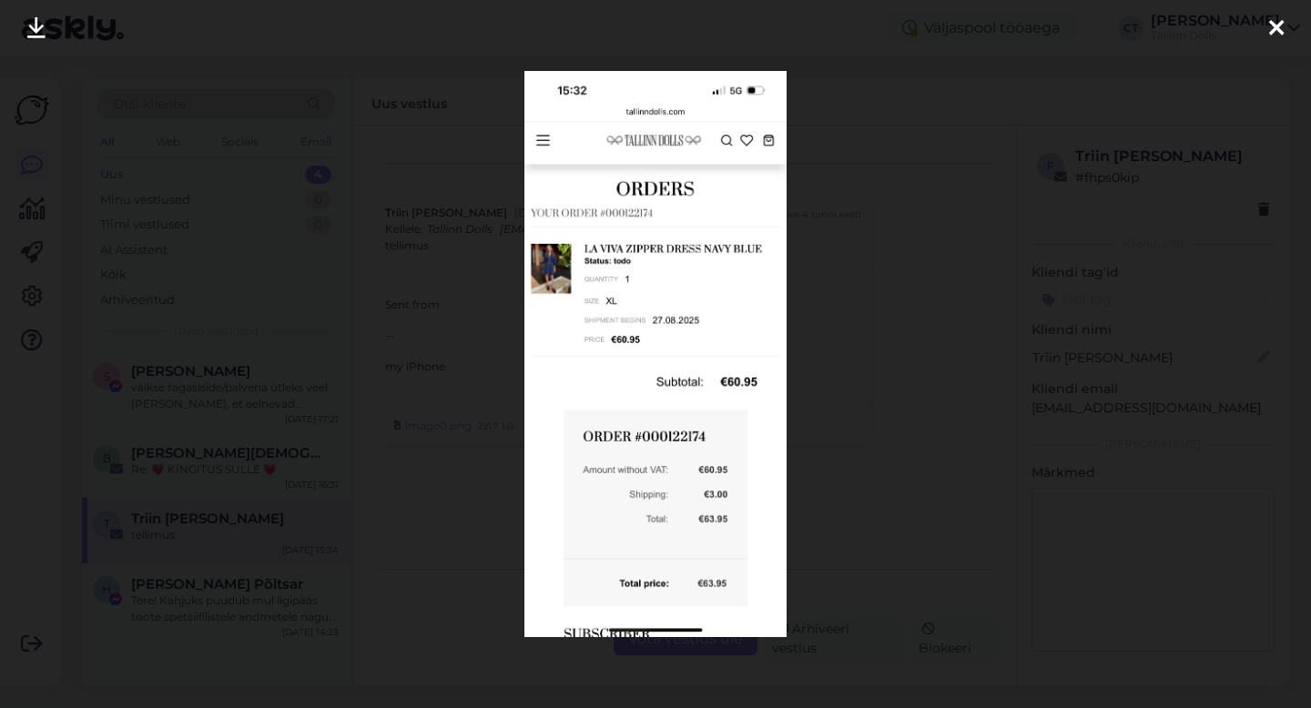
click at [1285, 27] on div at bounding box center [1276, 28] width 36 height 57
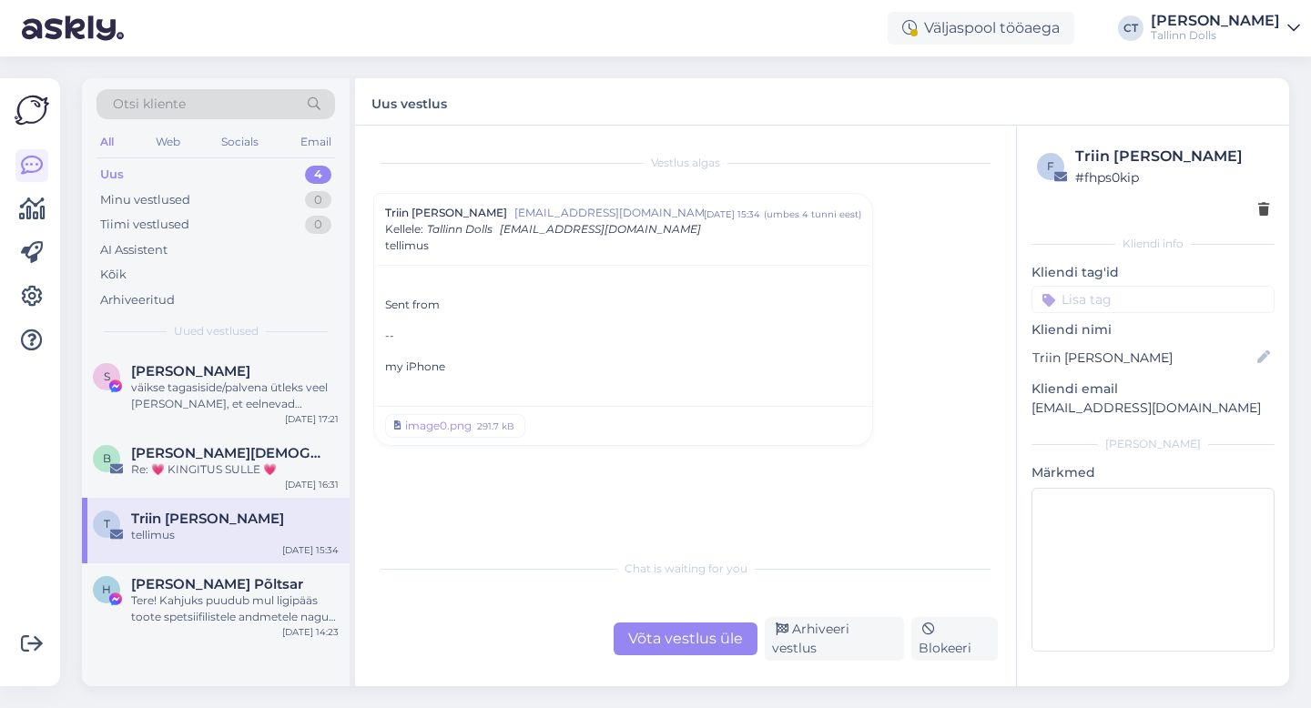
click at [654, 656] on div "Võta vestlus üle" at bounding box center [686, 639] width 144 height 33
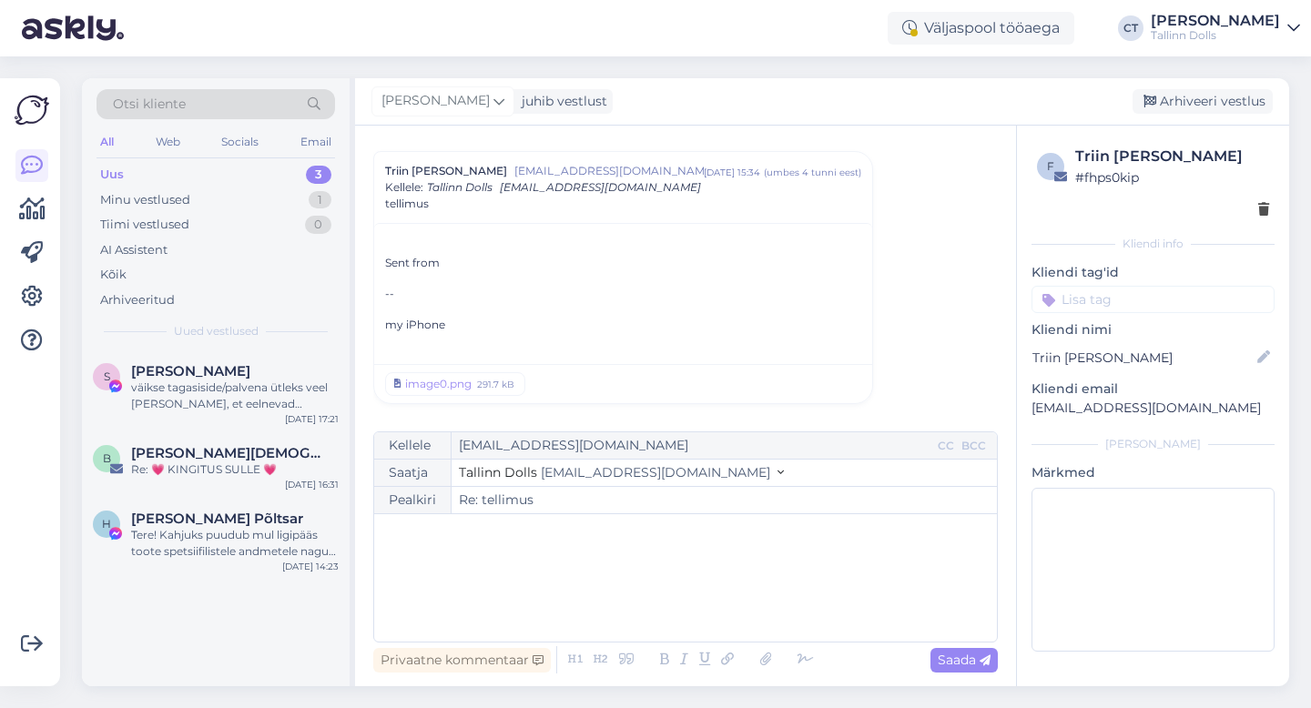
click at [664, 623] on div "﻿" at bounding box center [685, 578] width 605 height 109
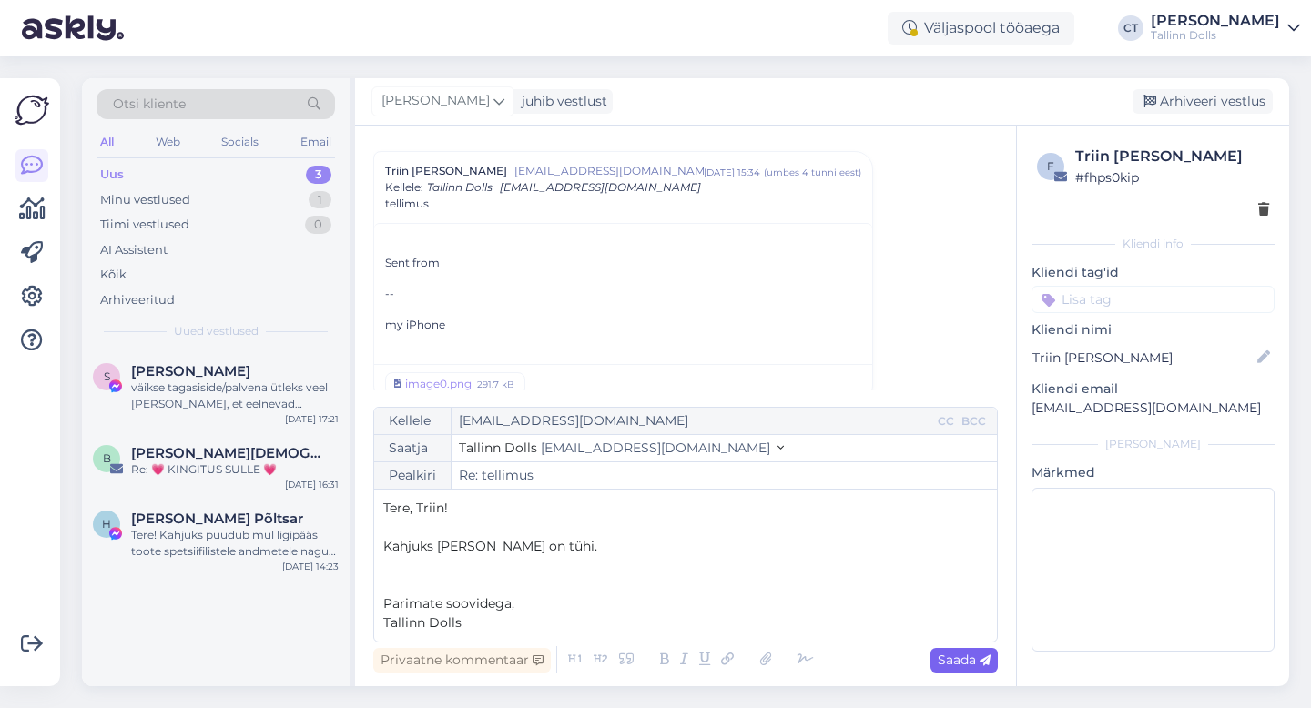
click at [969, 662] on span "Saada" at bounding box center [964, 660] width 53 height 16
type input "Re: Re: tellimus"
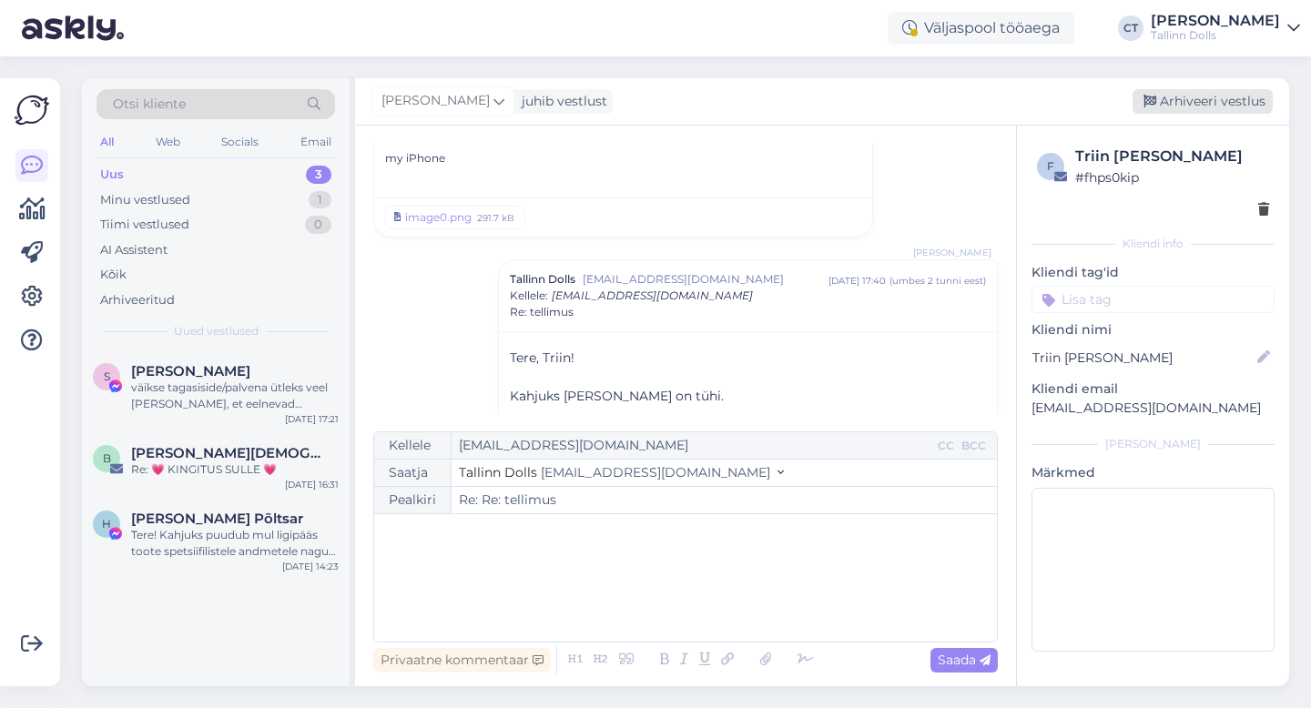
click at [1201, 100] on div "Arhiveeri vestlus" at bounding box center [1203, 101] width 140 height 25
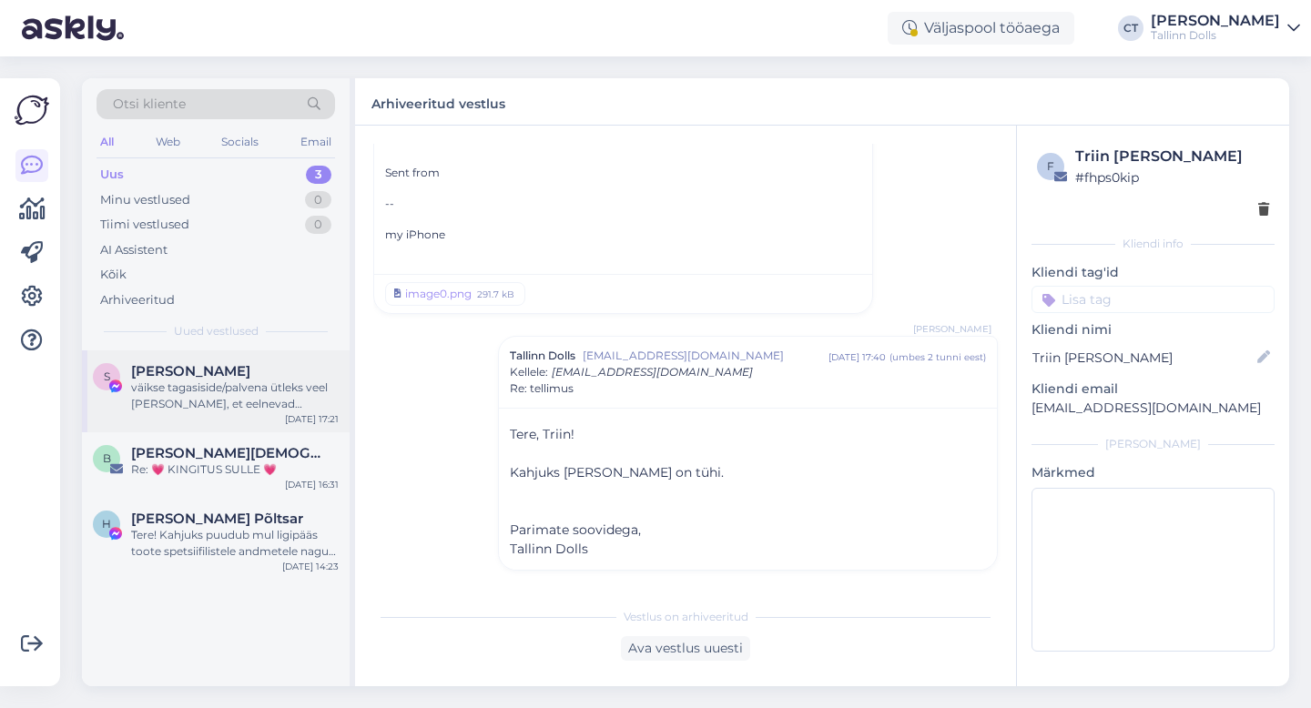
click at [203, 423] on div "S [PERSON_NAME] väikse tagasiside/palvena ütleks veel [PERSON_NAME], et eelneva…" at bounding box center [216, 392] width 268 height 82
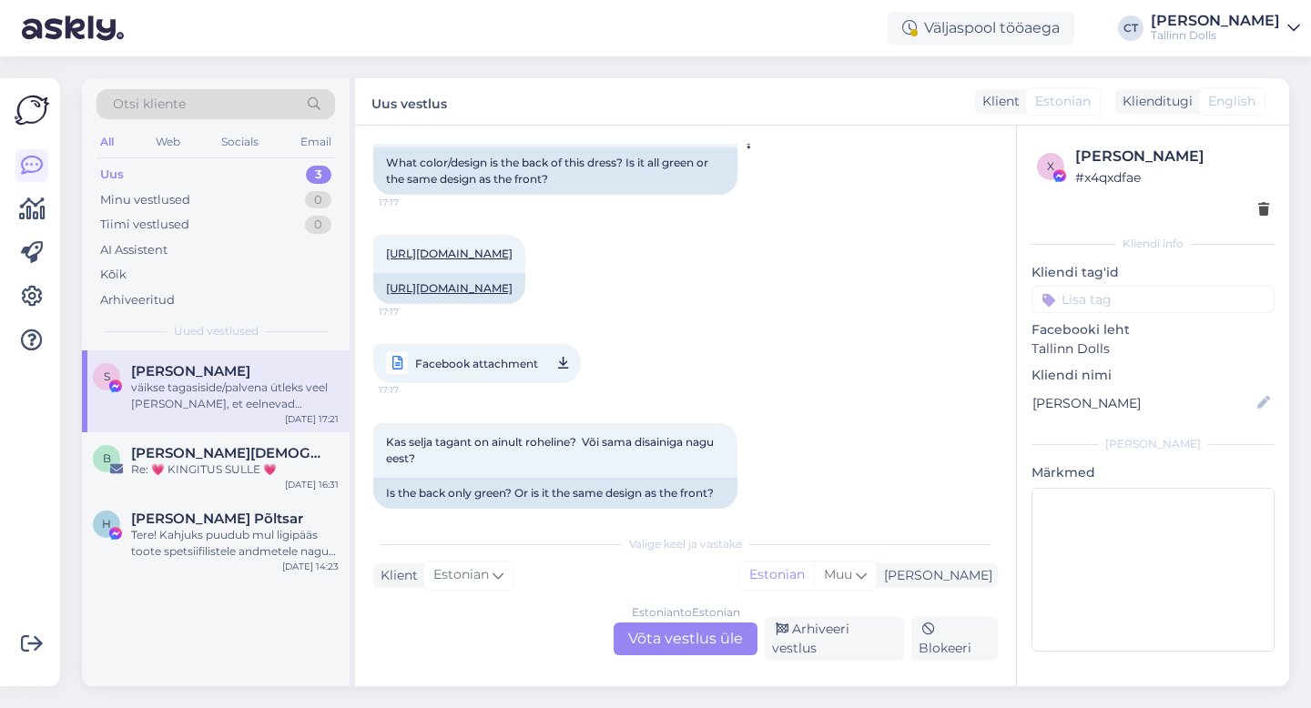
scroll to position [2847, 0]
click at [513, 258] on link "[URL][DOMAIN_NAME]" at bounding box center [449, 251] width 127 height 14
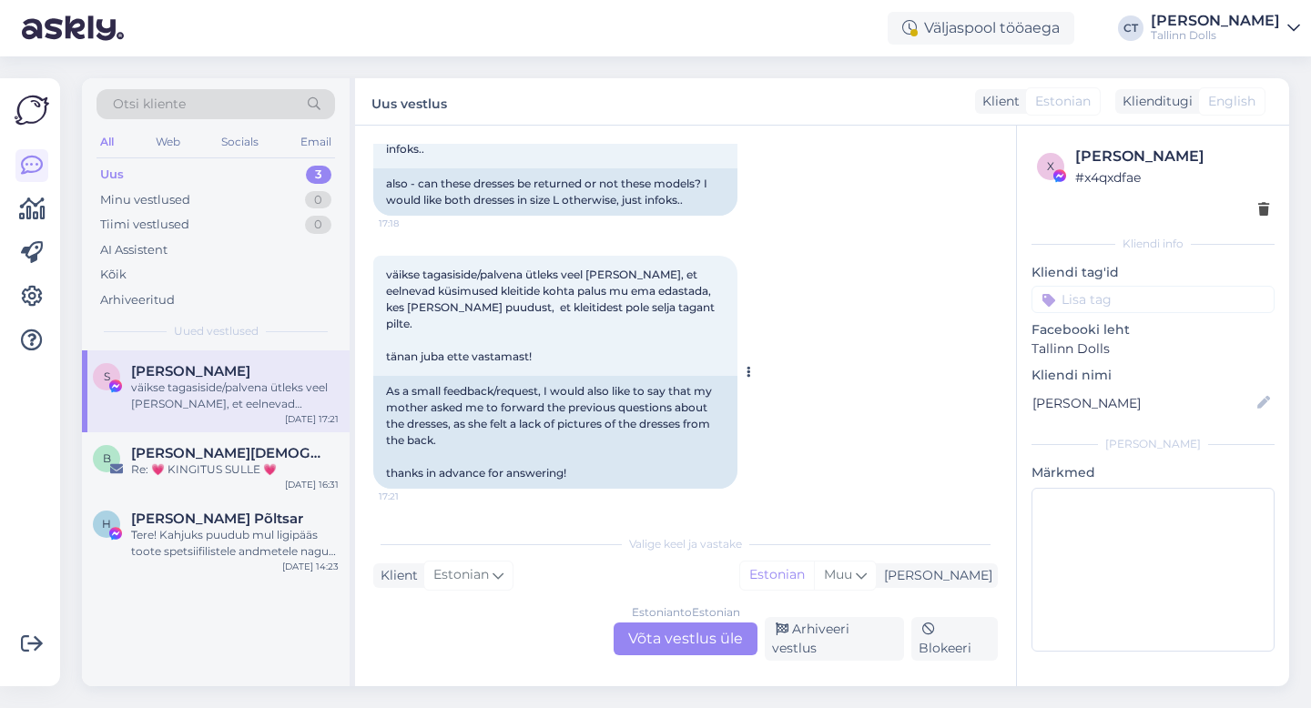
scroll to position [3416, 0]
click at [677, 640] on div "Estonian to Estonian Võta vestlus üle" at bounding box center [686, 639] width 144 height 33
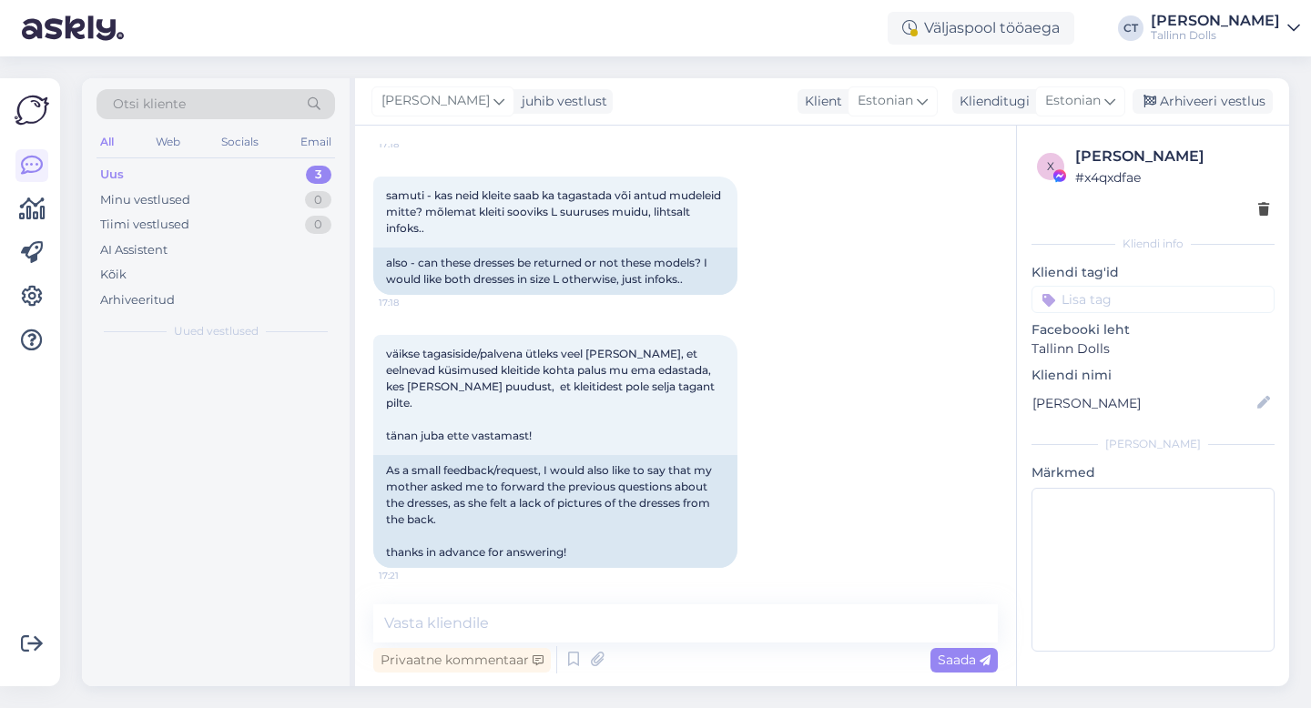
scroll to position [3348, 0]
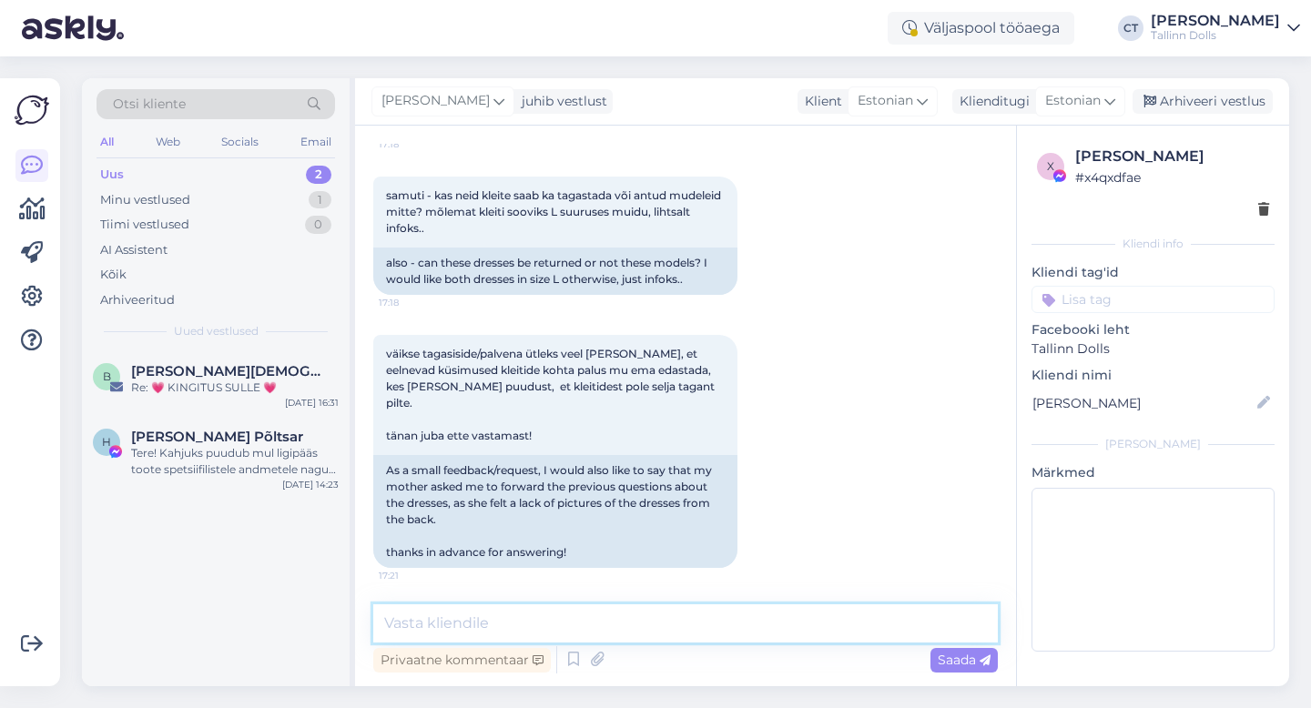
click at [681, 632] on textarea at bounding box center [685, 624] width 625 height 38
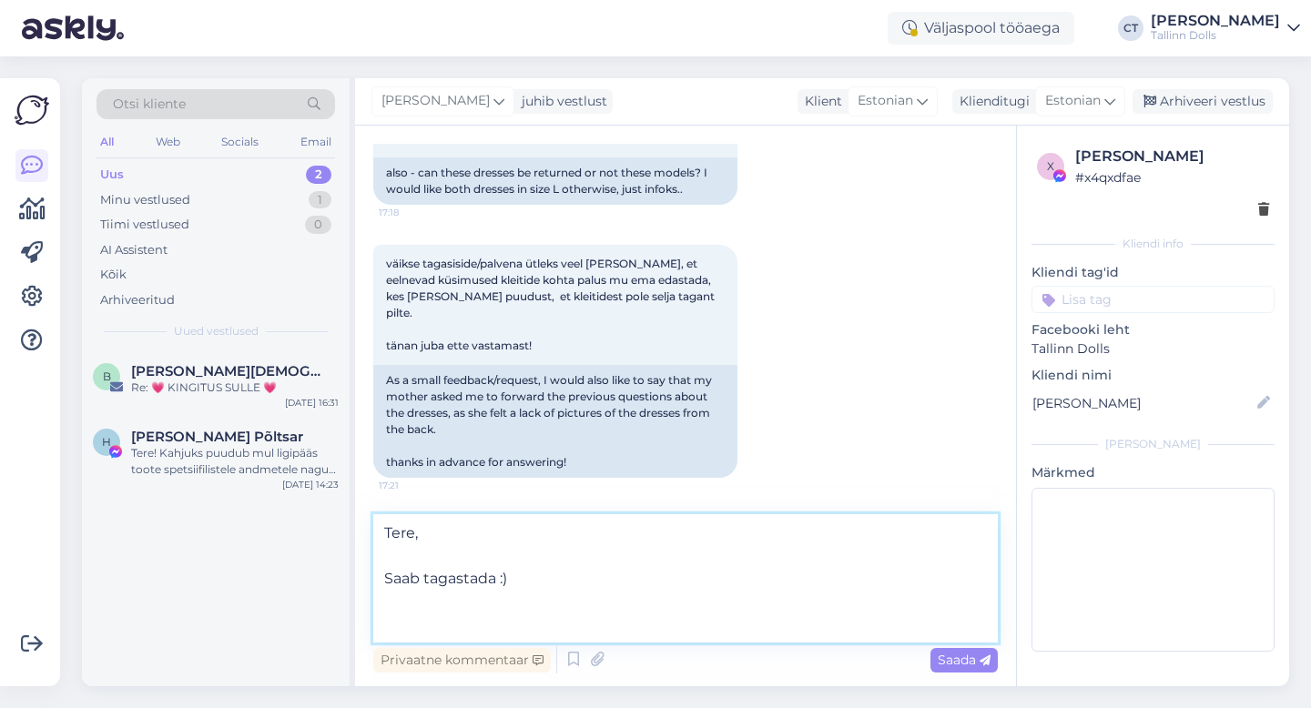
scroll to position [3416, 0]
type textarea "Tere, Saab tagastada :) Kleit on tagant täiesti roheline :)"
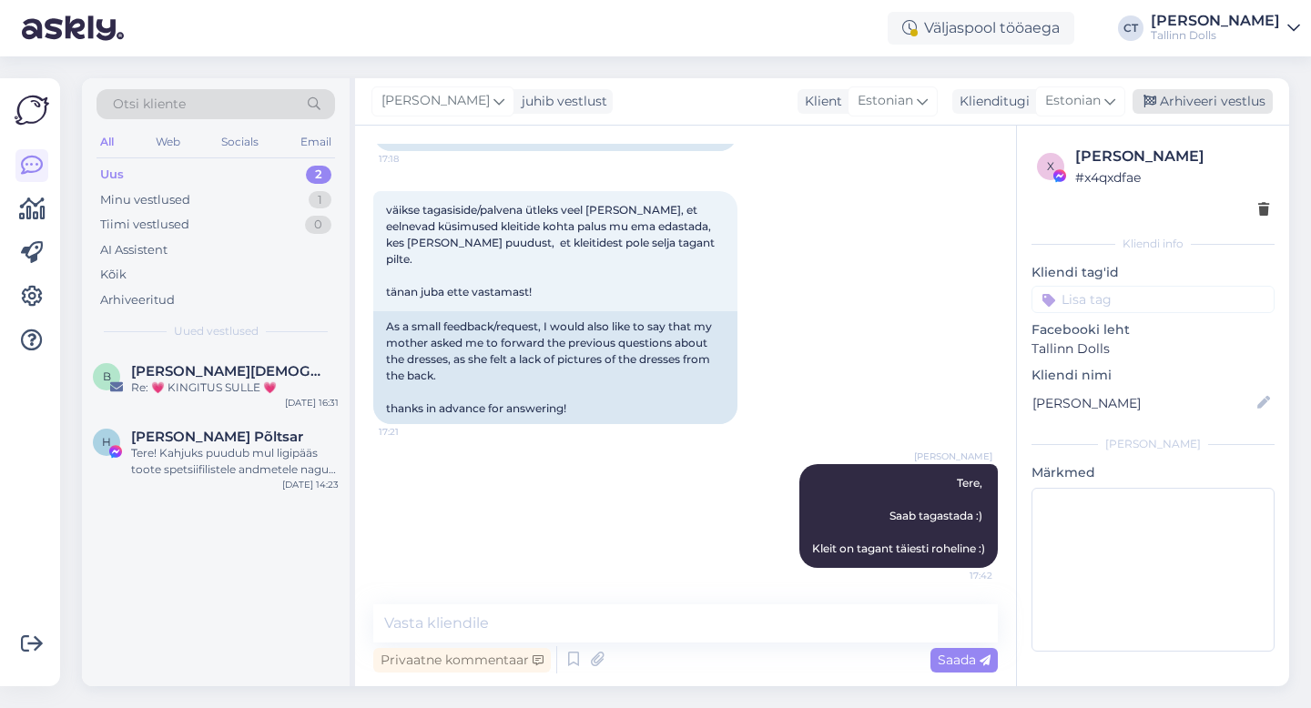
click at [1248, 97] on div "Arhiveeri vestlus" at bounding box center [1203, 101] width 140 height 25
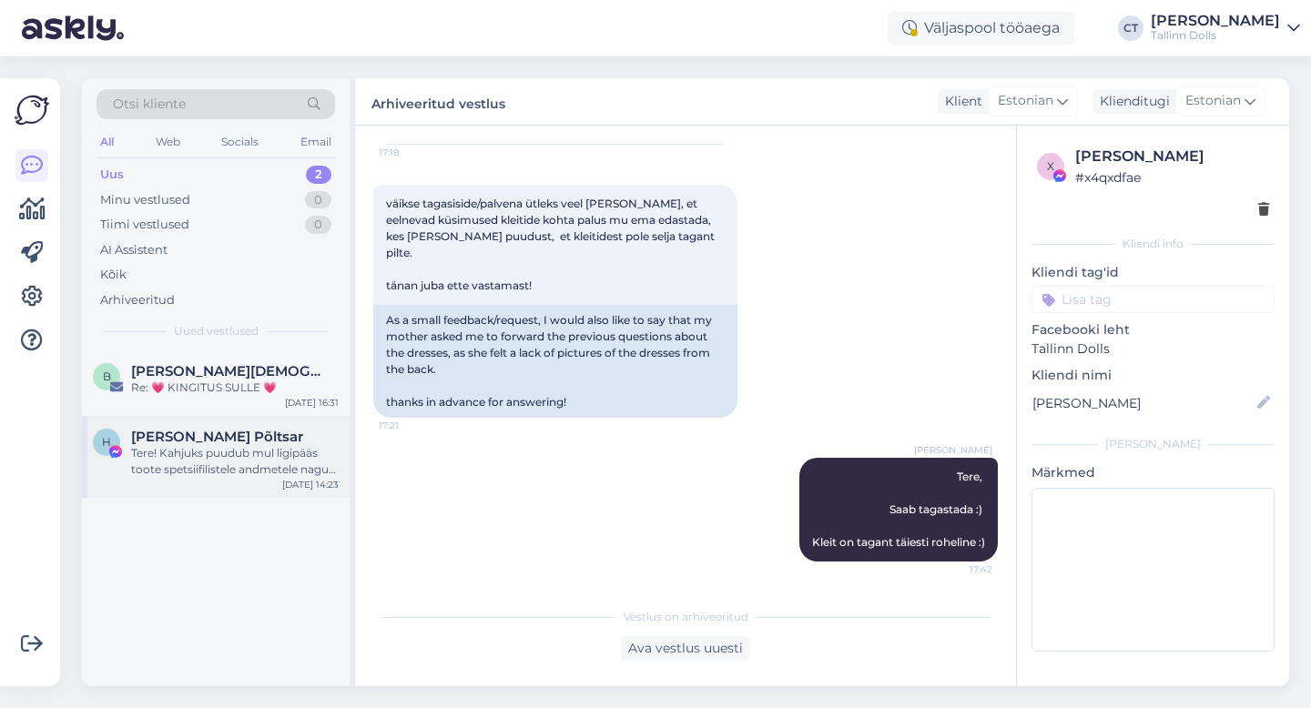
click at [182, 439] on span "[PERSON_NAME] Põltsar" at bounding box center [217, 437] width 172 height 16
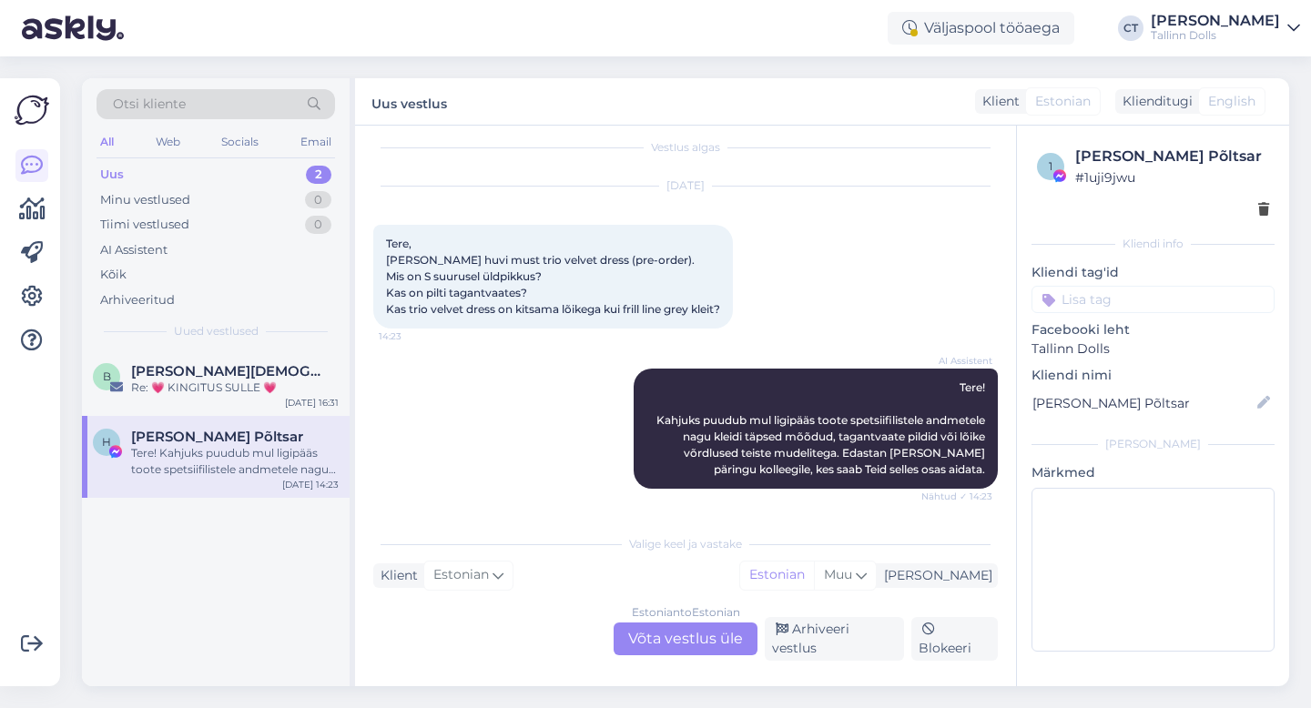
click at [686, 642] on div "Estonian to Estonian Võta vestlus üle" at bounding box center [686, 639] width 144 height 33
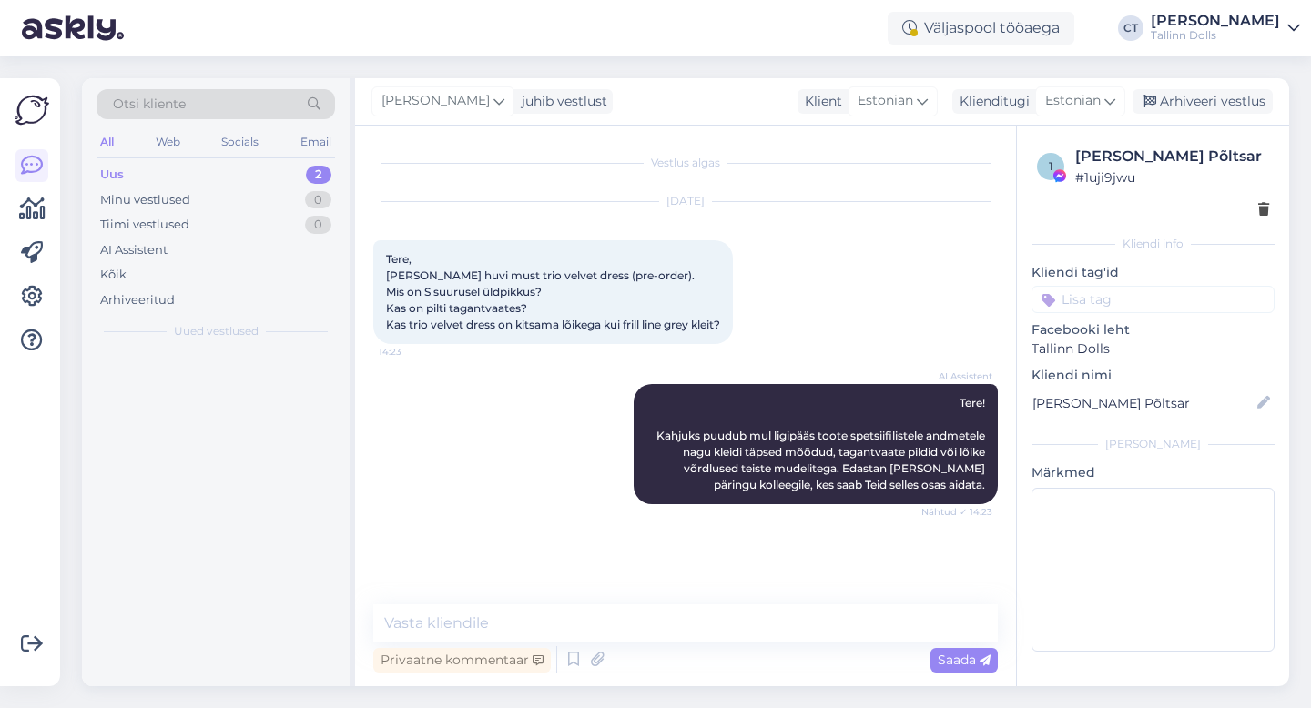
scroll to position [0, 0]
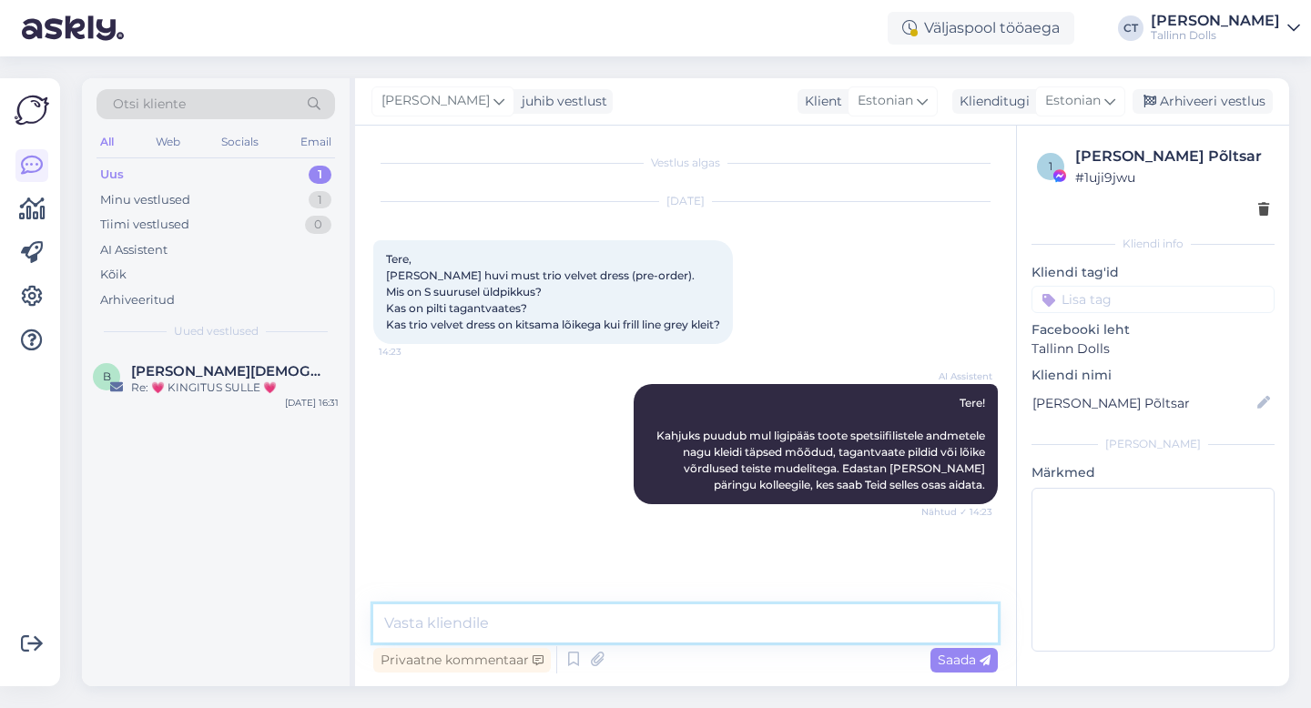
click at [687, 619] on textarea at bounding box center [685, 624] width 625 height 38
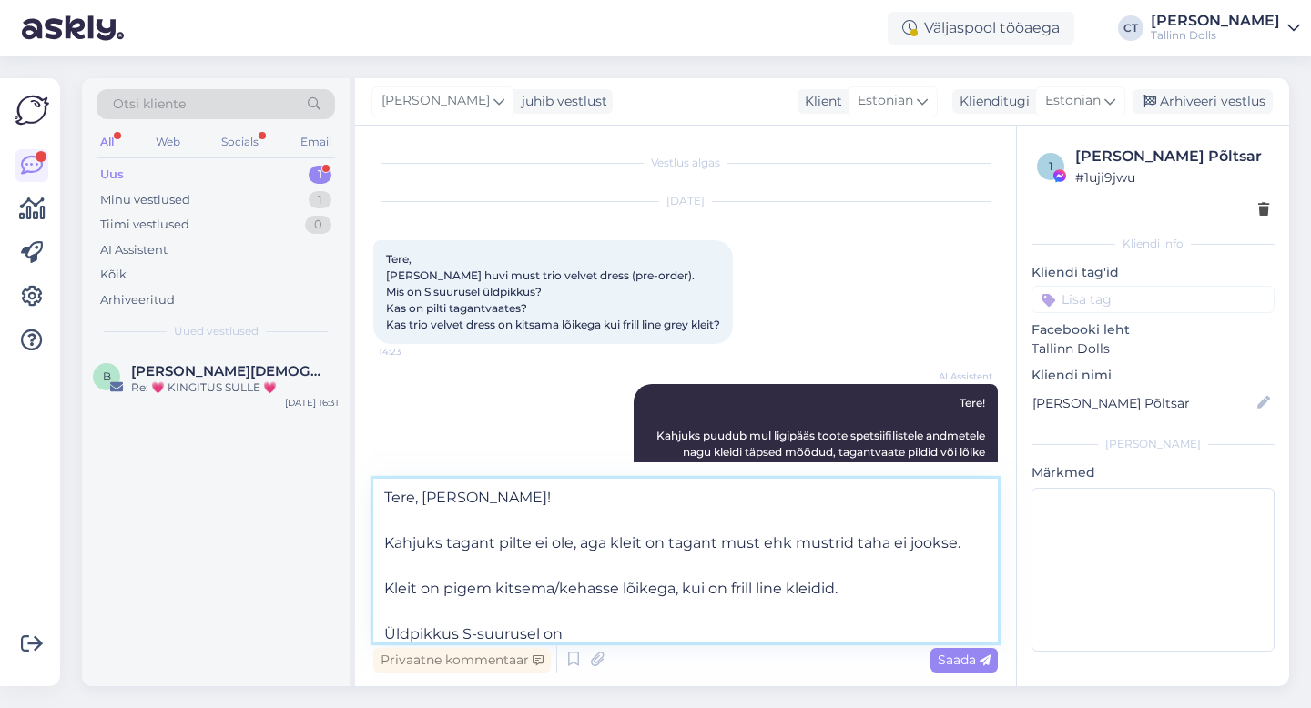
click at [543, 629] on textarea "Tere, [PERSON_NAME]! Kahjuks tagant pilte ei ole, aga kleit on tagant must ehk …" at bounding box center [685, 561] width 625 height 164
click at [715, 635] on textarea "Tere, [PERSON_NAME]! Kahjuks tagant pilte ei ole, aga kleit on tagant must ehk …" at bounding box center [685, 561] width 625 height 164
type textarea "Tere, [PERSON_NAME]! Kahjuks tagant pilte ei ole, aga kleit on tagant must ehk …"
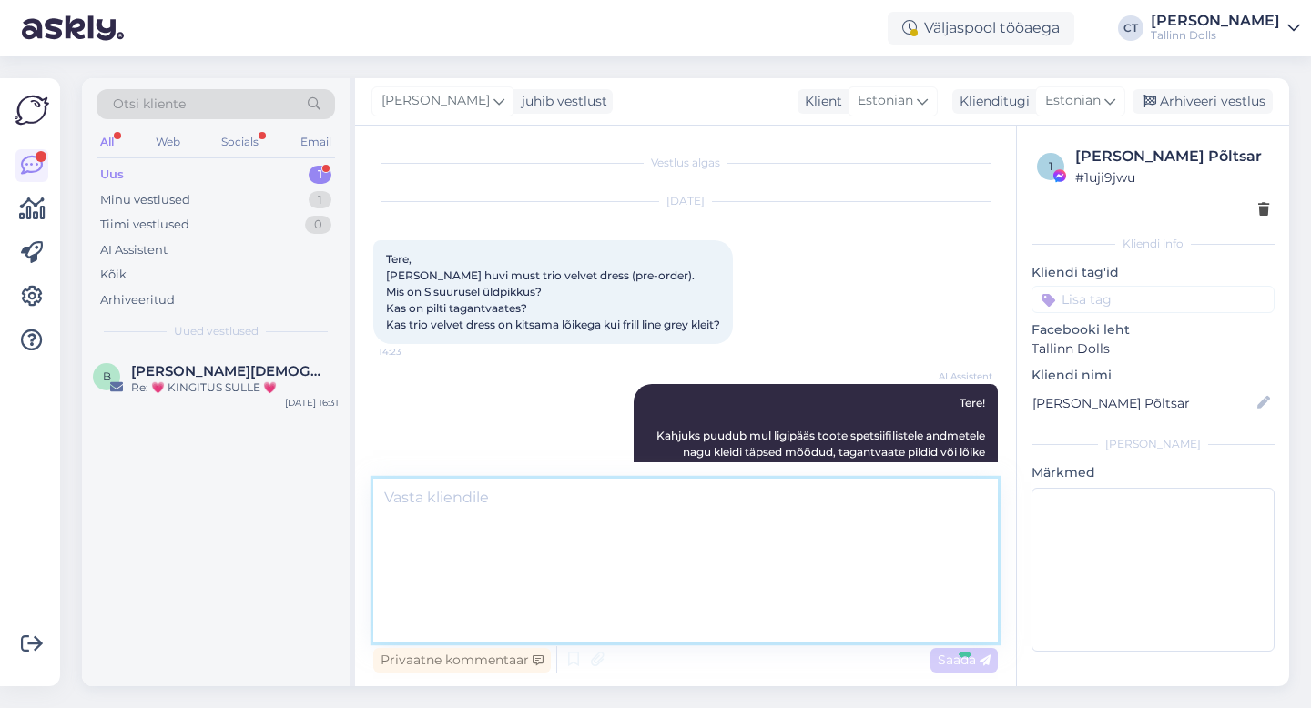
scroll to position [162, 0]
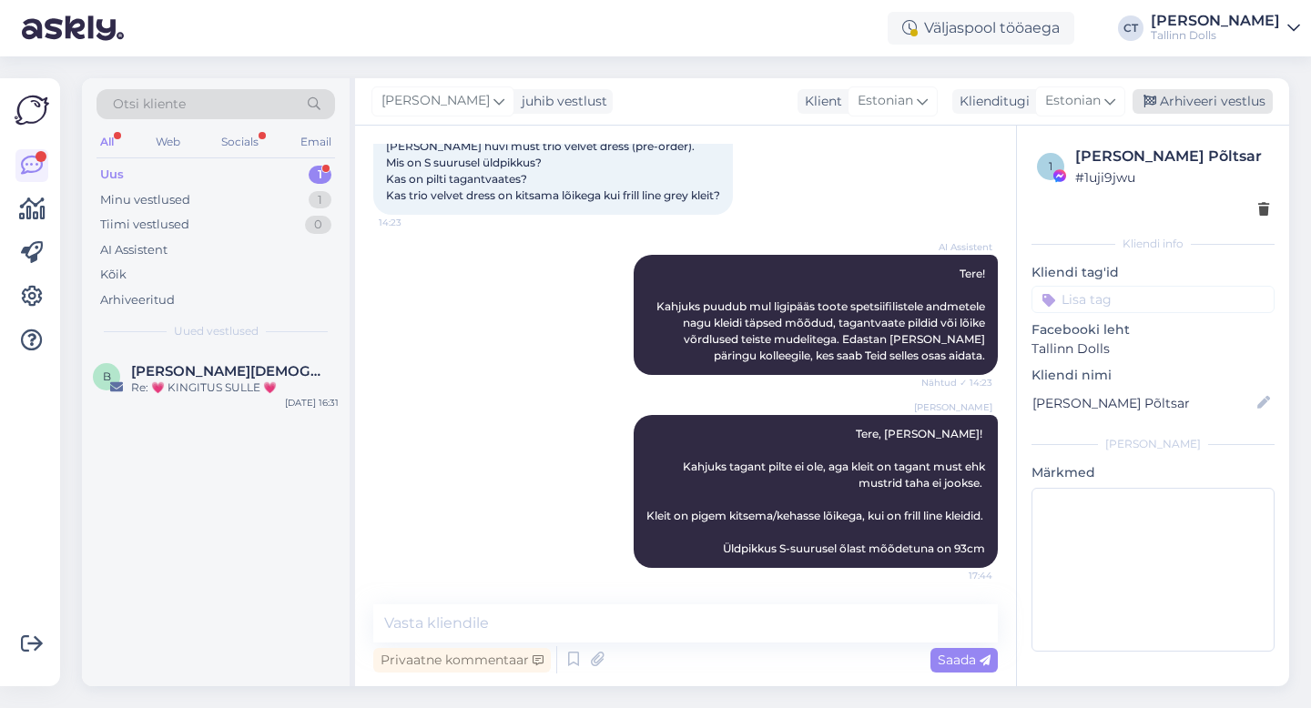
click at [1225, 105] on div "Arhiveeri vestlus" at bounding box center [1203, 101] width 140 height 25
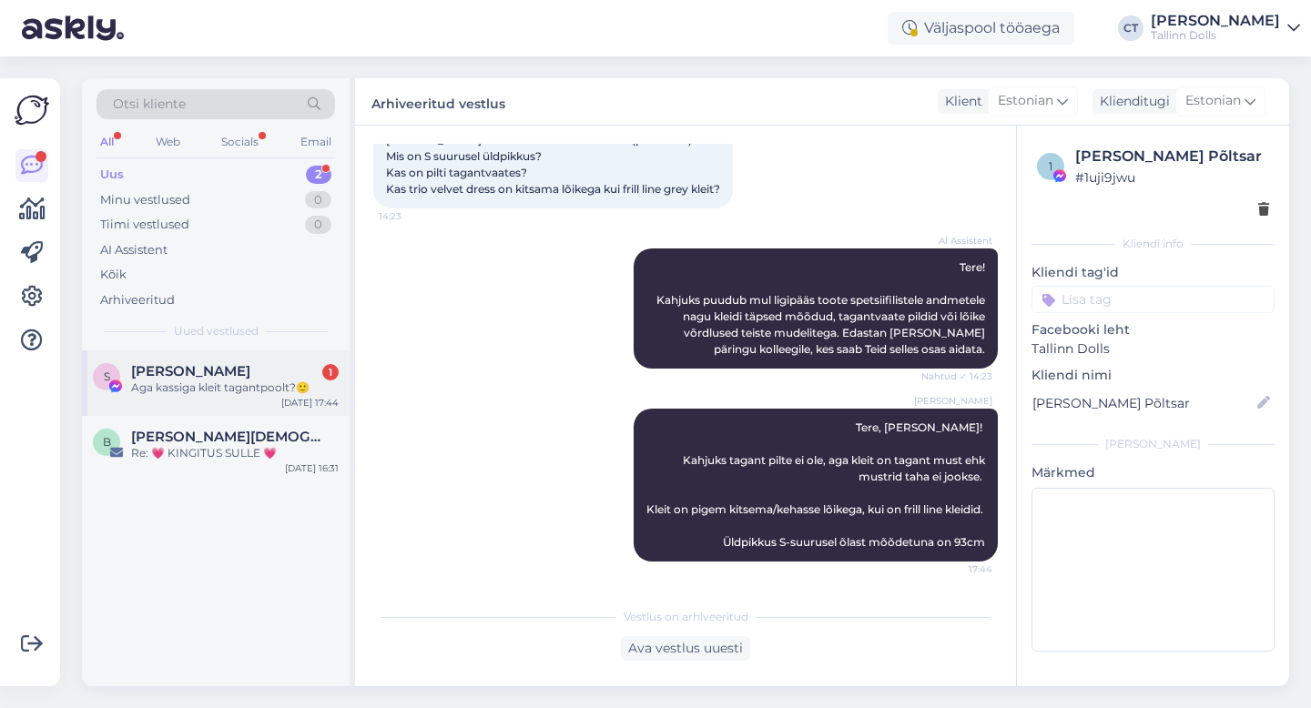
click at [180, 384] on div "Aga kassiga kleit tagantpoolt?🙂" at bounding box center [235, 388] width 208 height 16
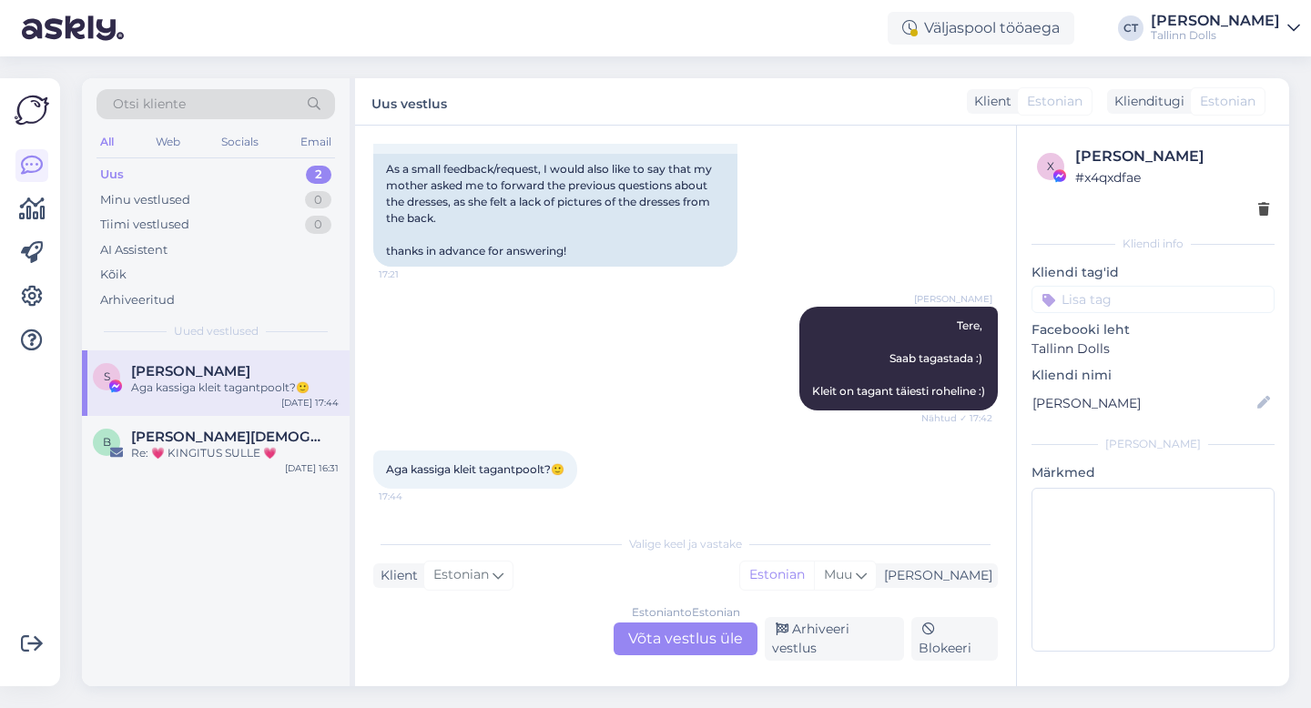
click at [667, 641] on div "Estonian to Estonian Võta vestlus üle" at bounding box center [686, 639] width 144 height 33
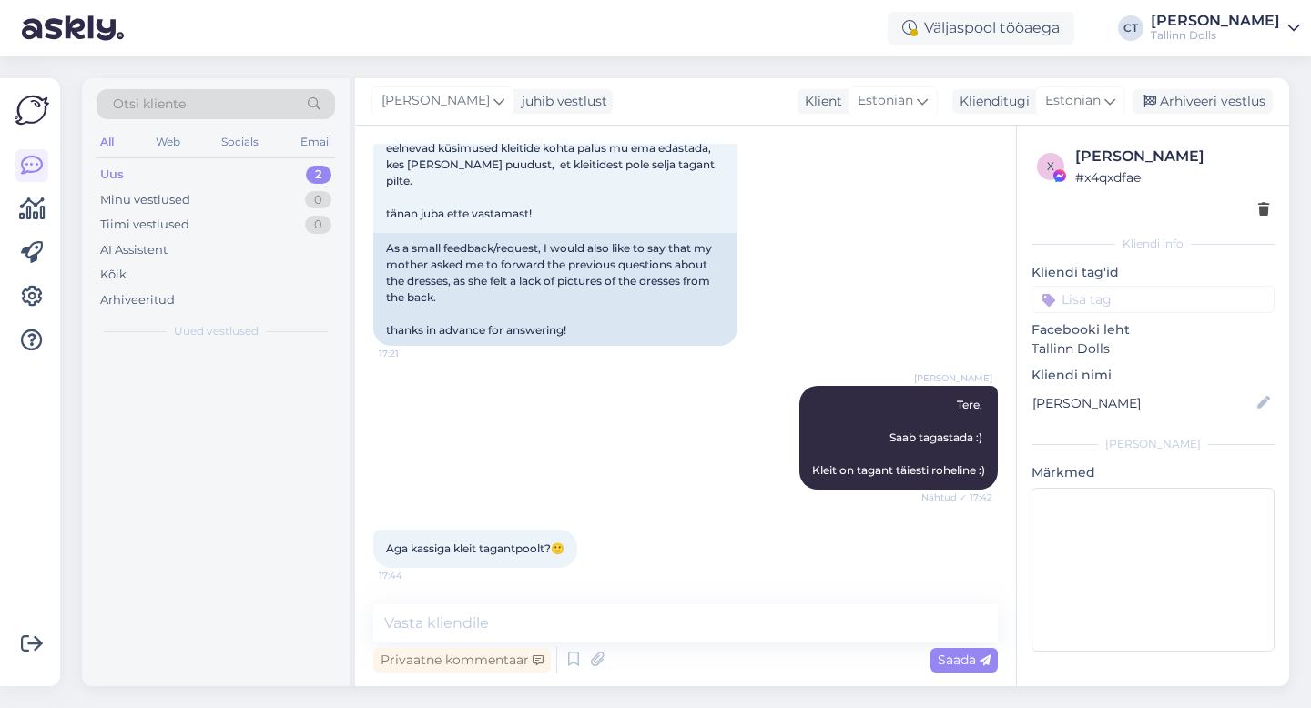
scroll to position [3570, 0]
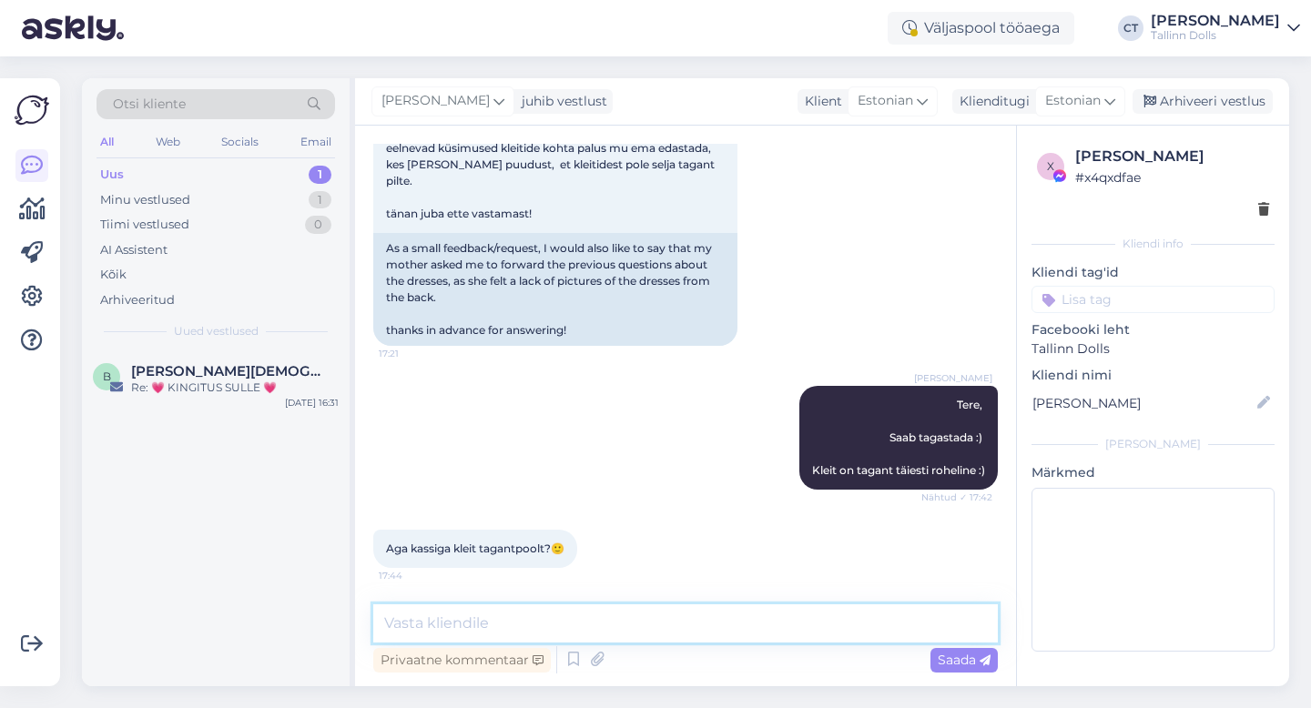
click at [677, 630] on textarea at bounding box center [685, 624] width 625 height 38
click at [1225, 101] on div "Arhiveeri vestlus" at bounding box center [1203, 101] width 140 height 25
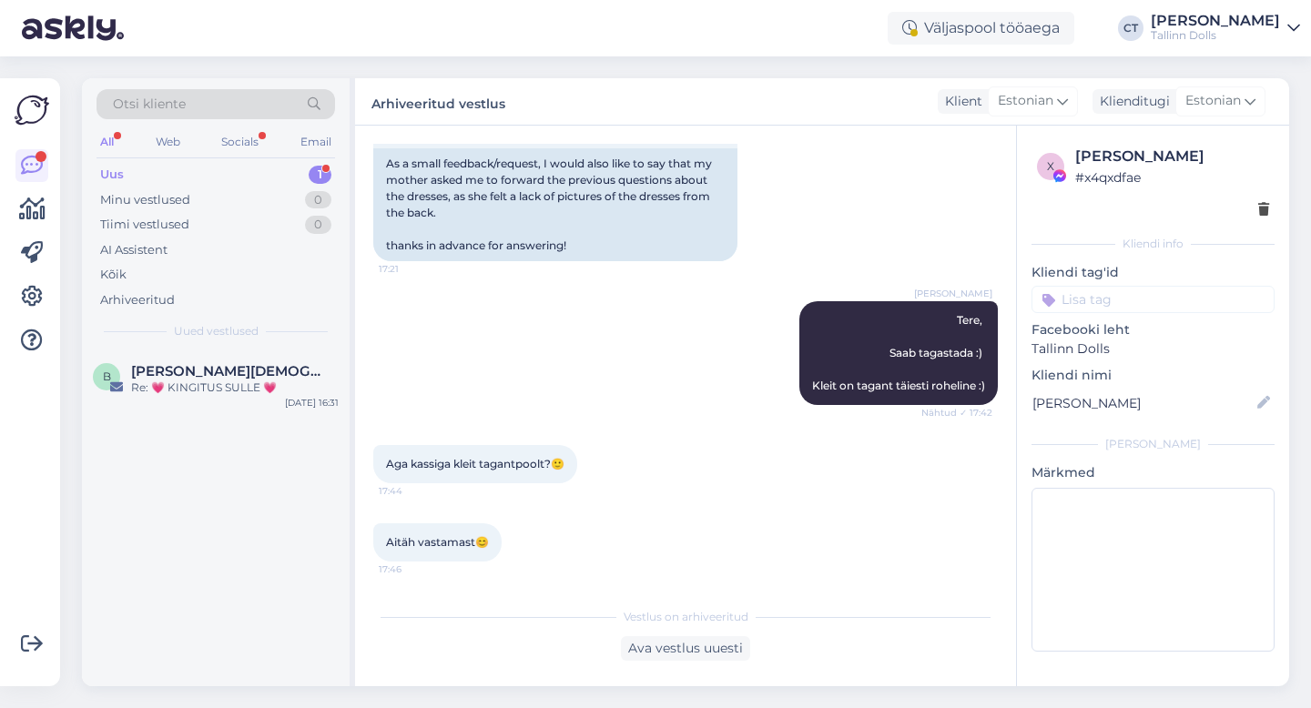
scroll to position [3655, 0]
click at [165, 170] on div "Uus 1" at bounding box center [216, 174] width 239 height 25
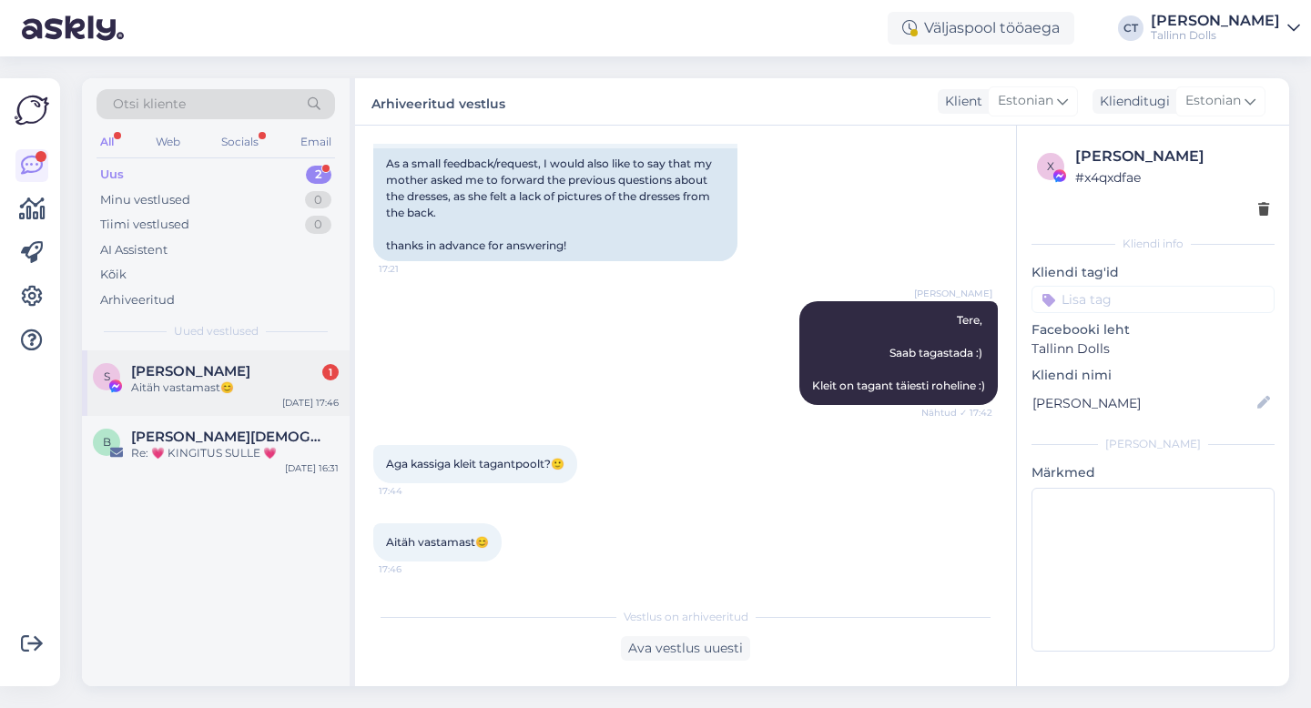
click at [199, 367] on span "[PERSON_NAME]" at bounding box center [190, 371] width 119 height 16
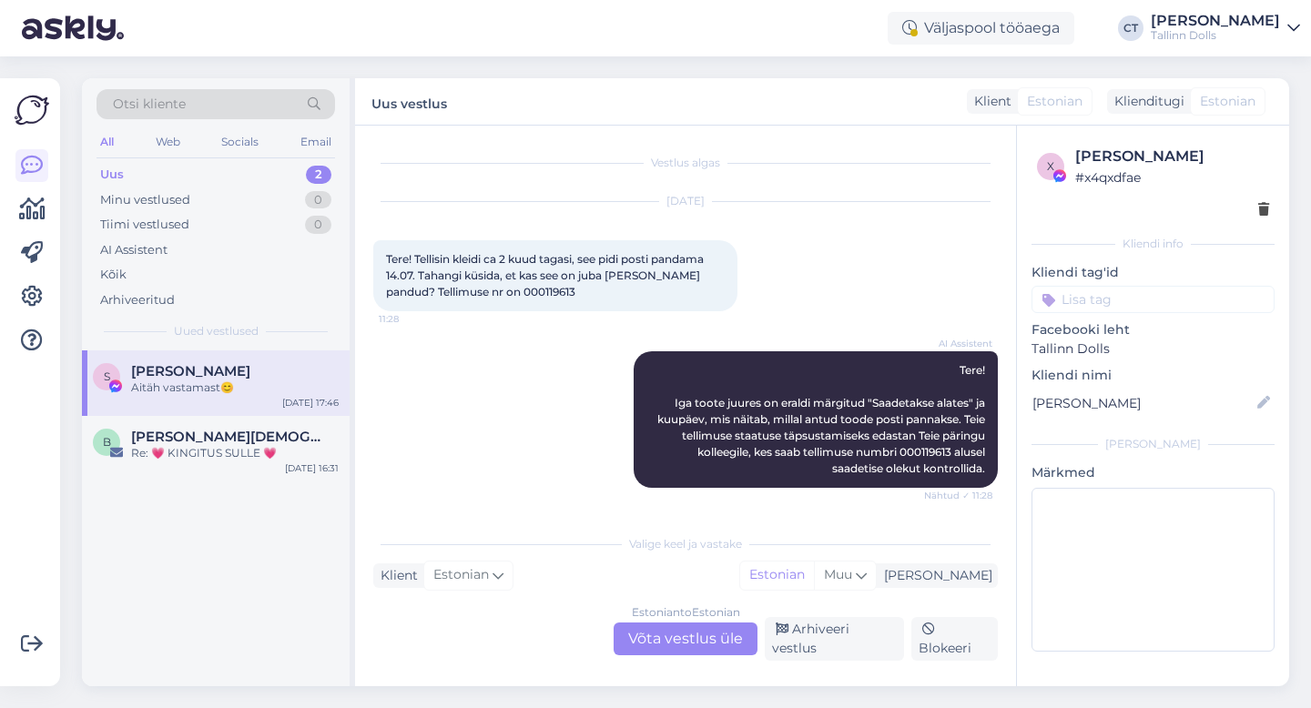
scroll to position [3717, 0]
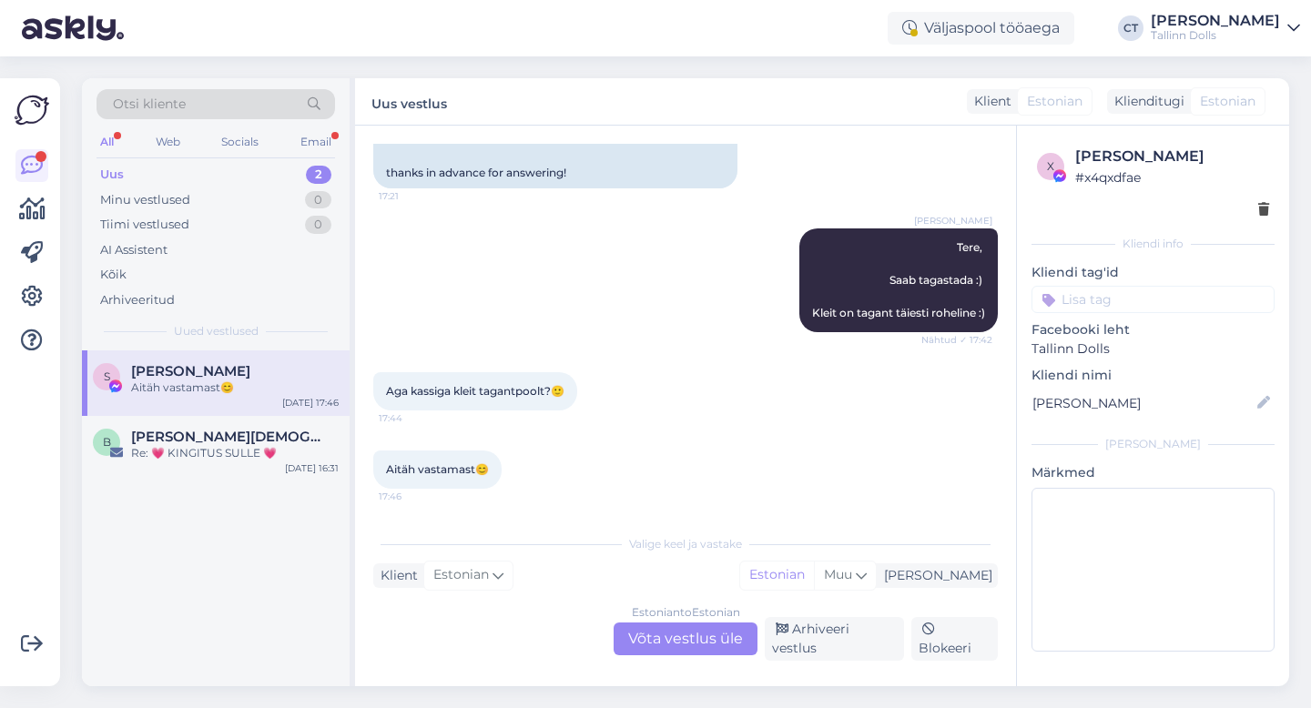
click at [174, 172] on div "Uus 2" at bounding box center [216, 174] width 239 height 25
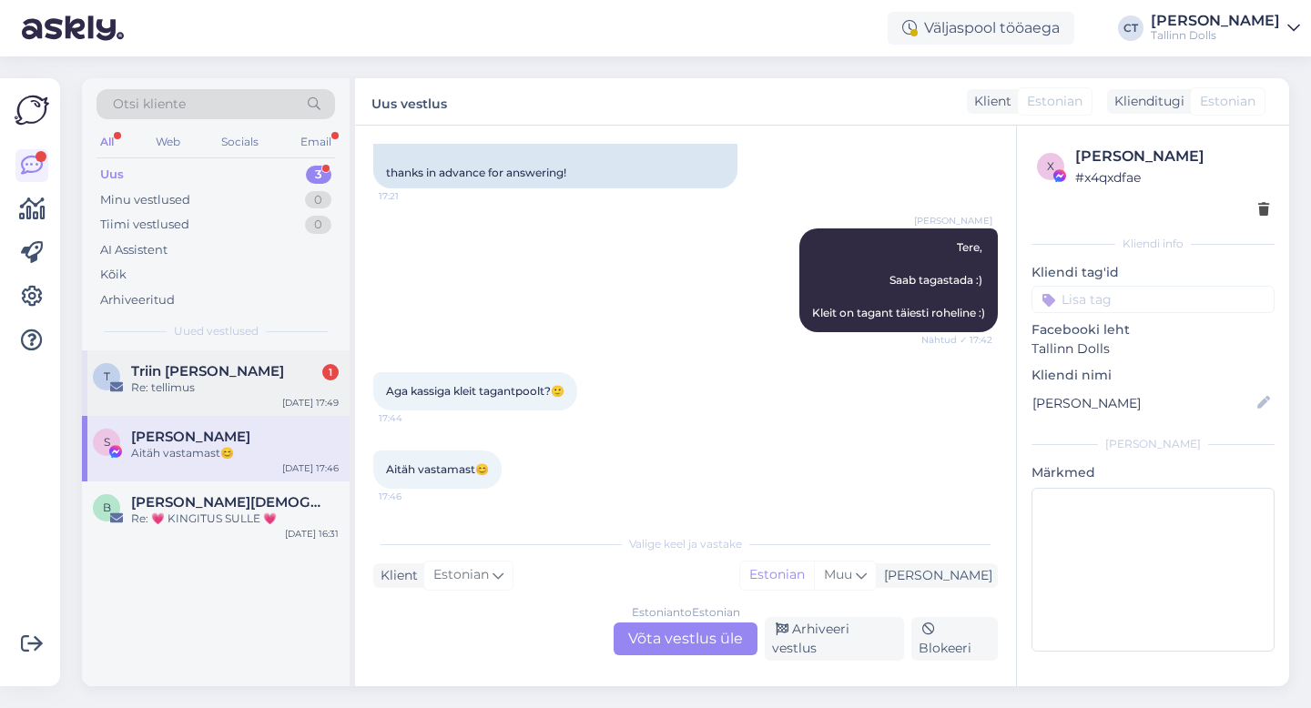
click at [195, 403] on div "T Triin [PERSON_NAME] 1 Re: tellimus [DATE] 17:49" at bounding box center [216, 384] width 268 height 66
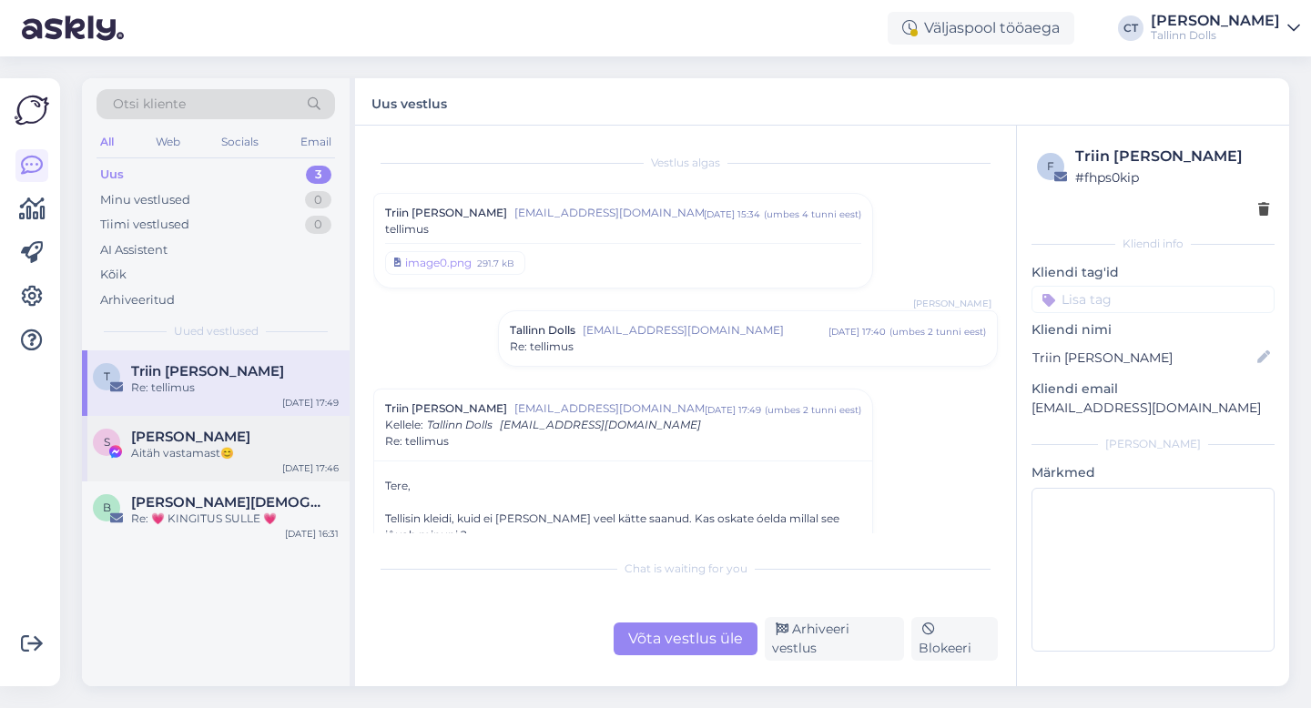
click at [191, 446] on div "Aitäh vastamast😊" at bounding box center [235, 453] width 208 height 16
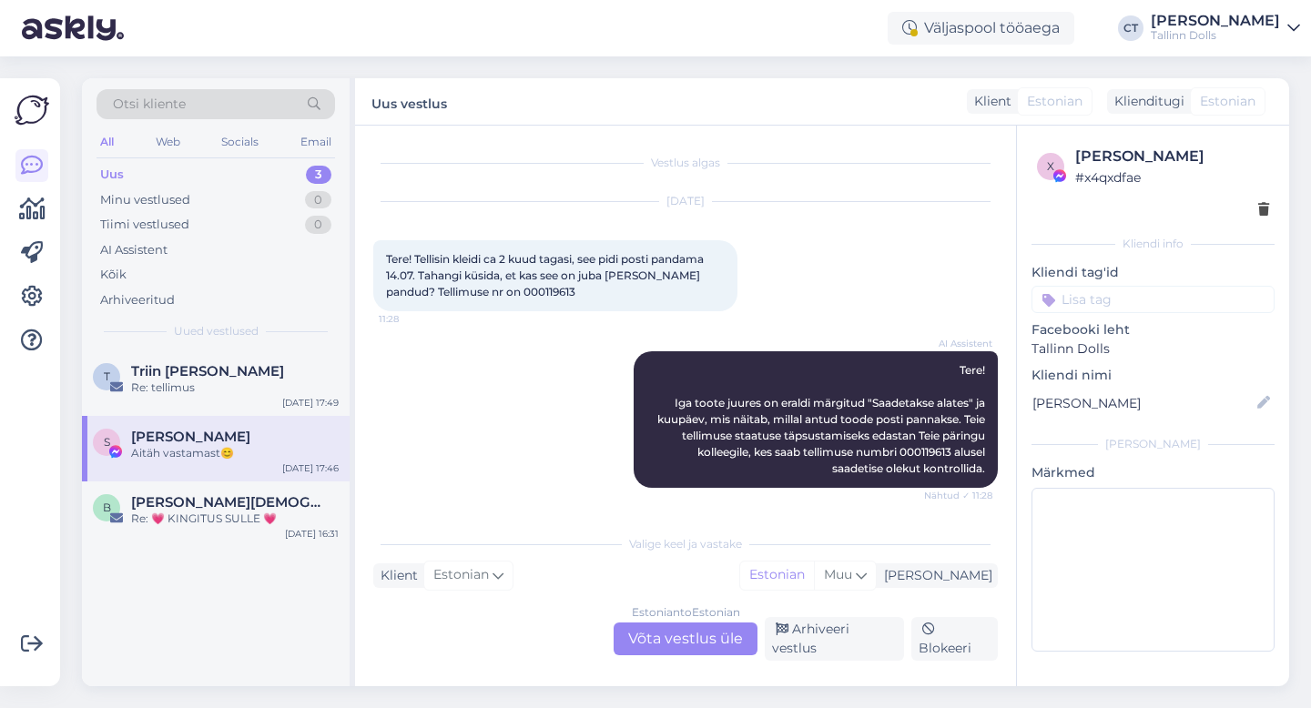
scroll to position [3717, 0]
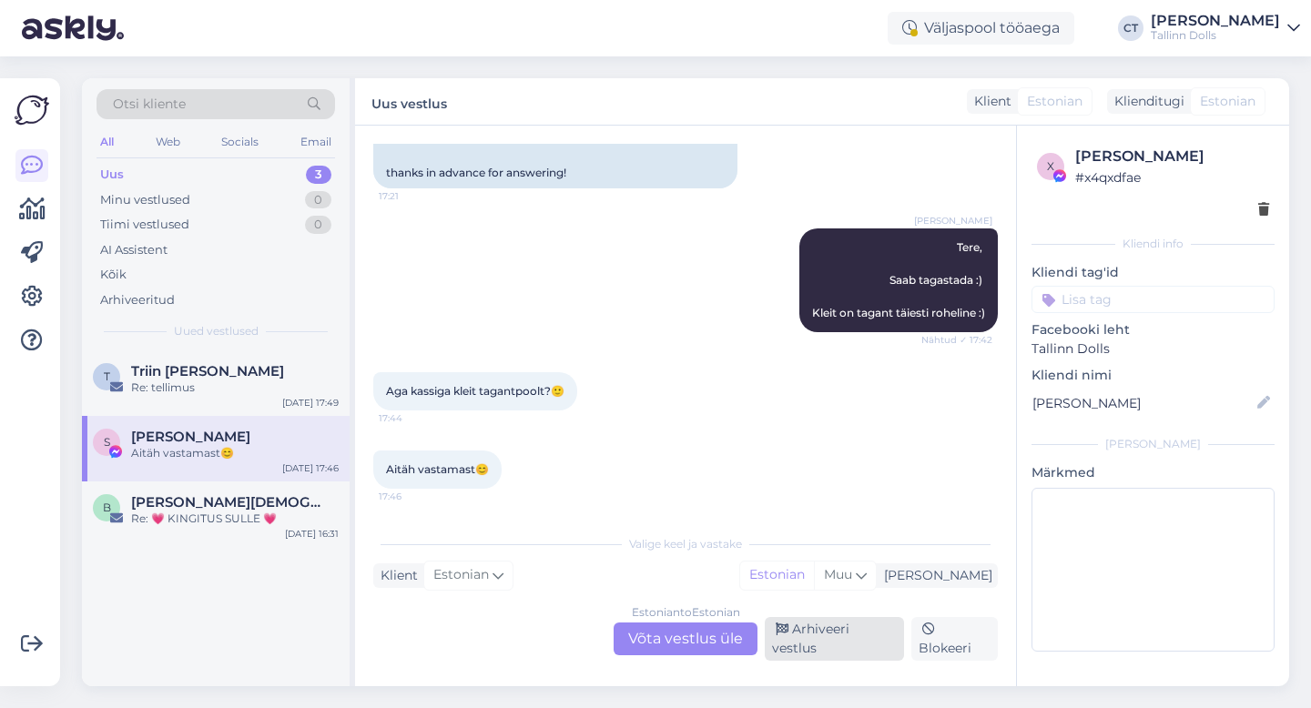
click at [825, 646] on div "Arhiveeri vestlus" at bounding box center [834, 639] width 139 height 44
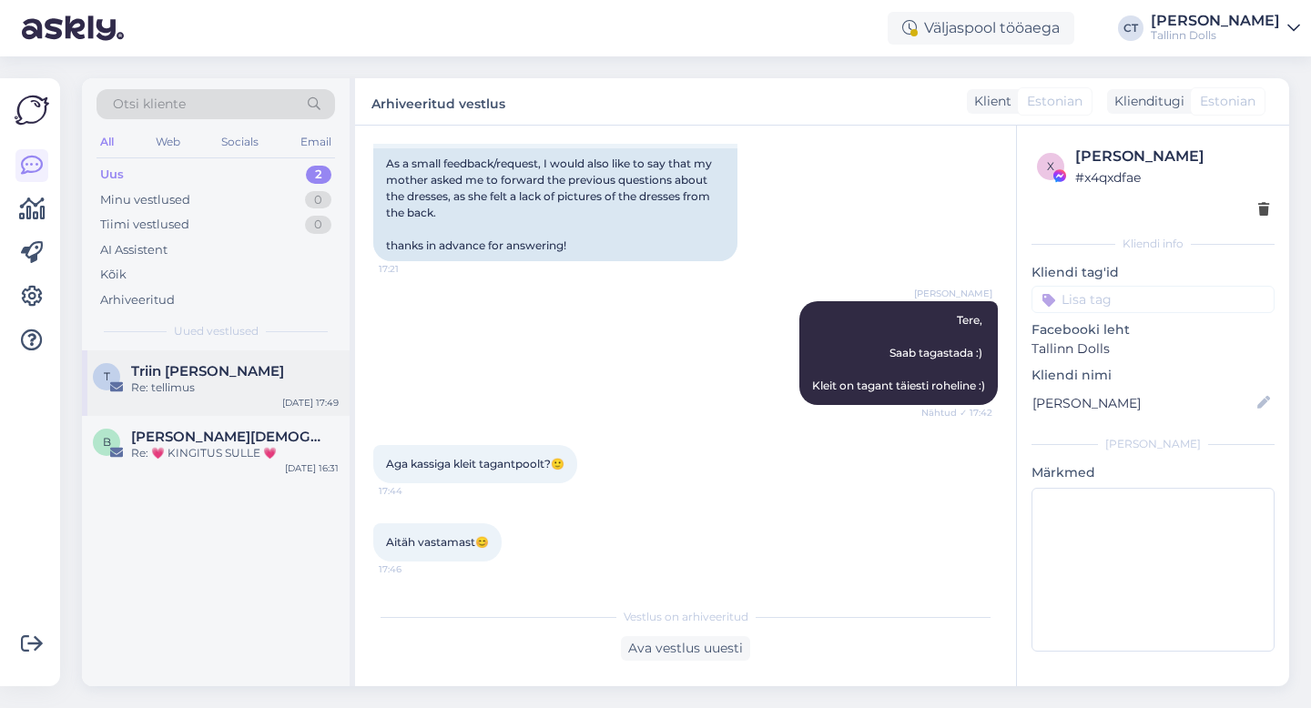
click at [270, 381] on div "Re: tellimus" at bounding box center [235, 388] width 208 height 16
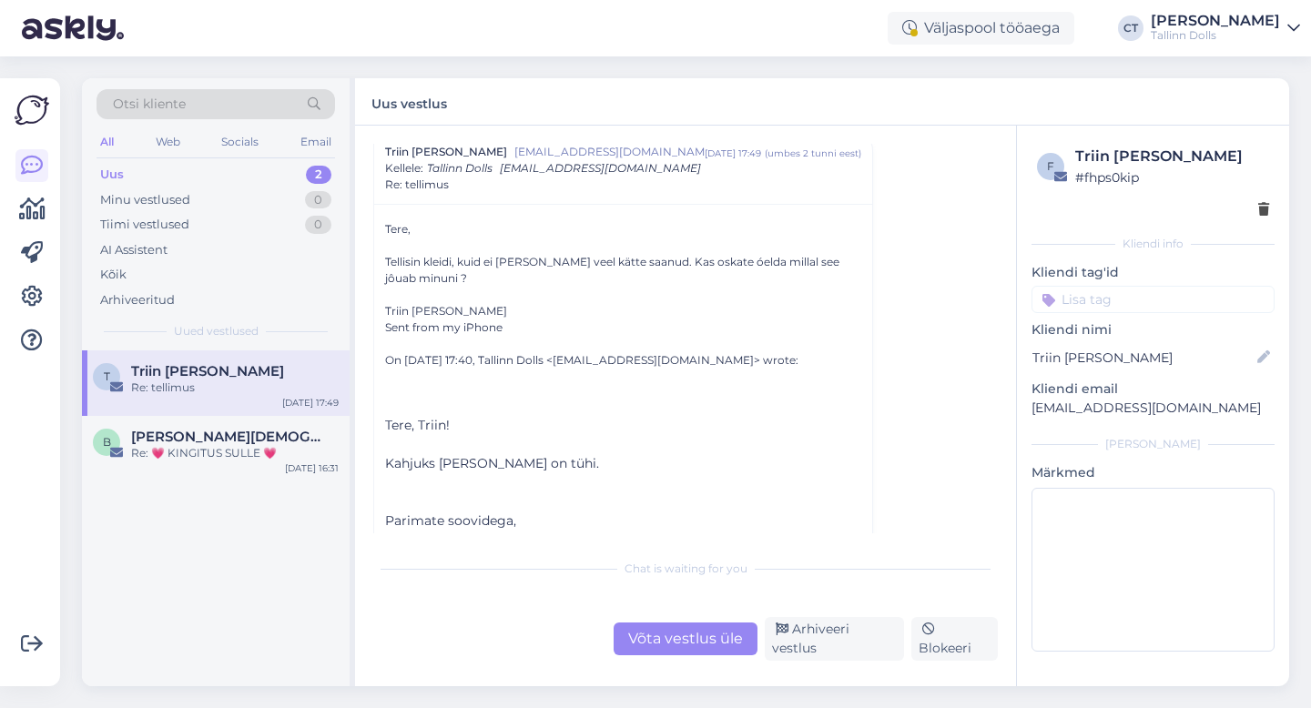
scroll to position [280, 0]
